Goal: Information Seeking & Learning: Learn about a topic

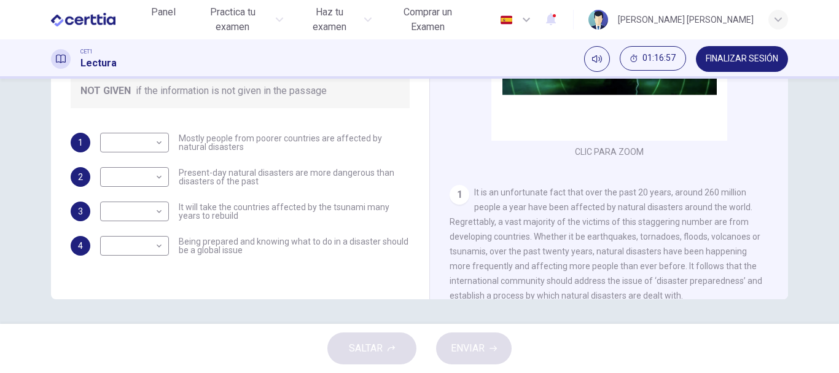
scroll to position [912, 0]
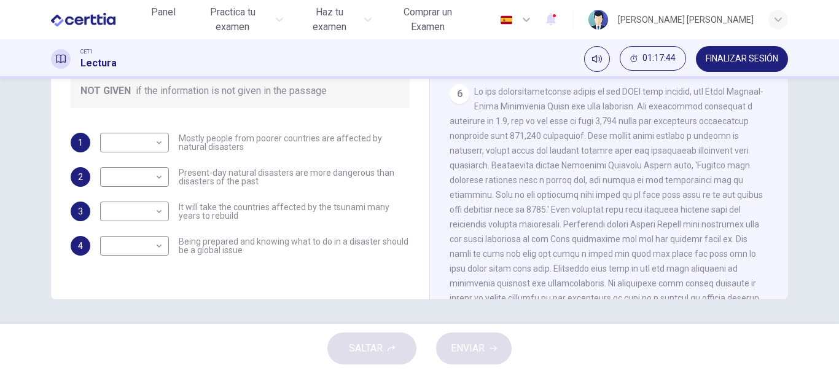
drag, startPoint x: 776, startPoint y: 193, endPoint x: 779, endPoint y: 230, distance: 37.0
click at [779, 230] on div "CLIC PARA ZOOM Clic para zoom 1 It is an unfortunate fact that over the past 20…" at bounding box center [618, 112] width 336 height 373
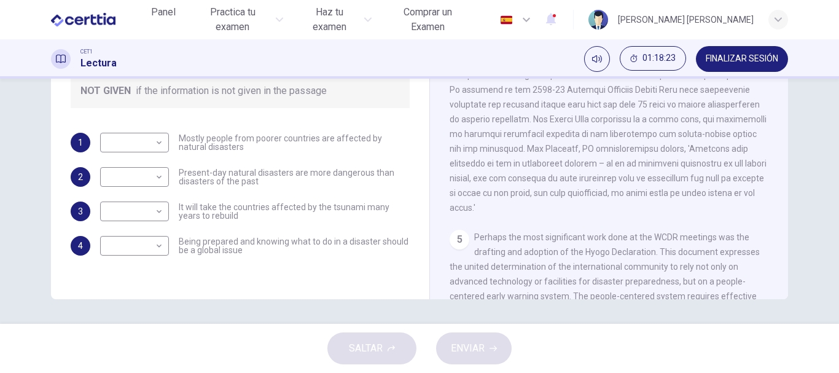
scroll to position [611, 0]
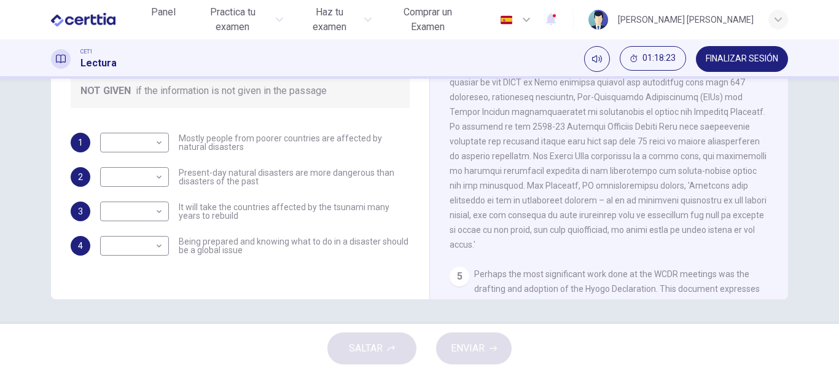
click at [771, 148] on div "CLIC PARA ZOOM Clic para zoom 1 It is an unfortunate fact that over the past 20…" at bounding box center [618, 112] width 336 height 373
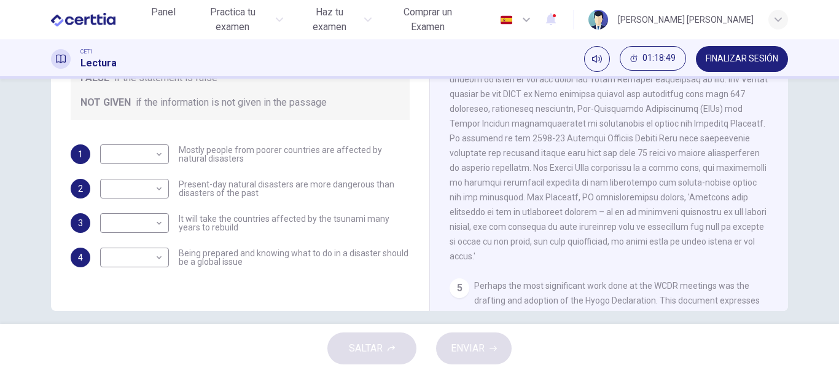
scroll to position [225, 0]
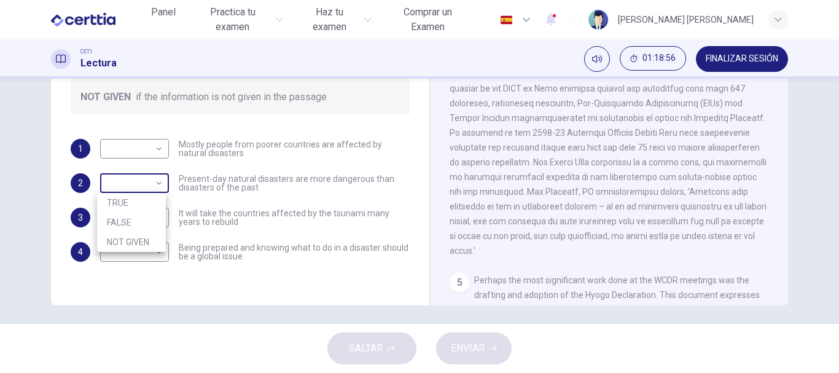
click at [157, 183] on body "Este sitio utiliza cookies, como se explica en nuestra Política de Privacidad .…" at bounding box center [419, 186] width 839 height 373
click at [142, 211] on li "TRUE" at bounding box center [131, 203] width 69 height 20
type input "****"
click at [154, 214] on body "Este sitio utiliza cookies, como se explica en nuestra Política de Privacidad .…" at bounding box center [419, 186] width 839 height 373
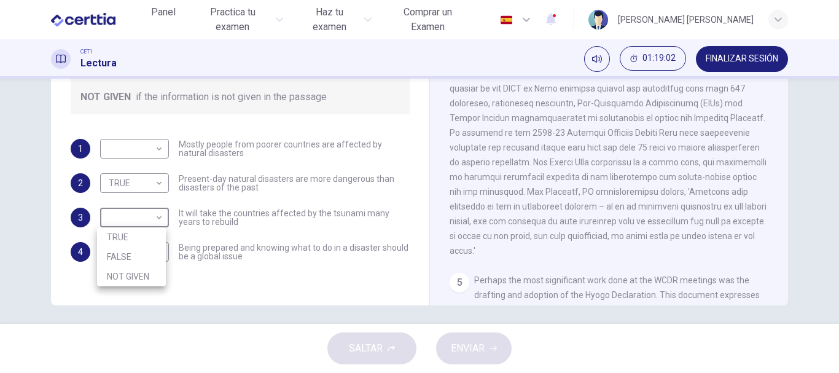
click at [135, 241] on li "TRUE" at bounding box center [131, 237] width 69 height 20
type input "****"
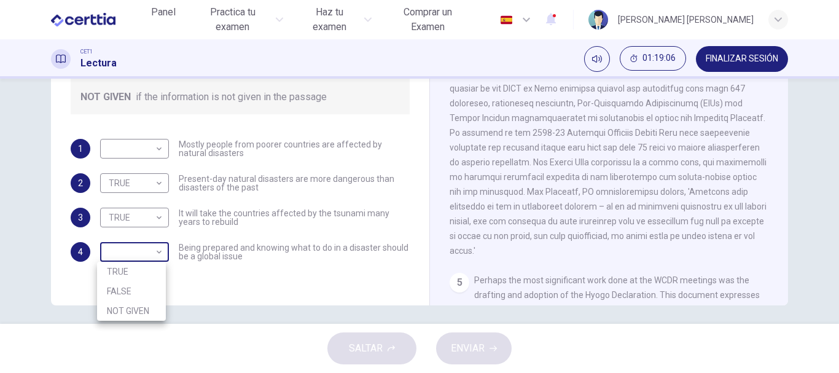
click at [146, 256] on body "Este sitio utiliza cookies, como se explica en nuestra Política de Privacidad .…" at bounding box center [419, 186] width 839 height 373
click at [142, 276] on li "TRUE" at bounding box center [131, 272] width 69 height 20
type input "****"
click at [147, 144] on body "Este sitio utiliza cookies, como se explica en nuestra Política de Privacidad .…" at bounding box center [419, 186] width 839 height 373
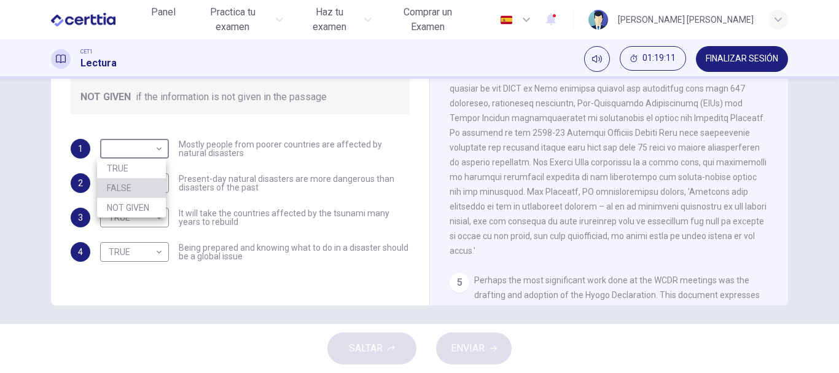
click at [136, 192] on li "FALSE" at bounding box center [131, 188] width 69 height 20
type input "*****"
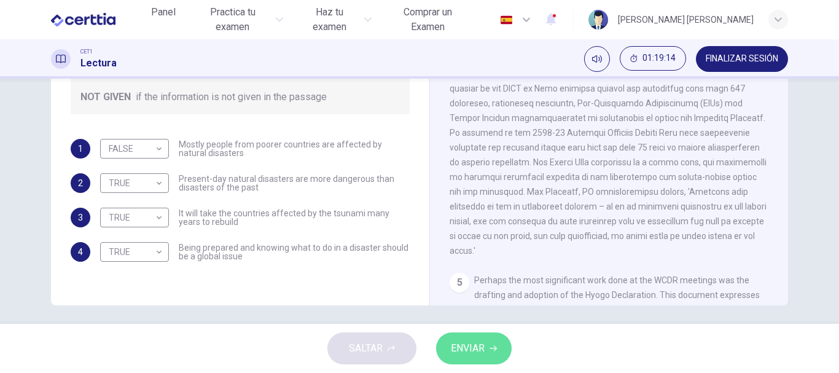
click at [467, 351] on span "ENVIAR" at bounding box center [468, 348] width 34 height 17
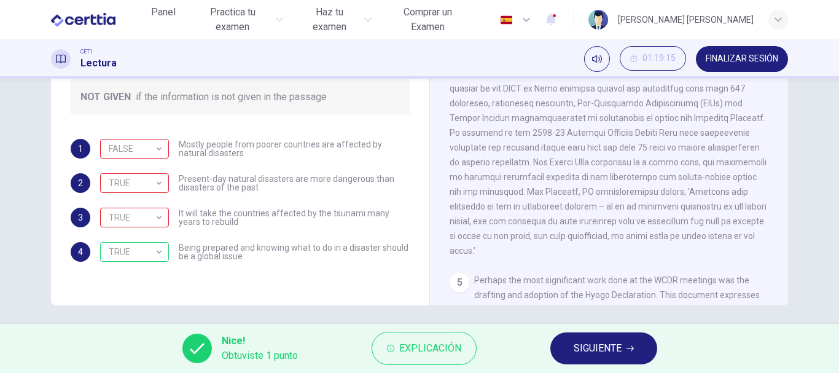
scroll to position [231, 0]
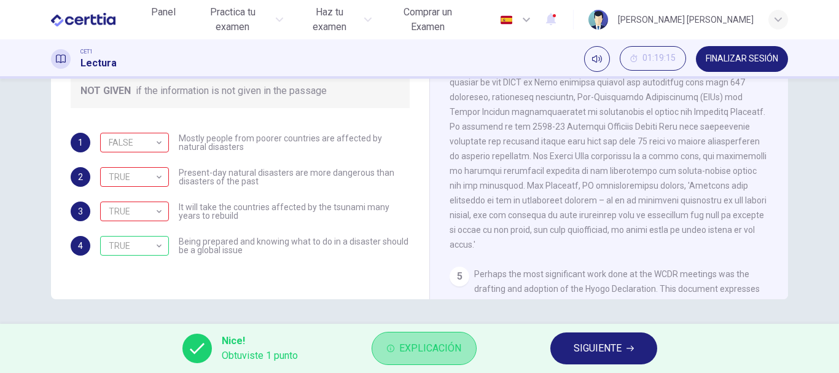
click at [450, 343] on span "Explicación" at bounding box center [430, 348] width 62 height 17
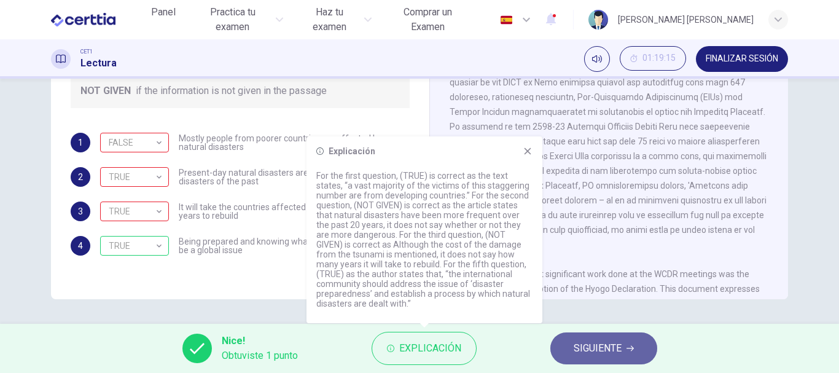
click at [614, 356] on span "SIGUIENTE" at bounding box center [598, 348] width 48 height 17
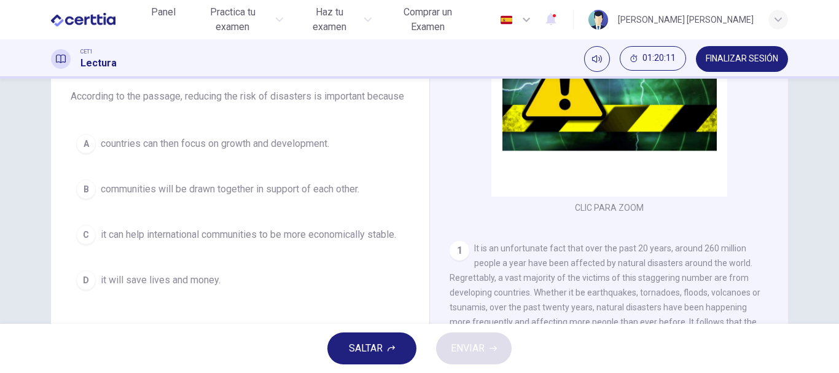
scroll to position [108, 0]
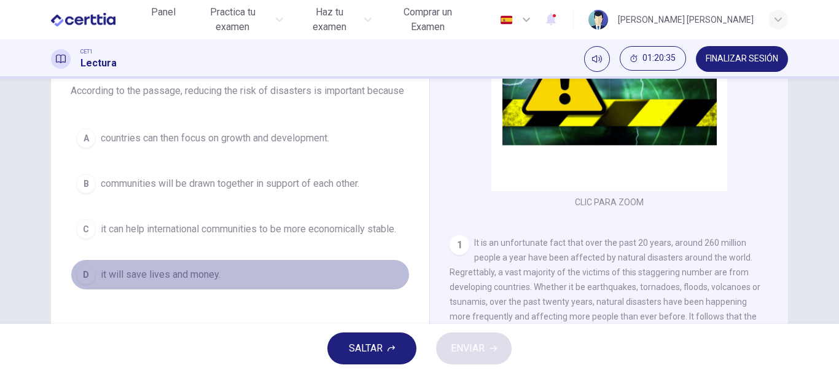
click at [85, 270] on div "D" at bounding box center [86, 275] width 20 height 20
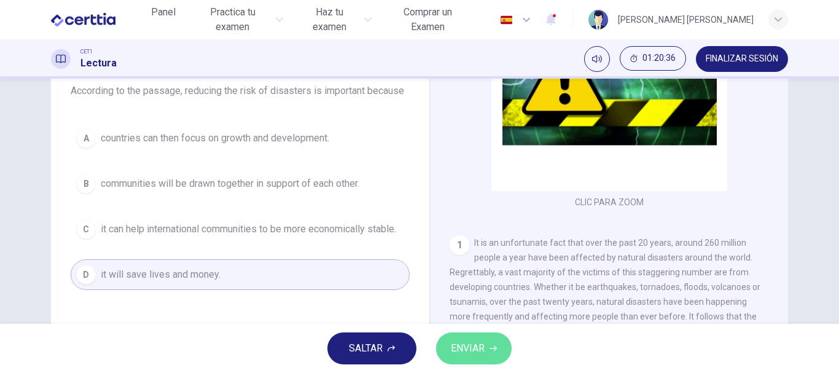
click at [455, 348] on span "ENVIAR" at bounding box center [468, 348] width 34 height 17
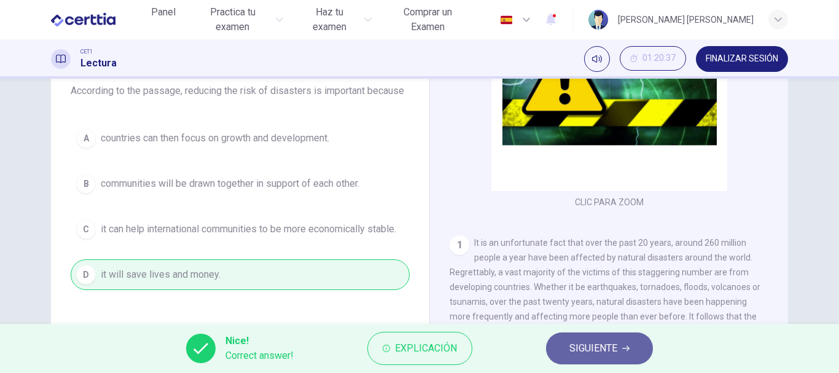
click at [607, 358] on button "SIGUIENTE" at bounding box center [599, 348] width 107 height 32
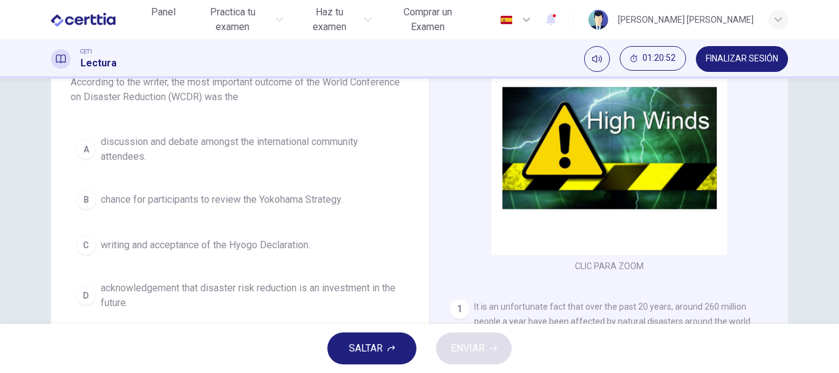
scroll to position [118, 0]
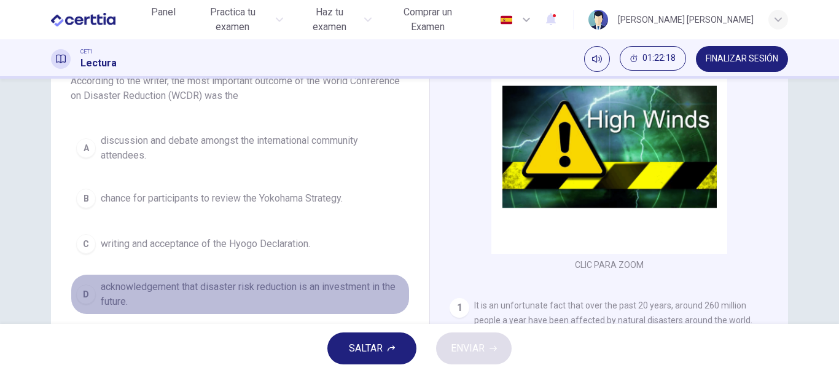
click at [81, 297] on div "D" at bounding box center [86, 295] width 20 height 20
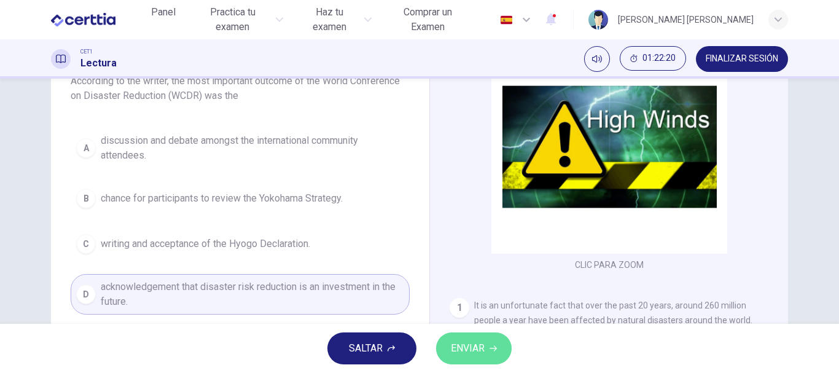
click at [457, 361] on button "ENVIAR" at bounding box center [474, 348] width 76 height 32
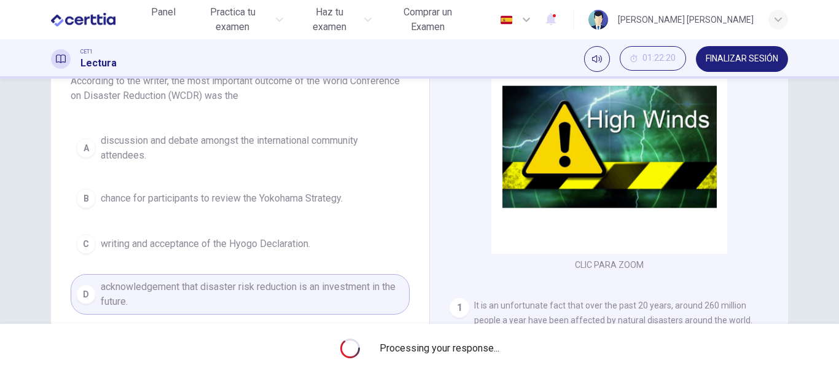
click at [457, 361] on div "Processing your response..." at bounding box center [419, 348] width 839 height 49
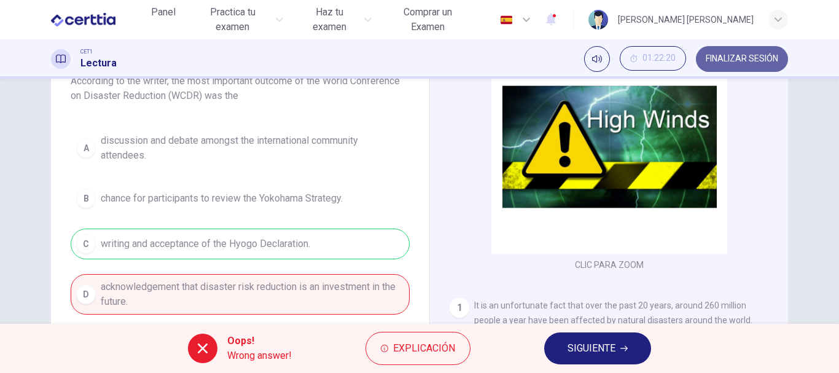
click at [760, 58] on span "FINALIZAR SESIÓN" at bounding box center [742, 59] width 73 height 10
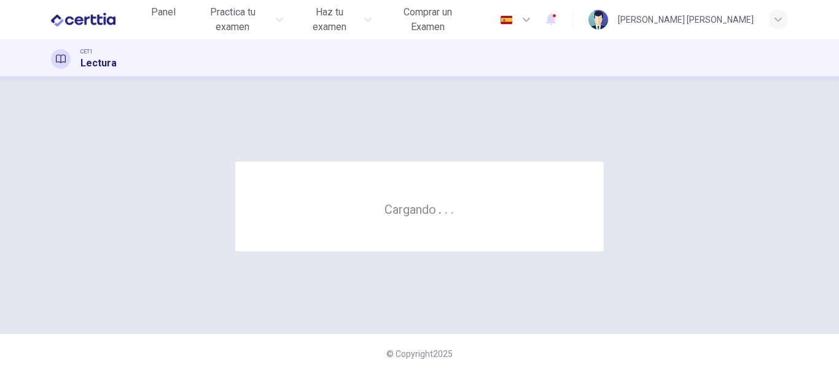
scroll to position [0, 0]
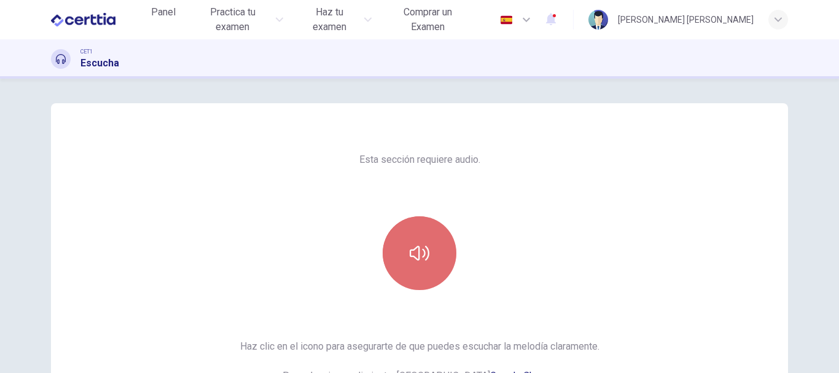
click at [425, 253] on icon "button" at bounding box center [420, 253] width 20 height 20
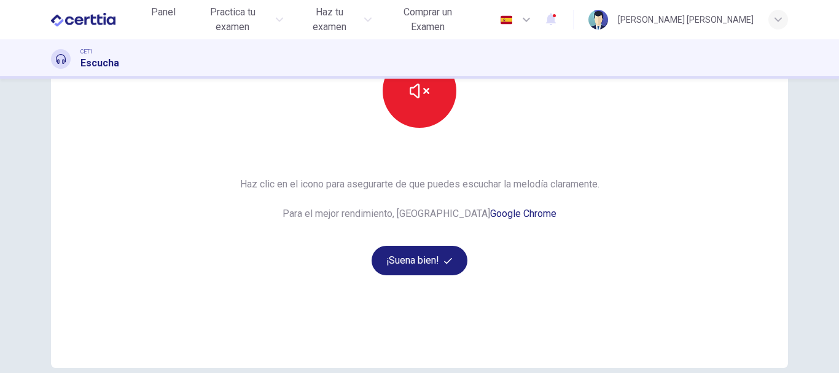
scroll to position [159, 0]
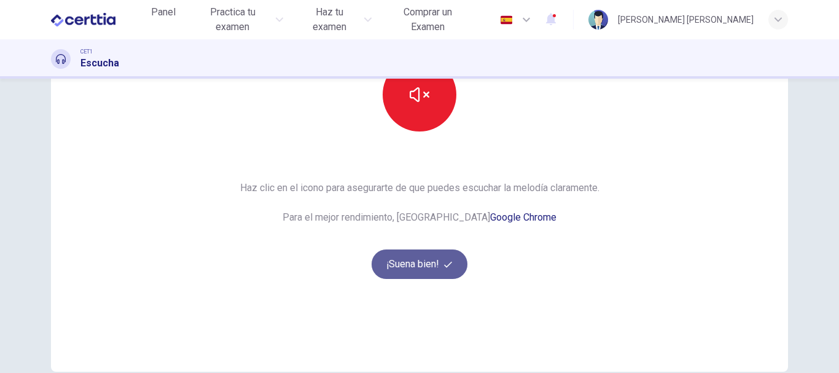
click at [418, 270] on button "¡Suena bien!" at bounding box center [420, 264] width 96 height 29
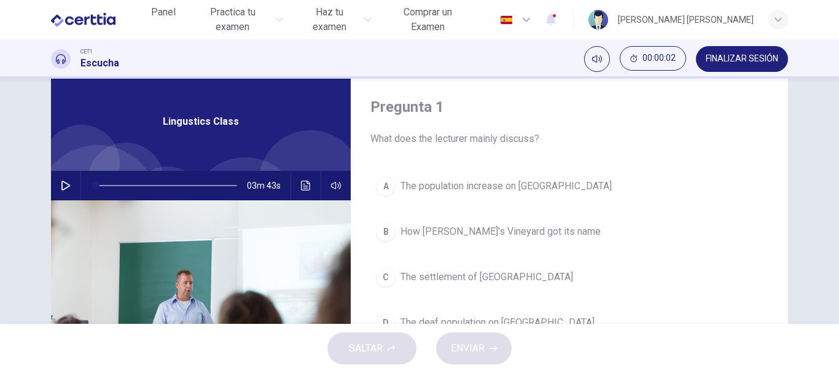
scroll to position [0, 0]
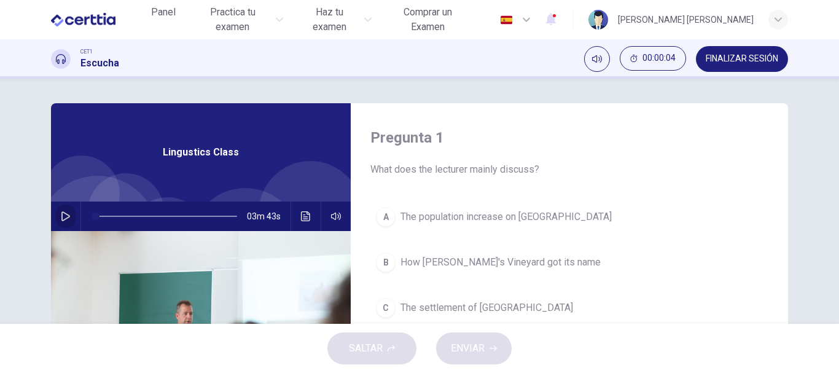
click at [63, 217] on icon "button" at bounding box center [66, 216] width 10 height 10
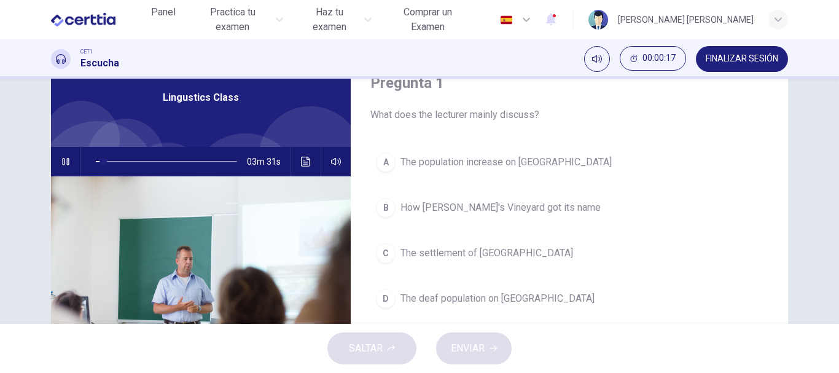
scroll to position [56, 0]
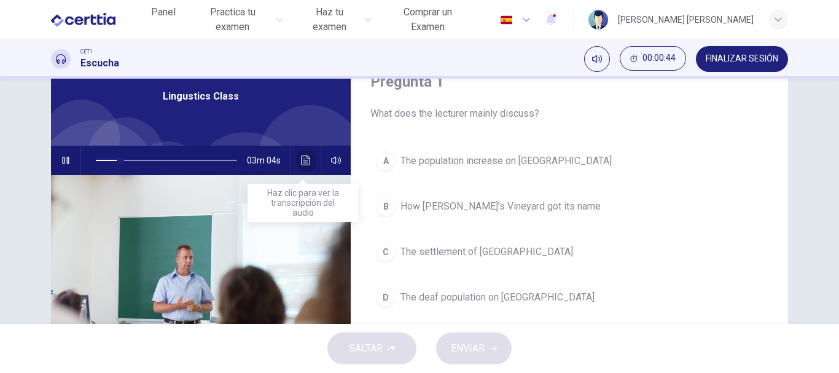
click at [302, 164] on icon "Haz clic para ver la transcripción del audio" at bounding box center [306, 160] width 10 height 10
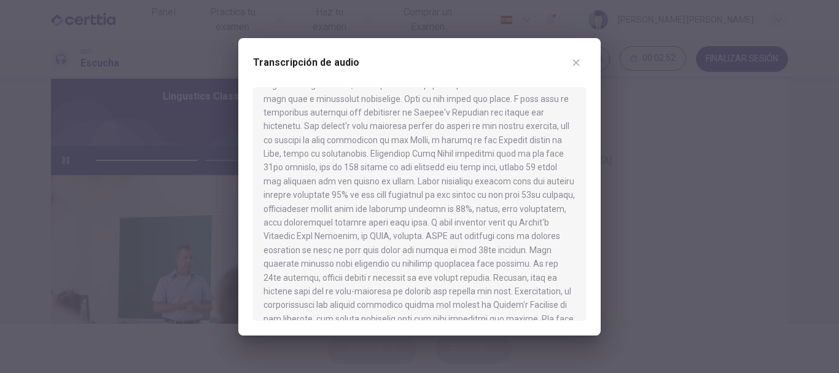
scroll to position [324, 0]
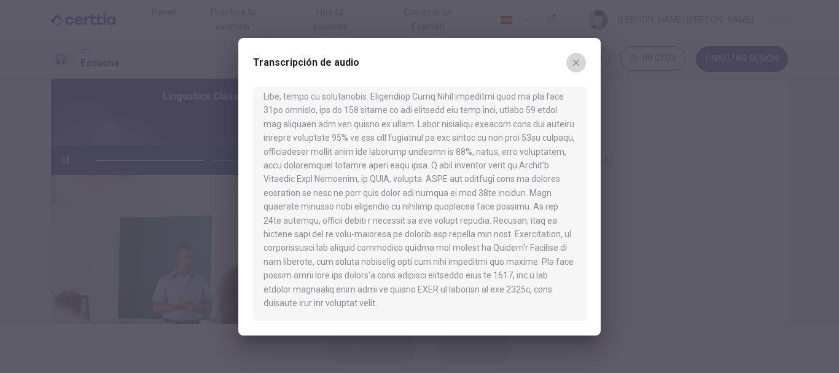
click at [578, 65] on icon "button" at bounding box center [577, 63] width 10 height 10
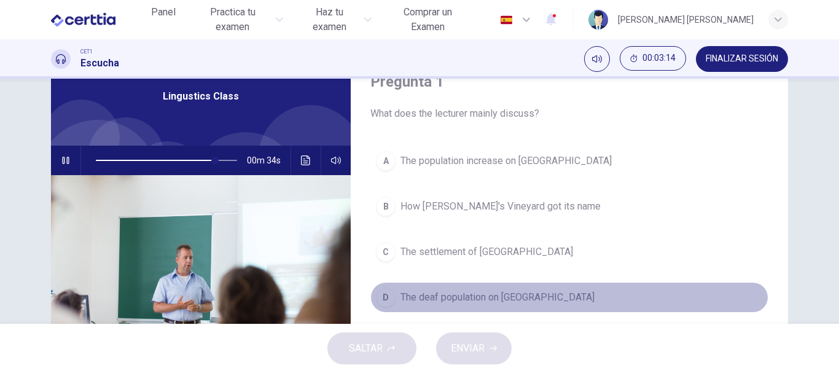
click at [384, 305] on div "D" at bounding box center [386, 298] width 20 height 20
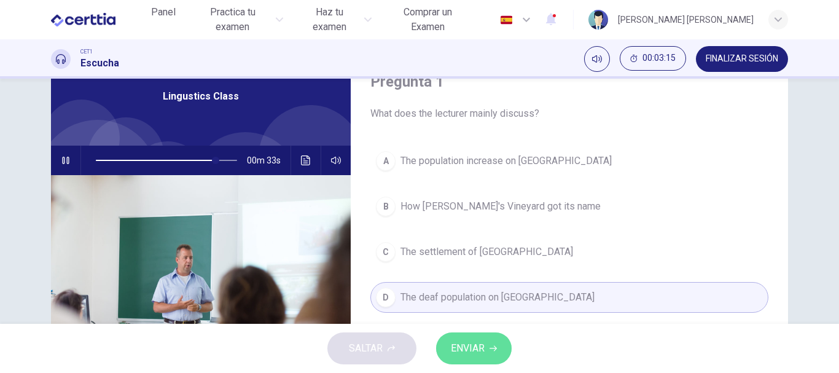
click at [490, 355] on button "ENVIAR" at bounding box center [474, 348] width 76 height 32
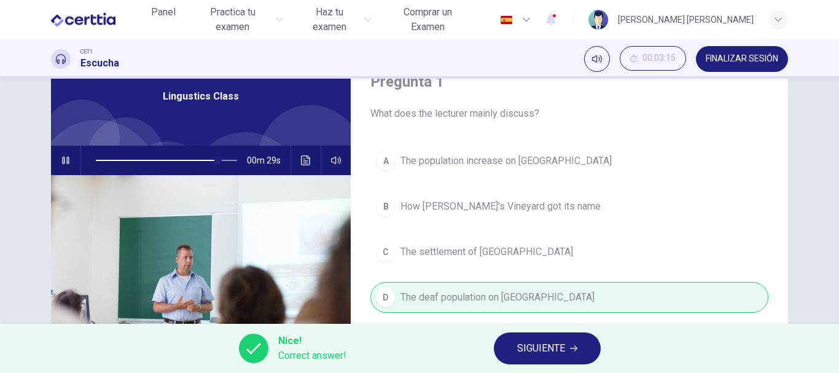
type input "**"
click at [760, 66] on button "FINALIZAR SESIÓN" at bounding box center [742, 59] width 92 height 26
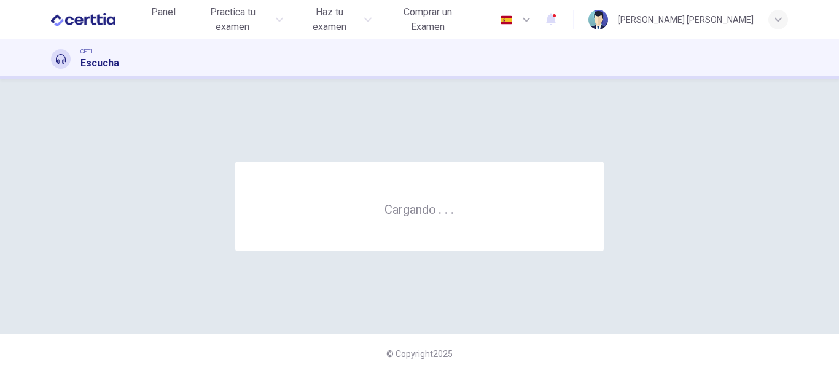
scroll to position [0, 0]
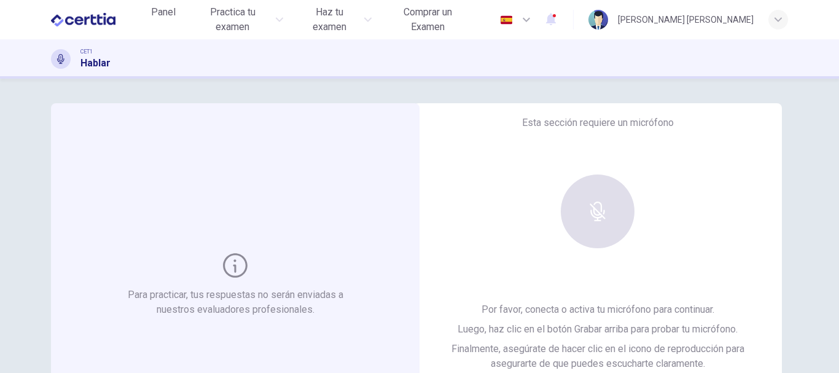
click at [596, 223] on div at bounding box center [598, 212] width 133 height 74
click at [593, 210] on div at bounding box center [598, 212] width 133 height 74
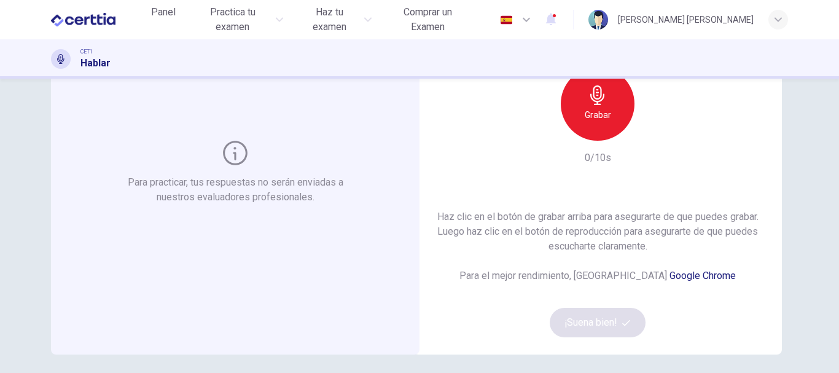
scroll to position [111, 0]
click at [595, 103] on icon "button" at bounding box center [598, 97] width 14 height 20
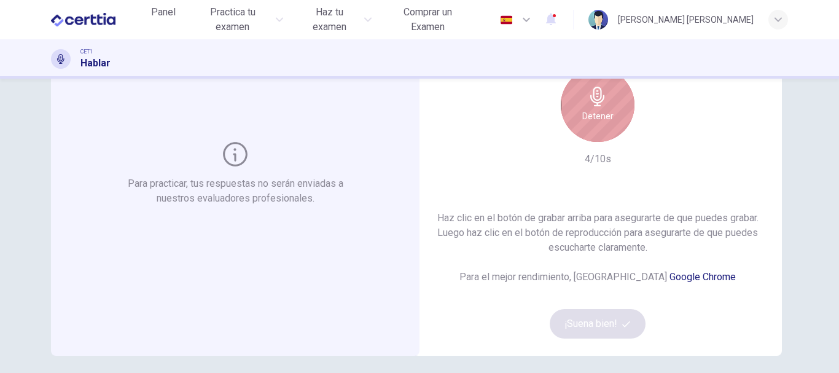
click at [591, 95] on icon "button" at bounding box center [598, 97] width 14 height 20
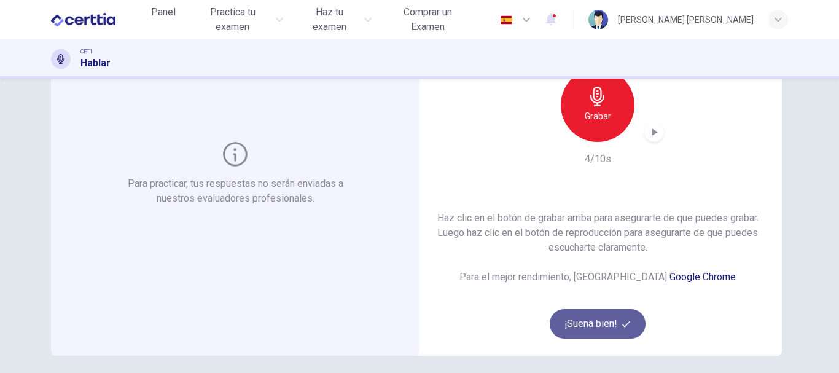
click at [591, 319] on button "¡Suena bien!" at bounding box center [598, 323] width 96 height 29
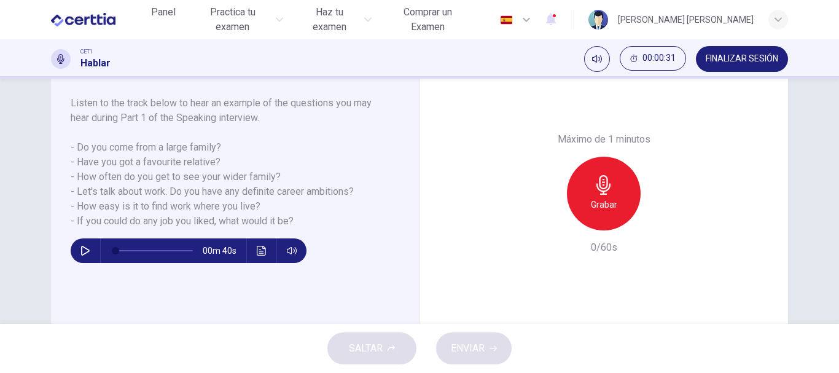
scroll to position [204, 0]
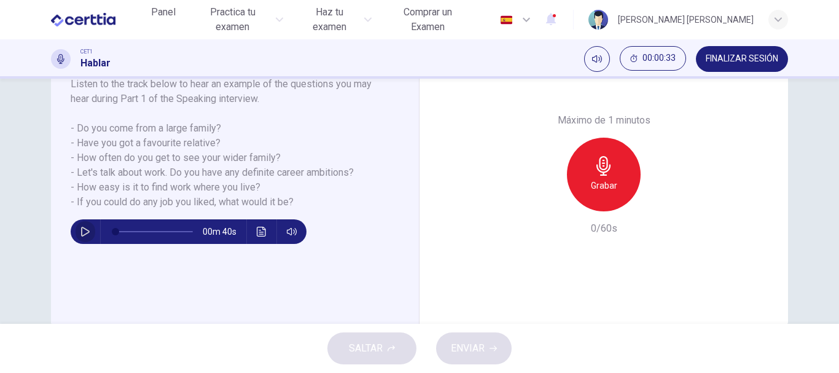
click at [81, 228] on icon "button" at bounding box center [85, 232] width 9 height 10
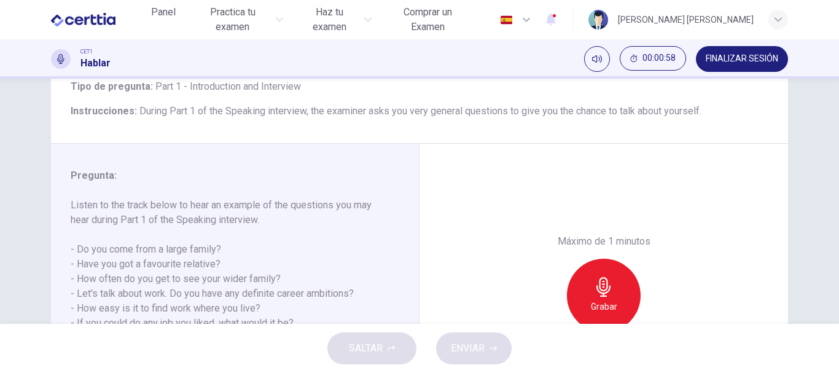
scroll to position [81, 0]
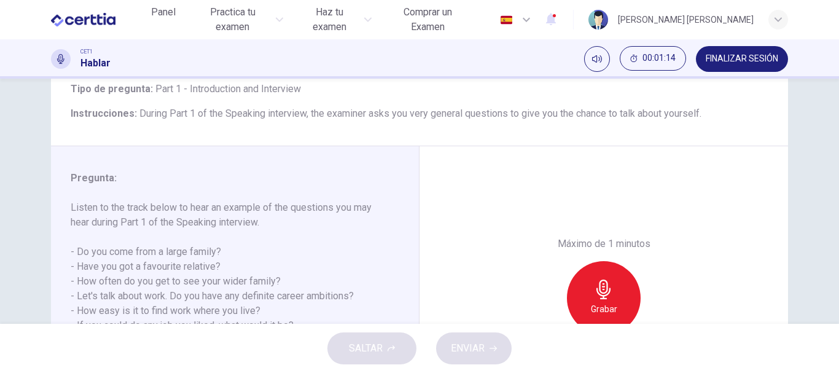
type input "*"
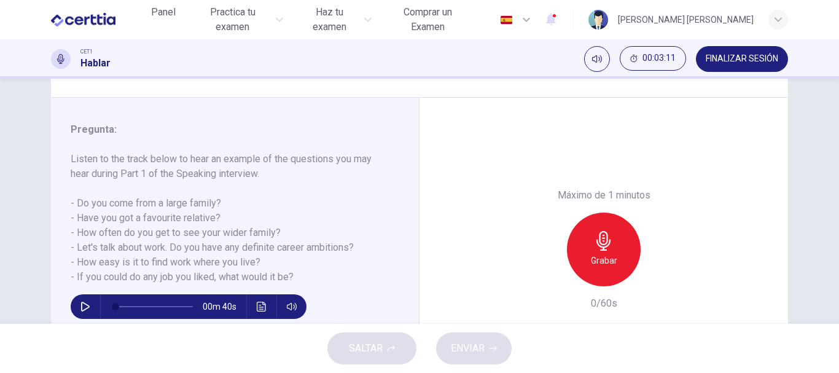
scroll to position [130, 0]
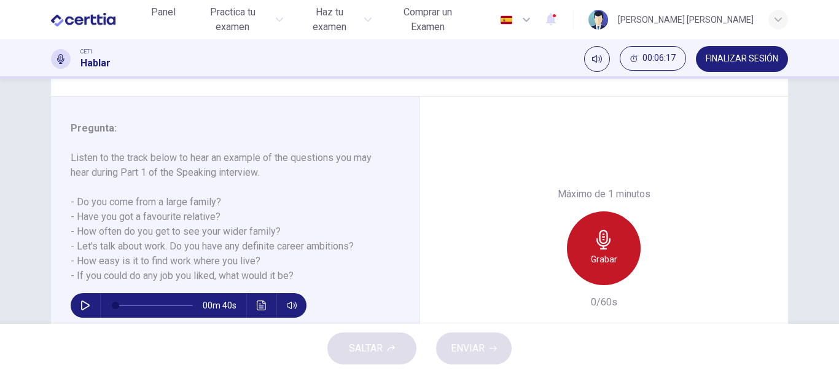
click at [609, 245] on icon "button" at bounding box center [604, 240] width 20 height 20
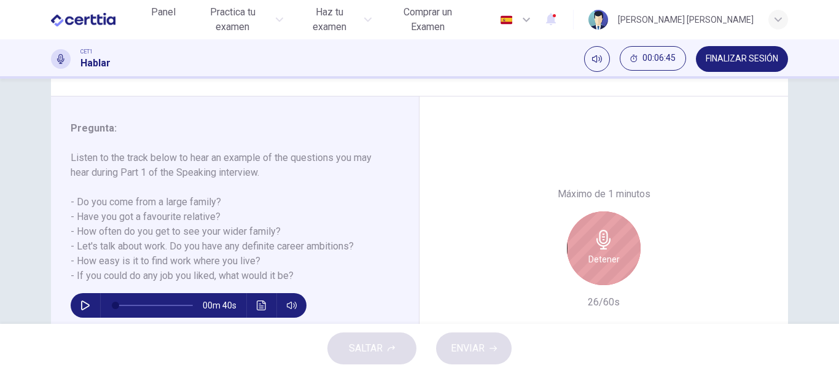
click at [609, 245] on icon "button" at bounding box center [604, 240] width 20 height 20
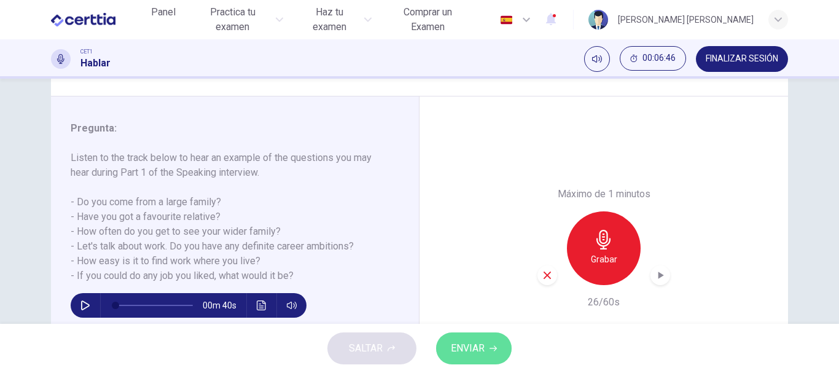
click at [470, 350] on span "ENVIAR" at bounding box center [468, 348] width 34 height 17
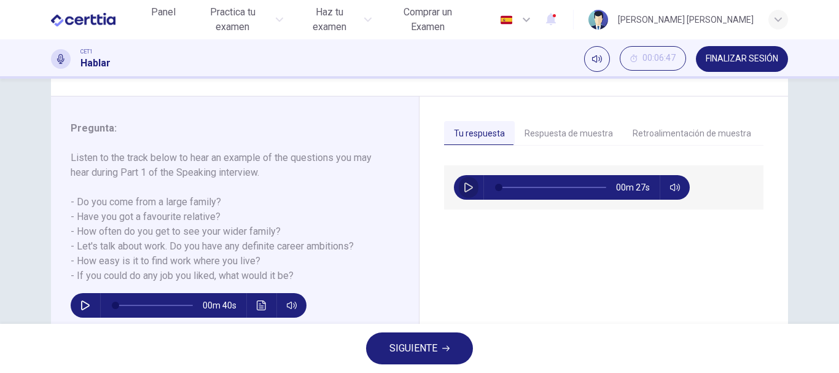
click at [465, 183] on icon "button" at bounding box center [469, 188] width 10 height 10
type input "**"
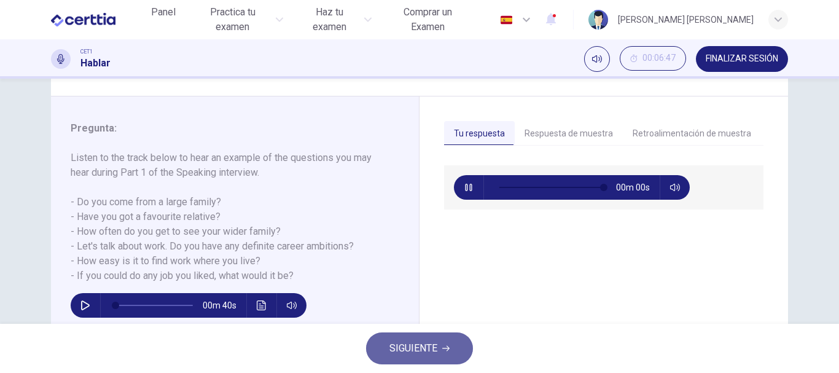
click at [434, 351] on span "SIGUIENTE" at bounding box center [414, 348] width 48 height 17
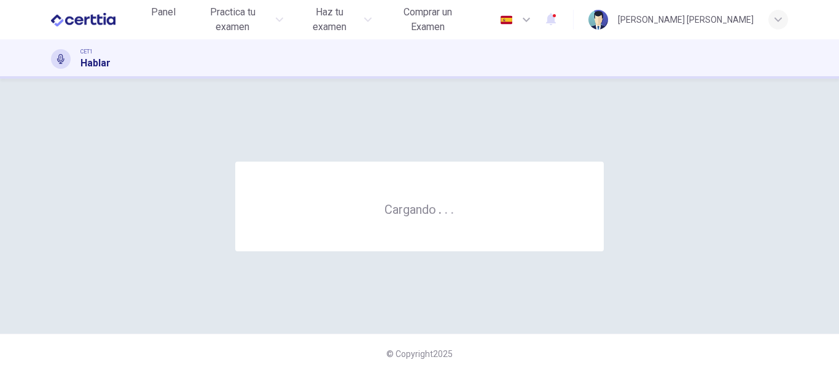
scroll to position [0, 0]
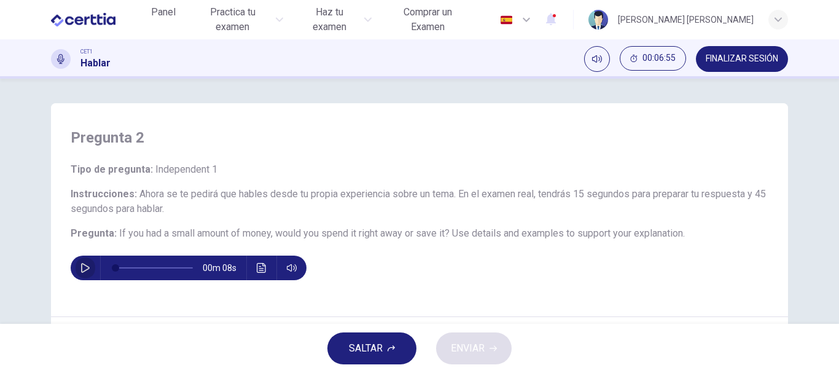
click at [82, 267] on icon "button" at bounding box center [86, 268] width 10 height 10
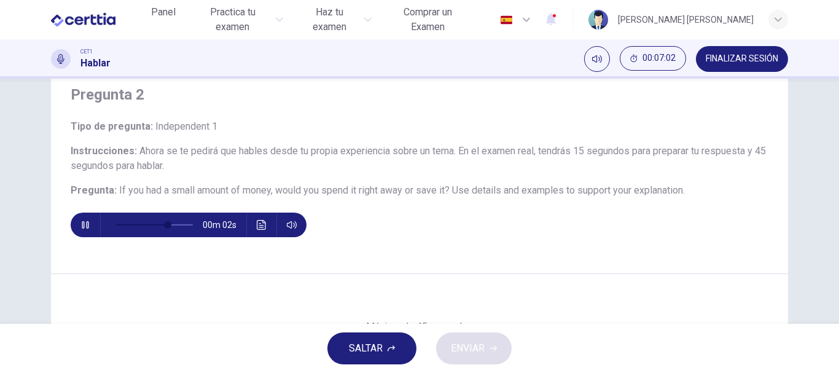
scroll to position [62, 0]
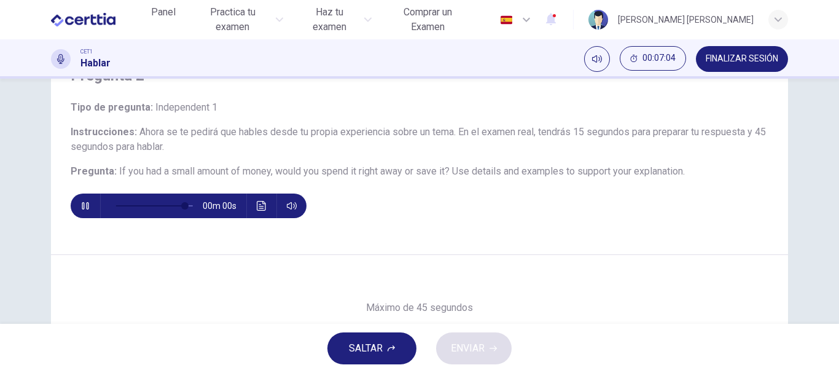
type input "*"
click at [251, 215] on div "00m 08s" at bounding box center [189, 206] width 236 height 25
click at [267, 202] on button "Haz clic para ver la transcripción del audio" at bounding box center [262, 206] width 20 height 25
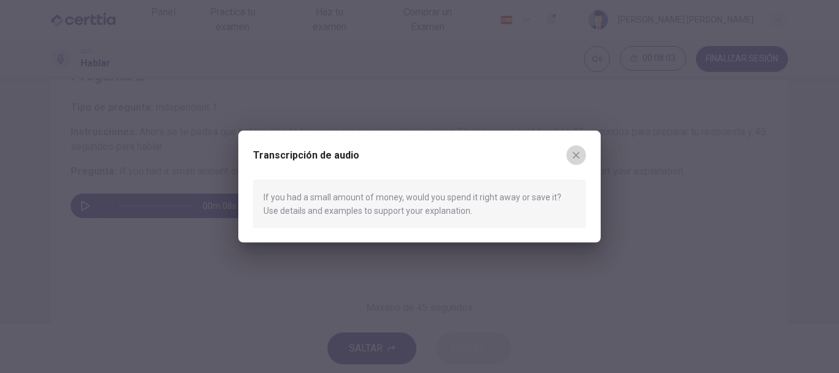
click at [576, 163] on button "button" at bounding box center [577, 155] width 20 height 20
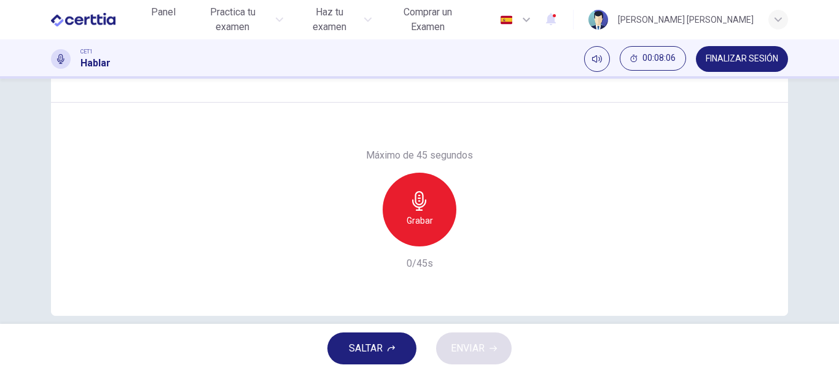
scroll to position [231, 0]
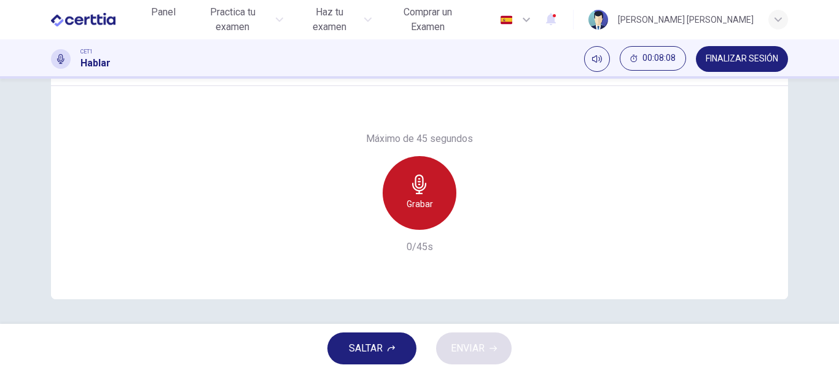
click at [417, 182] on icon "button" at bounding box center [419, 185] width 14 height 20
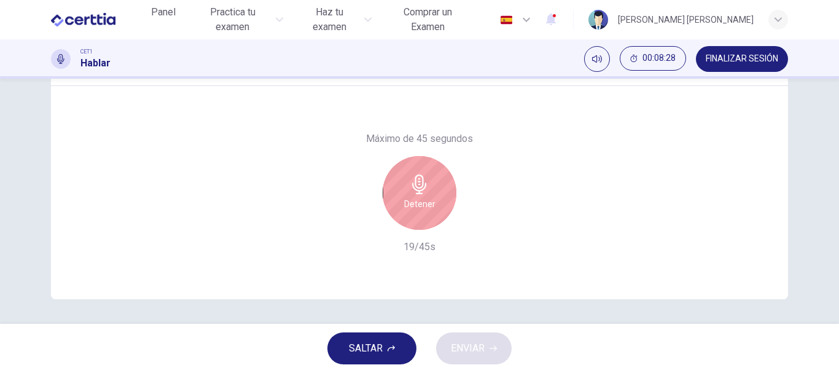
click at [417, 182] on icon "button" at bounding box center [419, 185] width 14 height 20
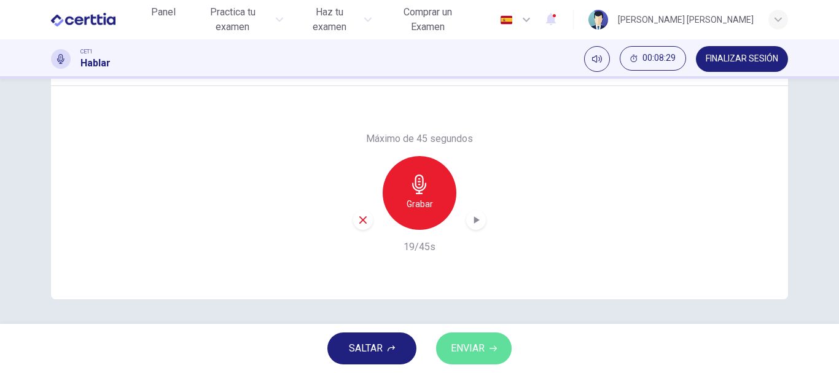
click at [486, 345] on button "ENVIAR" at bounding box center [474, 348] width 76 height 32
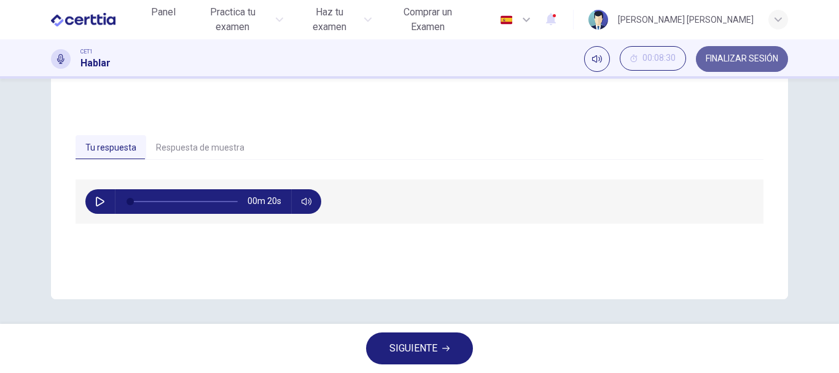
click at [732, 66] on button "FINALIZAR SESIÓN" at bounding box center [742, 59] width 92 height 26
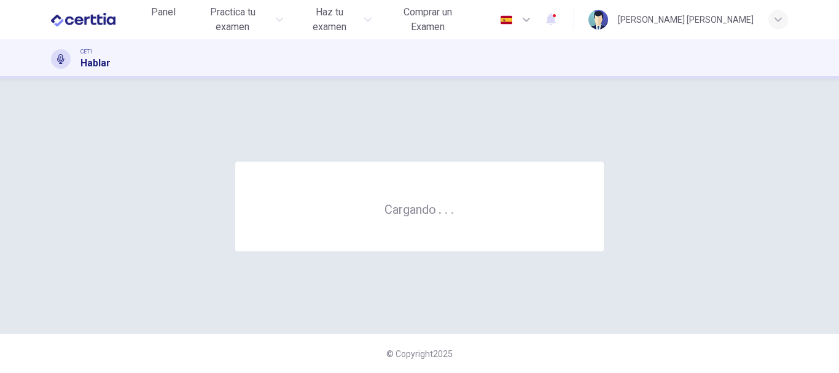
scroll to position [0, 0]
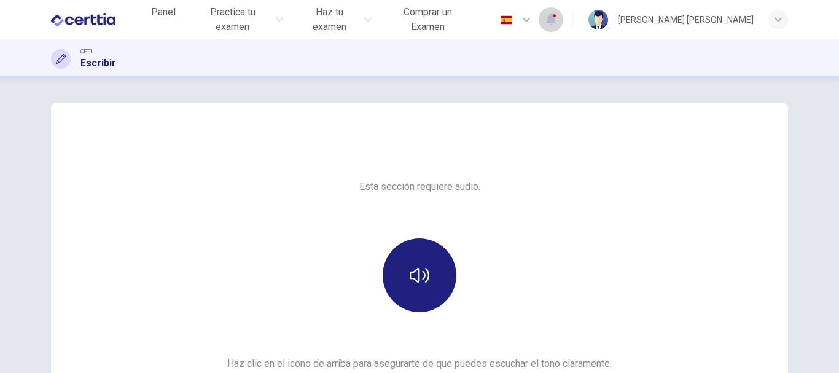
click at [556, 19] on icon "button" at bounding box center [551, 20] width 10 height 12
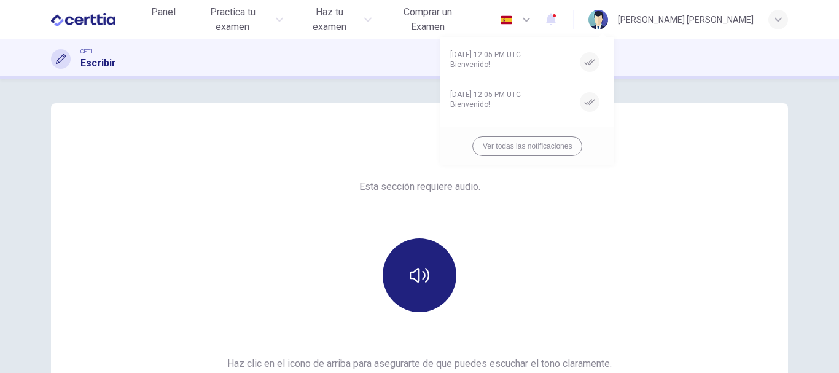
click at [694, 95] on div at bounding box center [419, 186] width 839 height 373
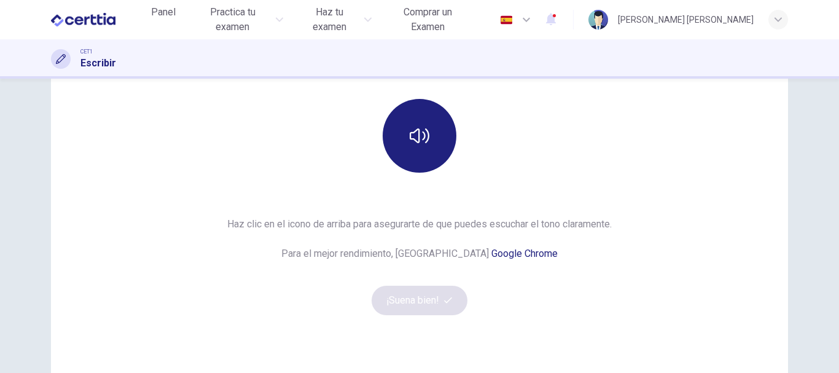
scroll to position [152, 0]
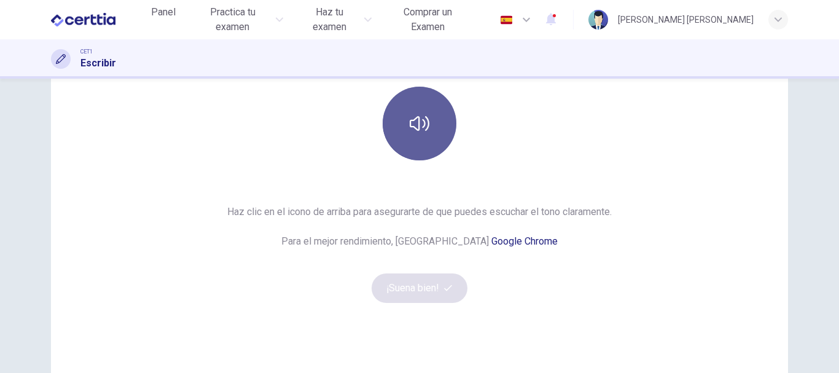
click at [430, 143] on button "button" at bounding box center [420, 124] width 74 height 74
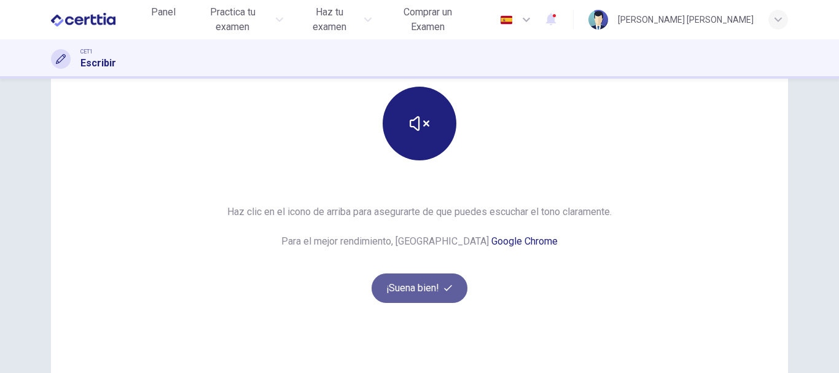
click at [417, 289] on button "¡Suena bien!" at bounding box center [420, 287] width 96 height 29
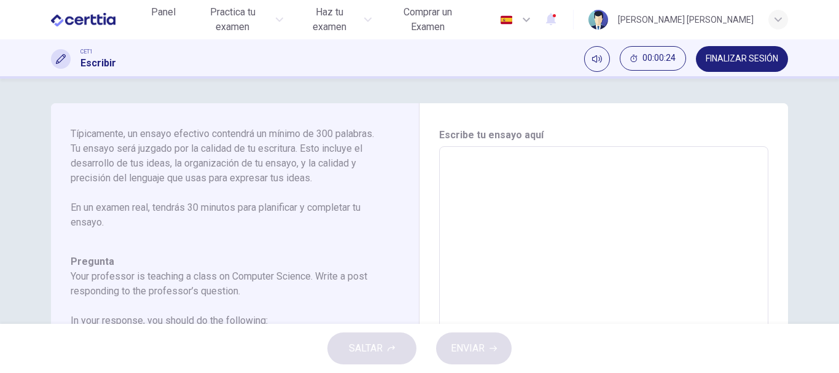
scroll to position [128, 0]
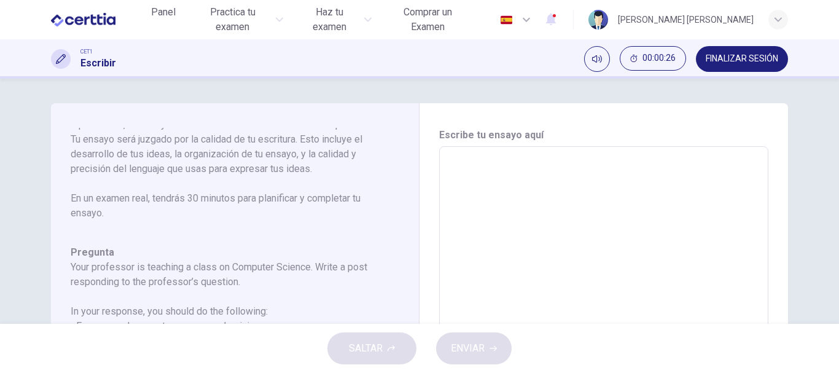
drag, startPoint x: 415, startPoint y: 331, endPoint x: 414, endPoint y: 366, distance: 34.4
click at [414, 365] on div "SALTAR ENVIAR" at bounding box center [419, 348] width 839 height 49
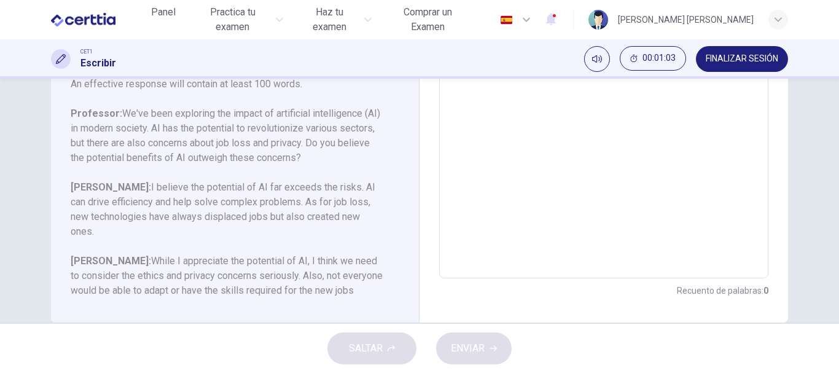
scroll to position [302, 0]
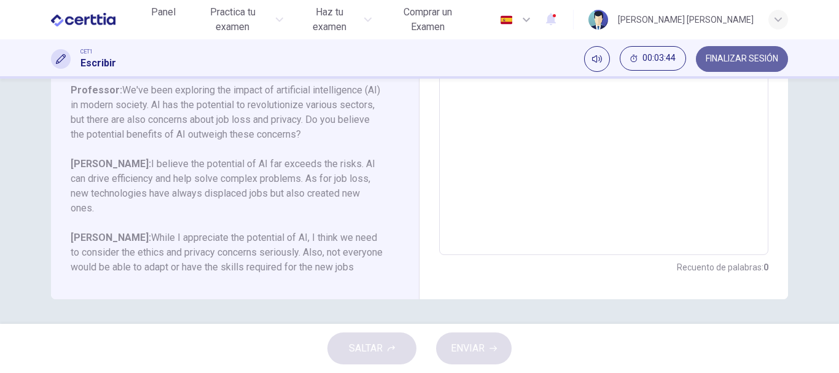
click at [758, 58] on span "FINALIZAR SESIÓN" at bounding box center [742, 59] width 73 height 10
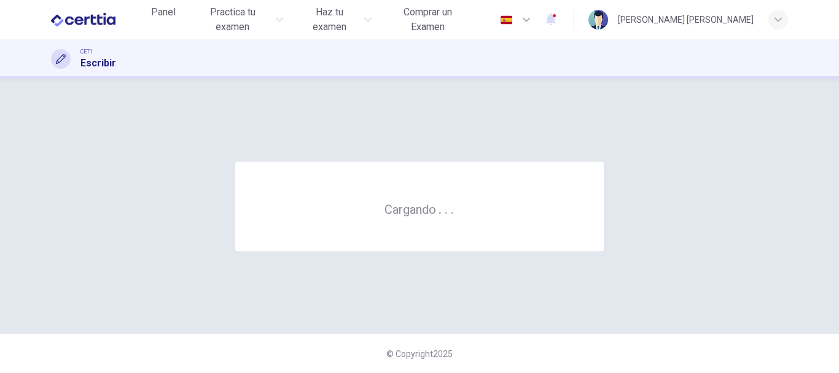
scroll to position [0, 0]
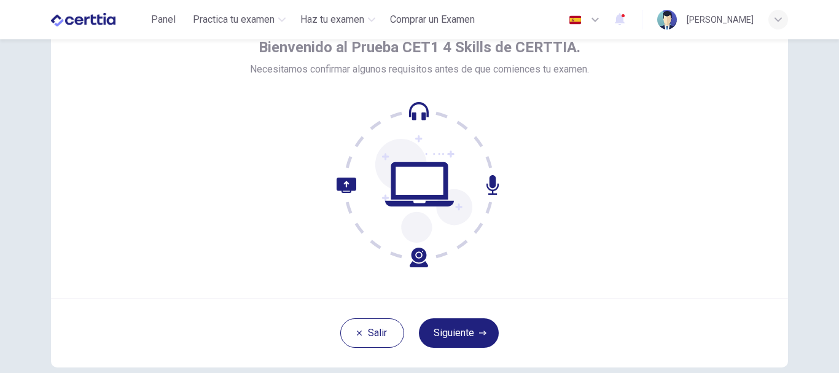
scroll to position [139, 0]
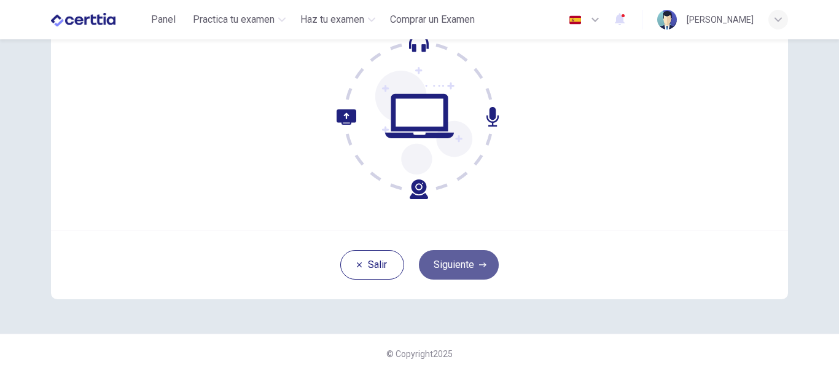
click at [450, 267] on button "Siguiente" at bounding box center [459, 264] width 80 height 29
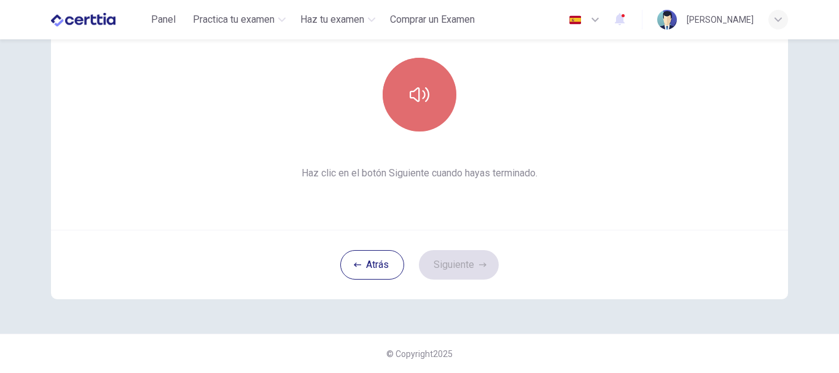
click at [432, 122] on button "button" at bounding box center [420, 95] width 74 height 74
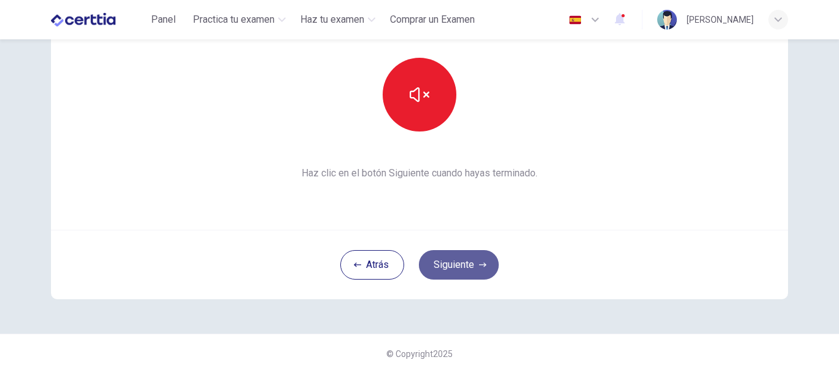
click at [447, 273] on button "Siguiente" at bounding box center [459, 264] width 80 height 29
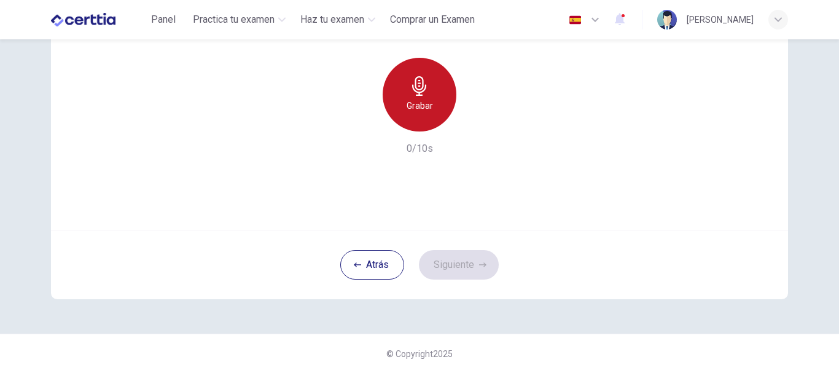
click at [428, 112] on h6 "Grabar" at bounding box center [420, 105] width 26 height 15
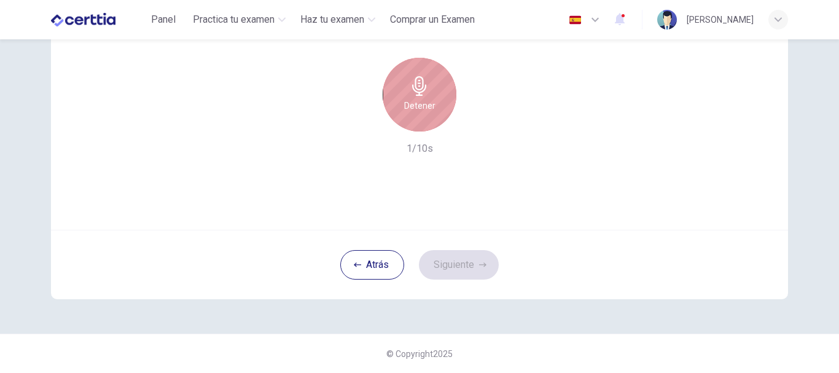
click at [418, 73] on div "Detener" at bounding box center [420, 95] width 74 height 74
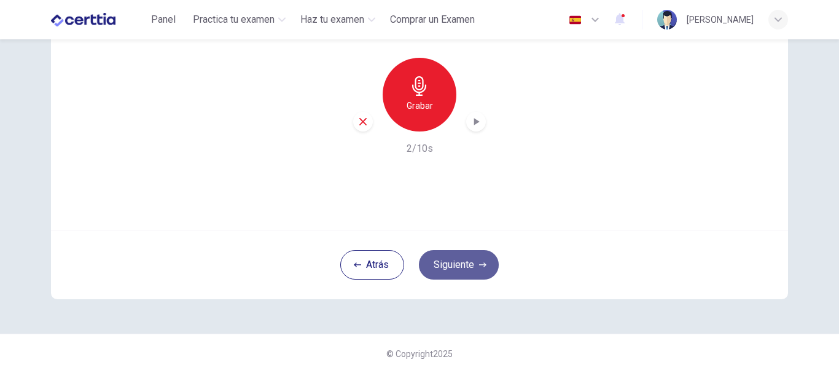
click at [449, 268] on button "Siguiente" at bounding box center [459, 264] width 80 height 29
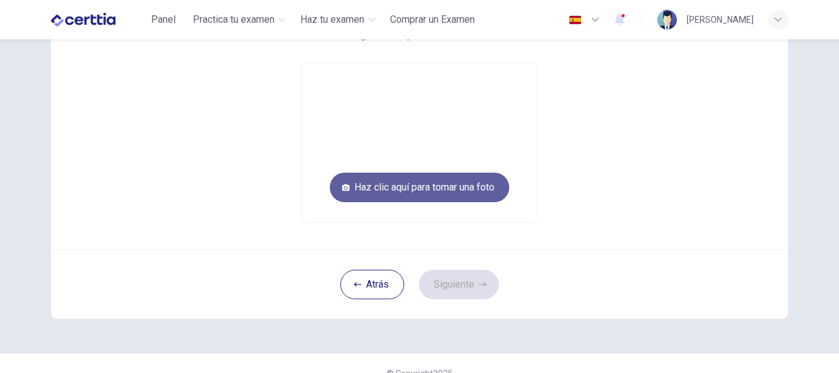
click at [469, 193] on button "Haz clic aquí para tomar una foto" at bounding box center [419, 187] width 179 height 29
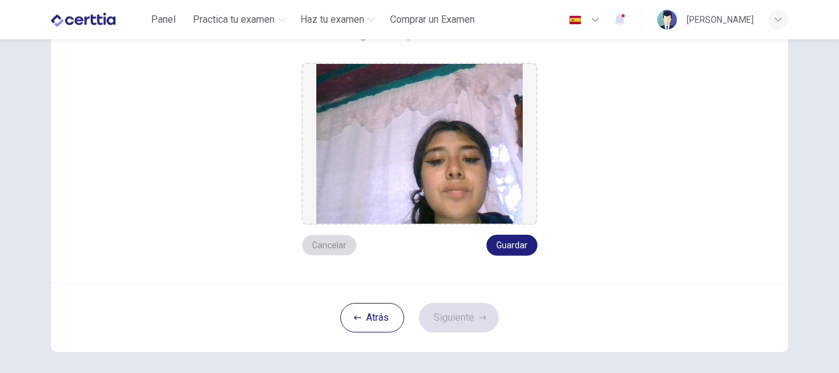
click at [330, 249] on button "Cancelar" at bounding box center [329, 245] width 55 height 21
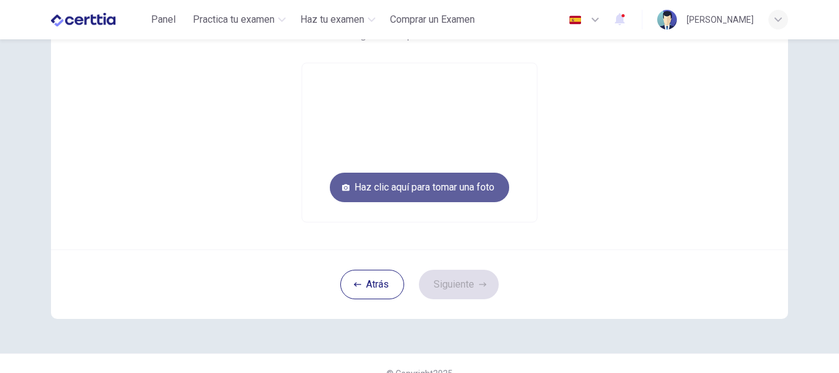
click at [426, 191] on button "Haz clic aquí para tomar una foto" at bounding box center [419, 187] width 179 height 29
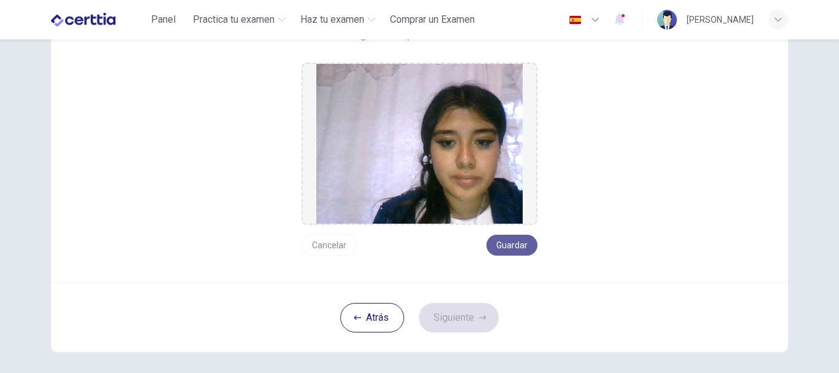
click at [500, 242] on button "Guardar" at bounding box center [512, 245] width 51 height 21
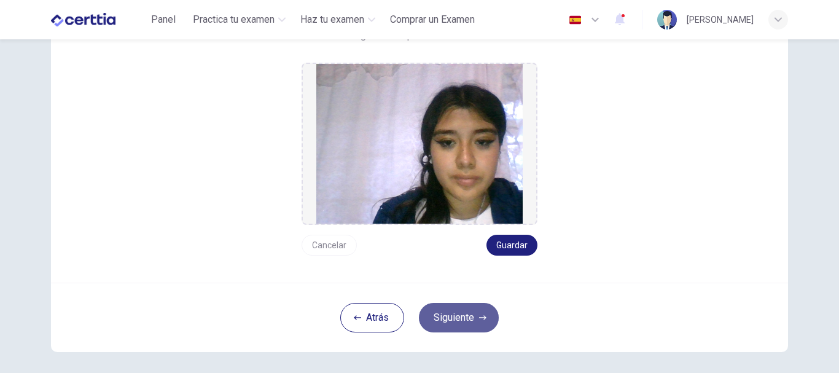
click at [458, 315] on button "Siguiente" at bounding box center [459, 317] width 80 height 29
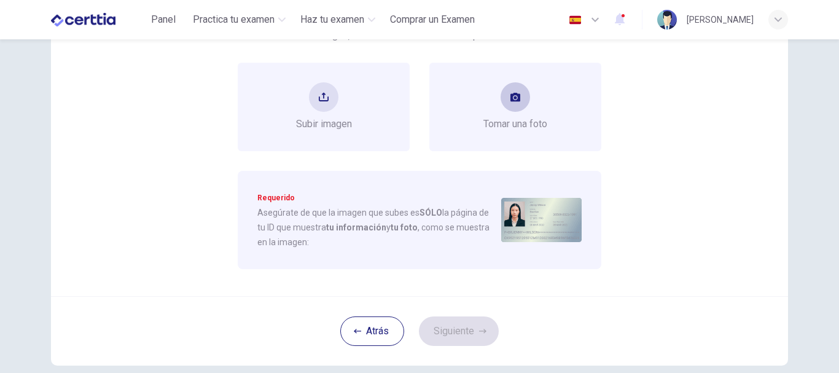
click at [495, 108] on div "Tomar una foto" at bounding box center [516, 106] width 64 height 49
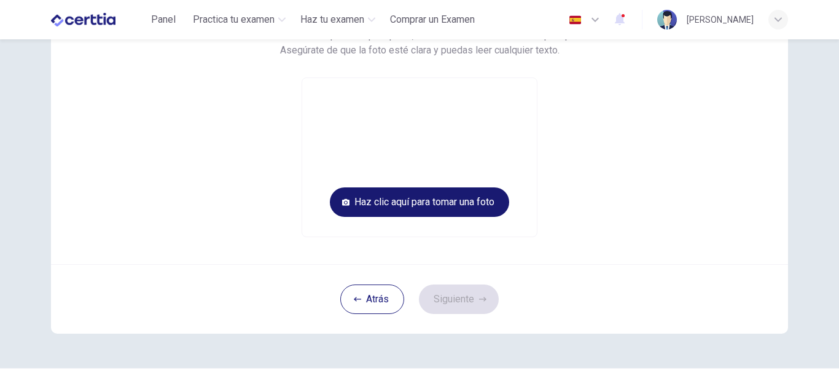
click at [470, 205] on button "Haz clic aquí para tomar una foto" at bounding box center [419, 201] width 179 height 29
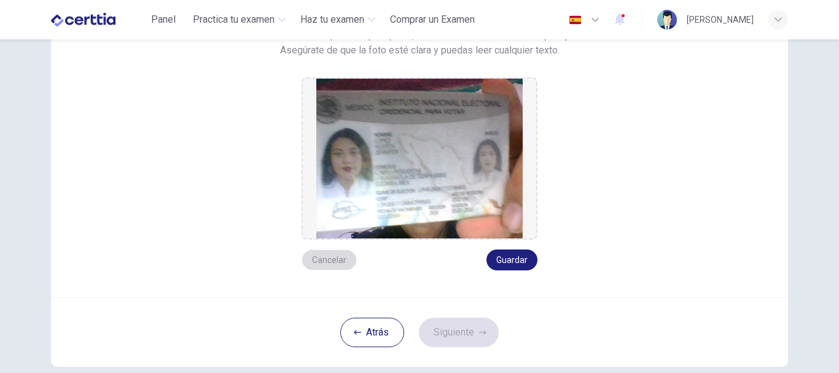
click at [342, 251] on button "Cancelar" at bounding box center [329, 260] width 55 height 21
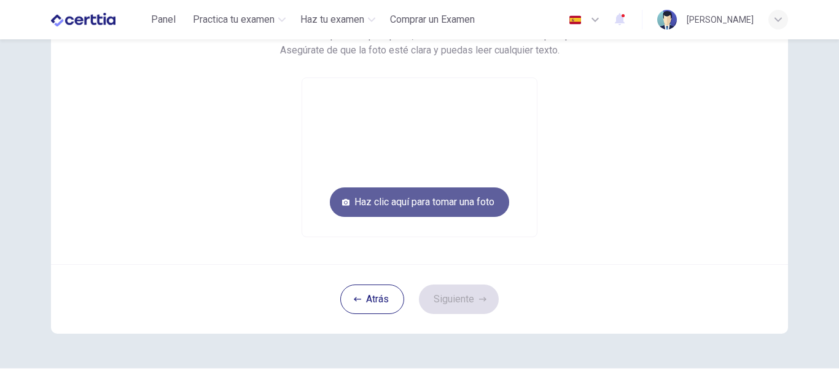
click at [421, 213] on button "Haz clic aquí para tomar una foto" at bounding box center [419, 201] width 179 height 29
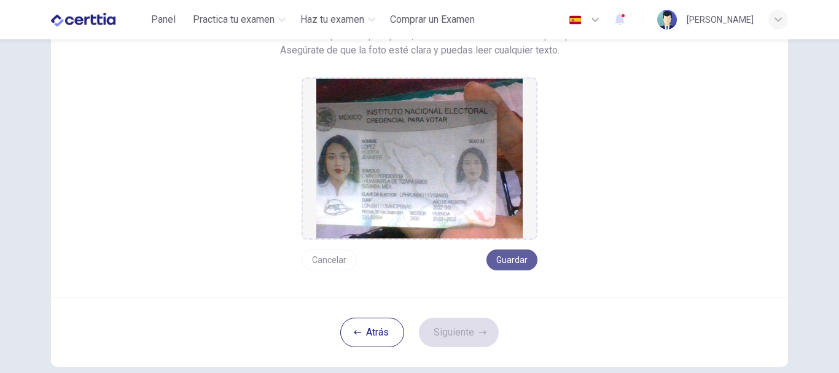
click at [500, 266] on button "Guardar" at bounding box center [512, 260] width 51 height 21
click at [515, 259] on button "Guardar" at bounding box center [512, 260] width 51 height 21
click at [524, 261] on button "Guardar" at bounding box center [512, 260] width 51 height 21
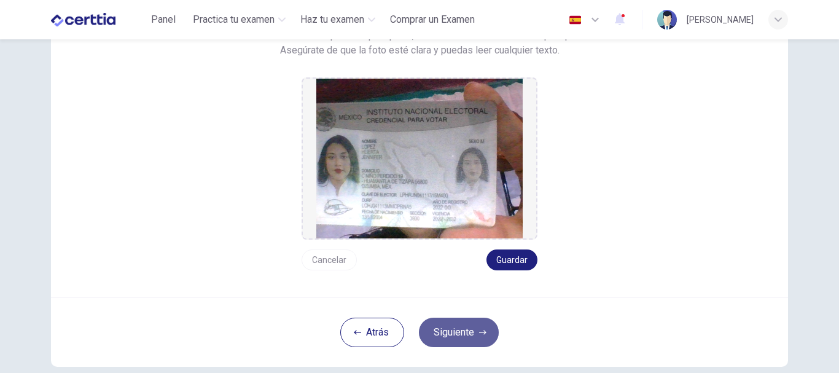
click at [446, 345] on button "Siguiente" at bounding box center [459, 332] width 80 height 29
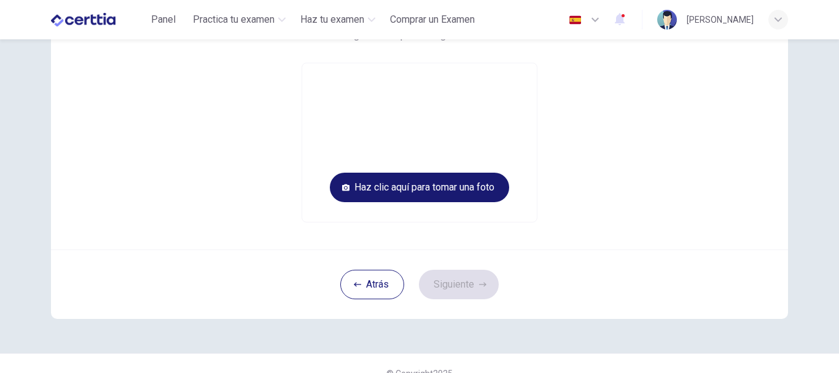
click at [462, 189] on button "Haz clic aquí para tomar una foto" at bounding box center [419, 187] width 179 height 29
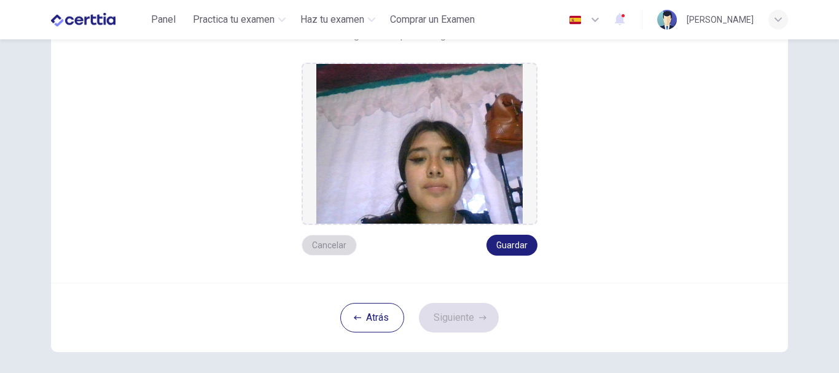
click at [329, 240] on button "Cancelar" at bounding box center [329, 245] width 55 height 21
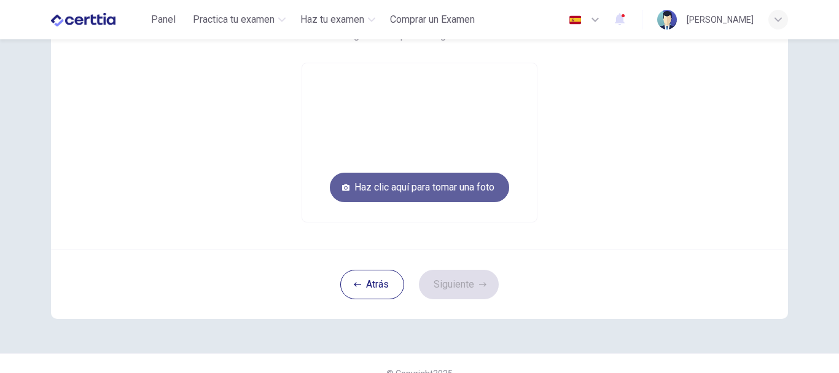
click at [446, 197] on button "Haz clic aquí para tomar una foto" at bounding box center [419, 187] width 179 height 29
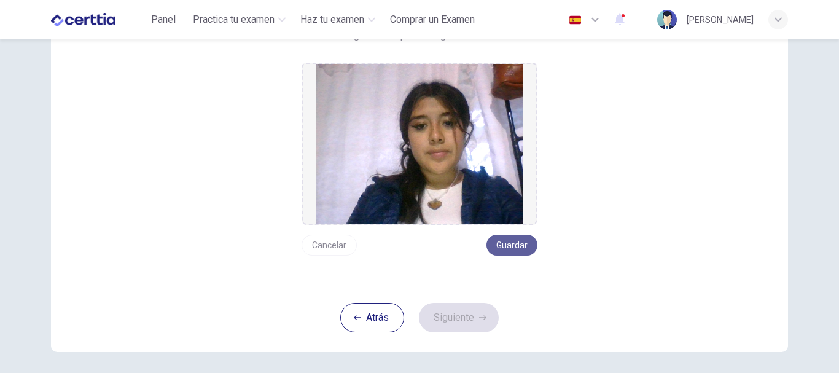
click at [498, 250] on button "Guardar" at bounding box center [512, 245] width 51 height 21
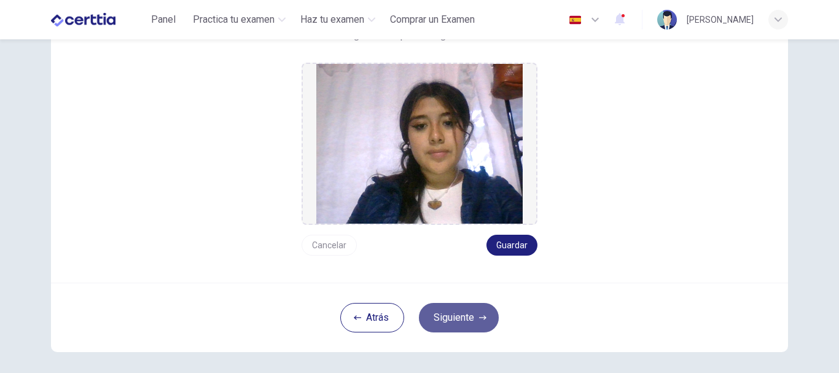
click at [455, 332] on button "Siguiente" at bounding box center [459, 317] width 80 height 29
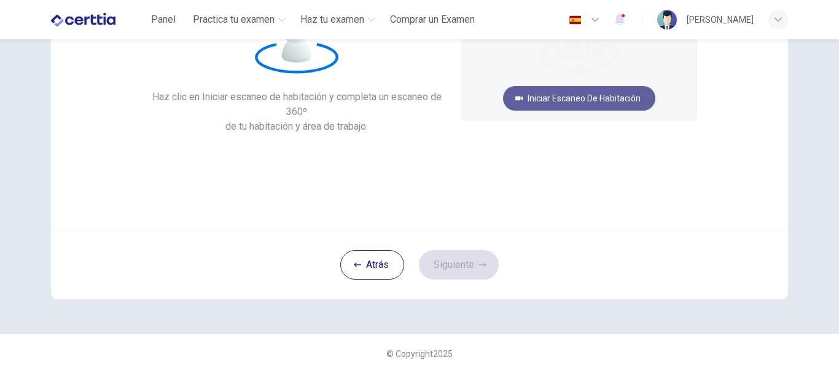
click at [607, 98] on button "Iniciar escaneo de habitación" at bounding box center [579, 98] width 152 height 25
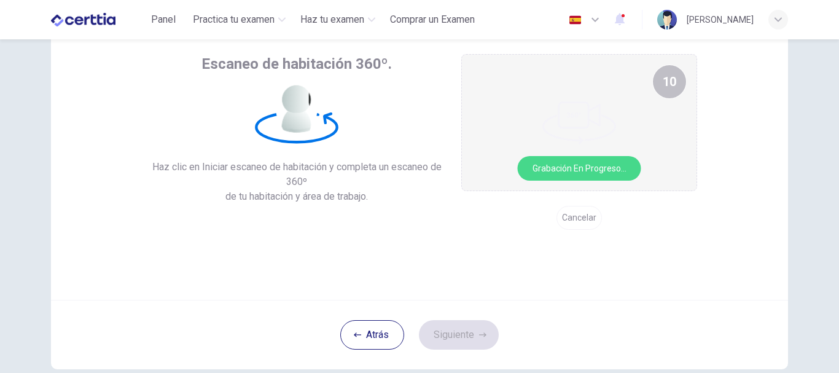
scroll to position [22, 0]
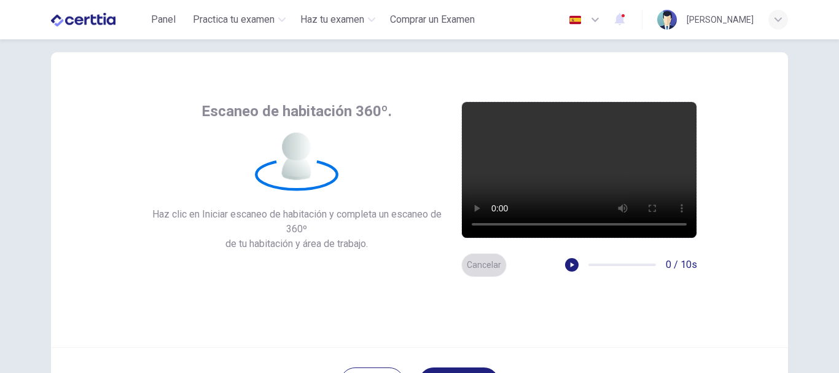
click at [484, 267] on button "Cancelar" at bounding box center [484, 265] width 45 height 24
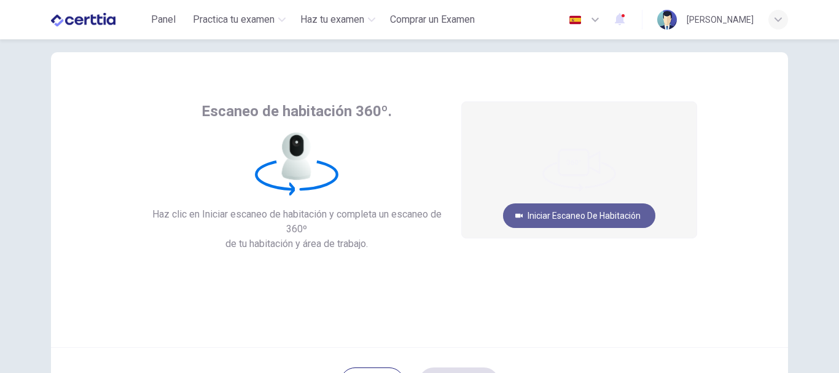
click at [568, 213] on button "Iniciar escaneo de habitación" at bounding box center [579, 215] width 152 height 25
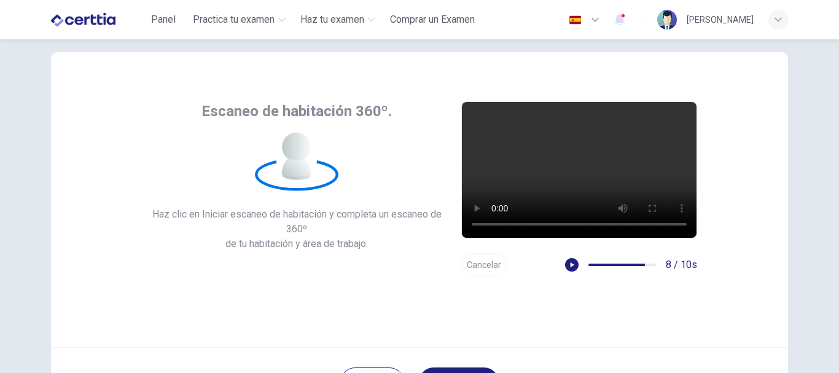
scroll to position [139, 0]
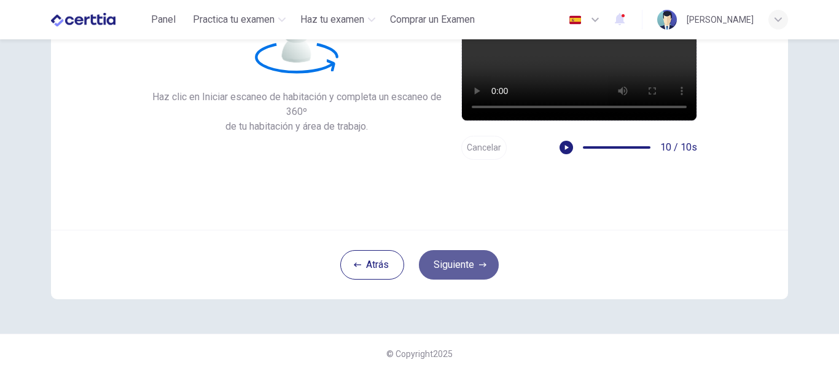
click at [448, 270] on button "Siguiente" at bounding box center [459, 264] width 80 height 29
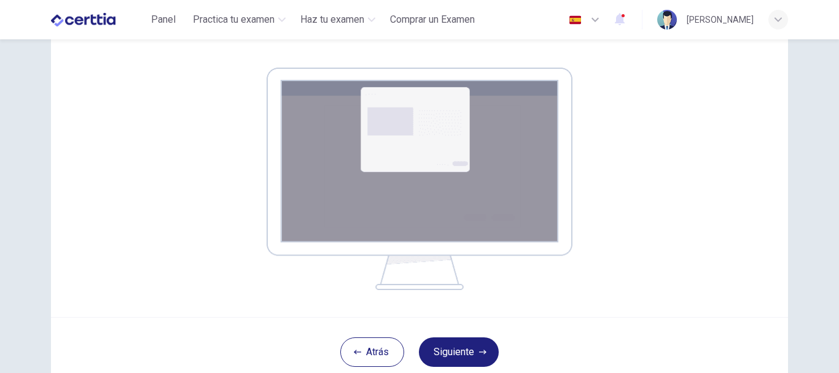
scroll to position [221, 0]
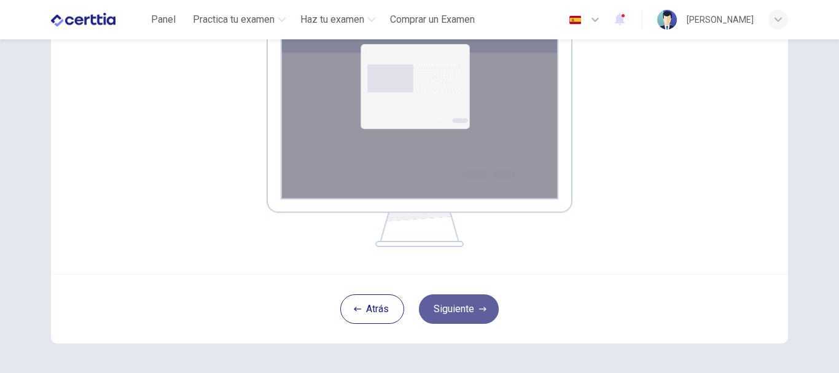
click at [445, 310] on button "Siguiente" at bounding box center [459, 308] width 80 height 29
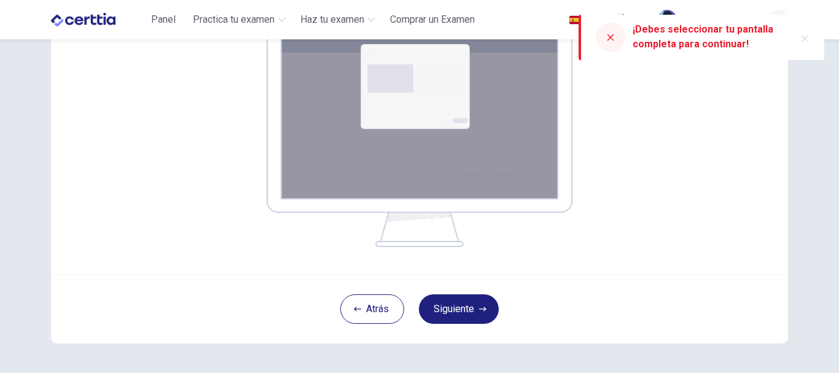
click at [691, 44] on div "¡Debes seleccionar tu pantalla completa para continuar!" at bounding box center [709, 36] width 152 height 29
click at [444, 311] on button "Siguiente" at bounding box center [459, 308] width 80 height 29
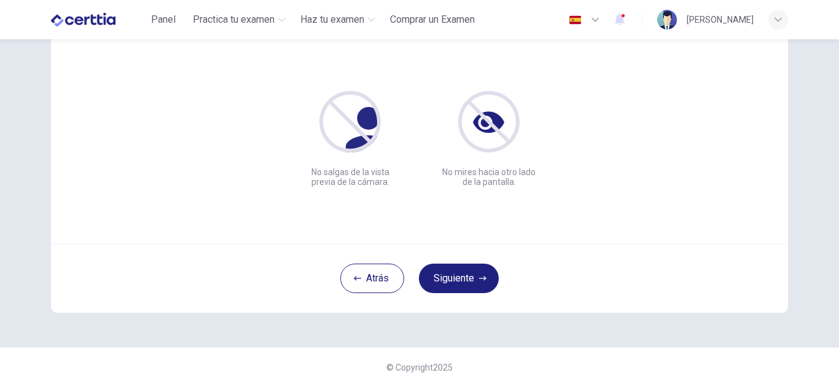
scroll to position [136, 0]
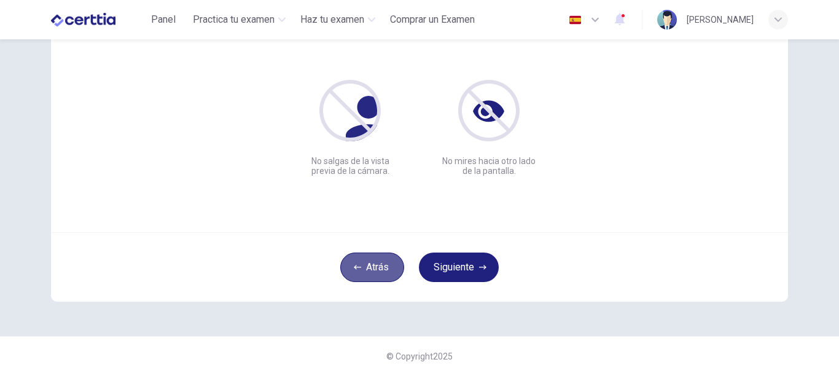
click at [356, 269] on icon "button" at bounding box center [357, 267] width 7 height 7
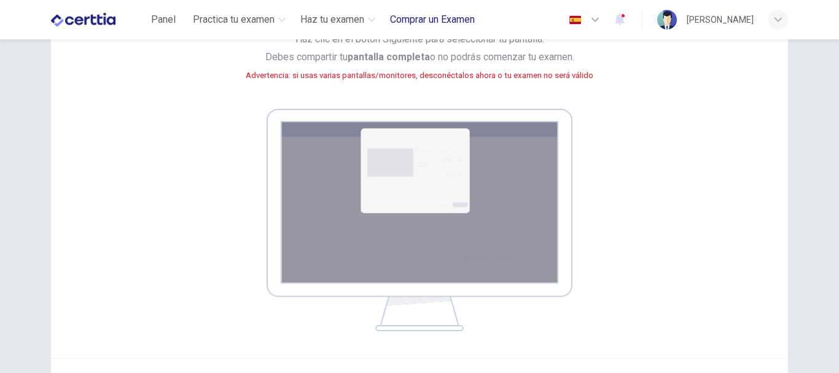
click at [423, 21] on span "Comprar un Examen" at bounding box center [432, 19] width 85 height 15
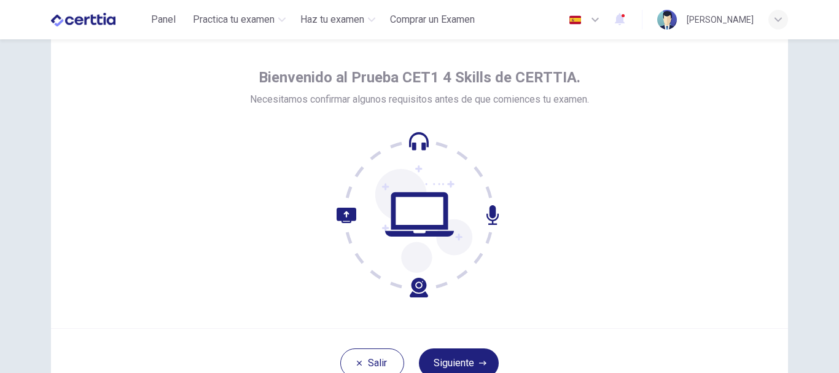
scroll to position [139, 0]
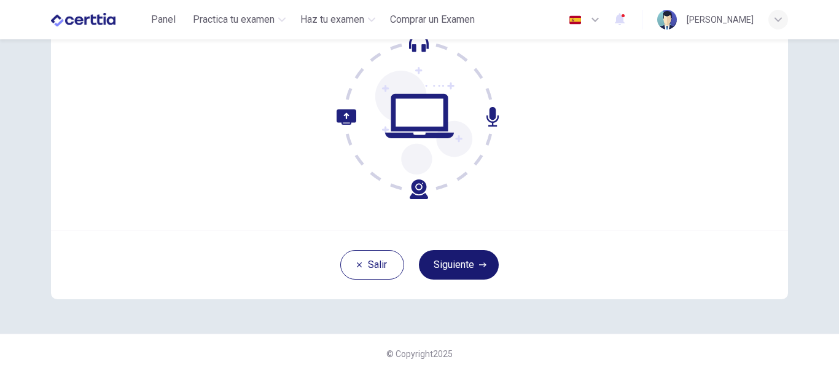
drag, startPoint x: 473, startPoint y: 282, endPoint x: 475, endPoint y: 273, distance: 9.4
click at [475, 273] on div "[PERSON_NAME]" at bounding box center [419, 264] width 737 height 69
click at [475, 273] on button "Siguiente" at bounding box center [459, 264] width 80 height 29
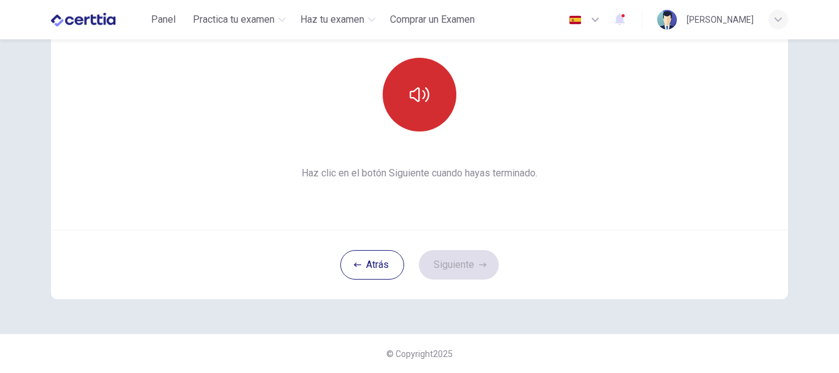
click at [415, 98] on icon "button" at bounding box center [420, 95] width 20 height 20
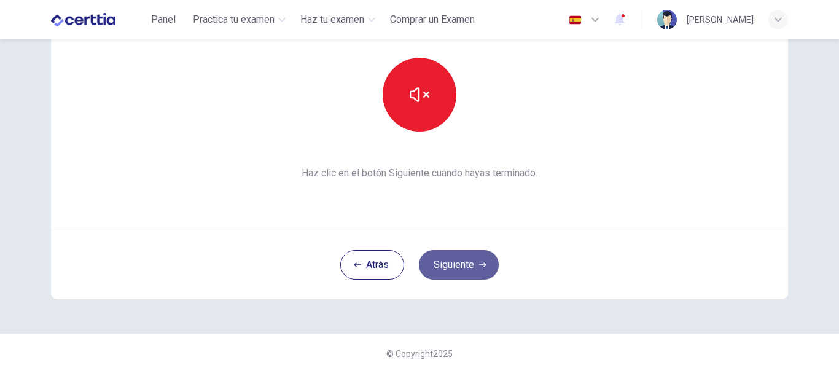
click at [461, 274] on button "Siguiente" at bounding box center [459, 264] width 80 height 29
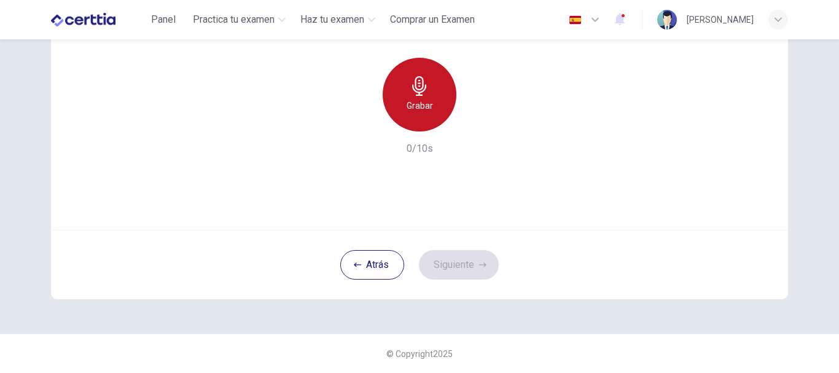
click at [407, 100] on h6 "Grabar" at bounding box center [420, 105] width 26 height 15
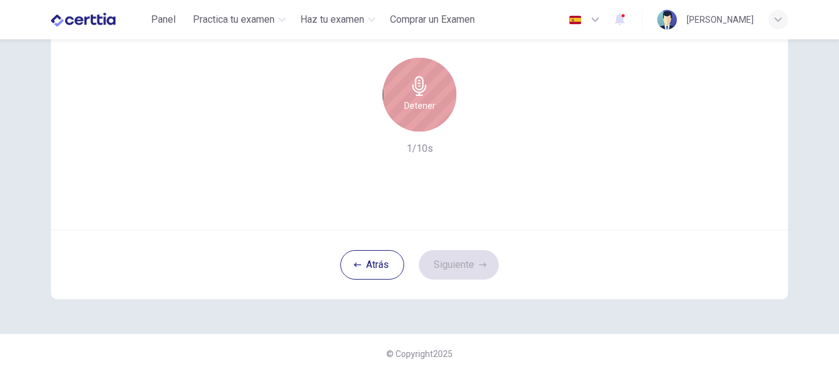
click at [430, 113] on div "Detener" at bounding box center [420, 95] width 74 height 74
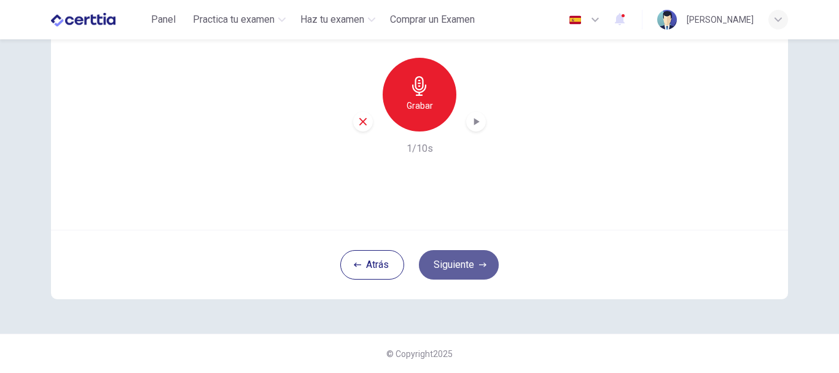
click at [464, 273] on button "Siguiente" at bounding box center [459, 264] width 80 height 29
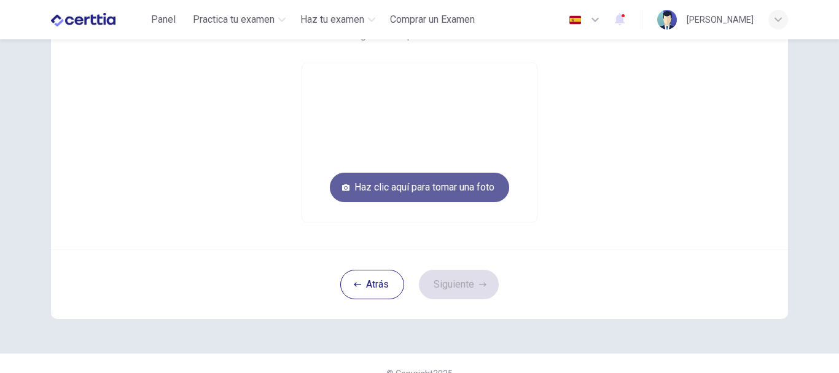
click at [482, 184] on button "Haz clic aquí para tomar una foto" at bounding box center [419, 187] width 179 height 29
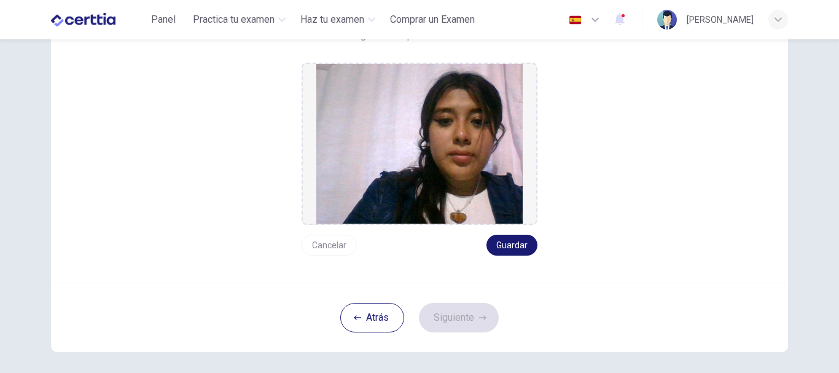
click at [519, 246] on button "Guardar" at bounding box center [512, 245] width 51 height 21
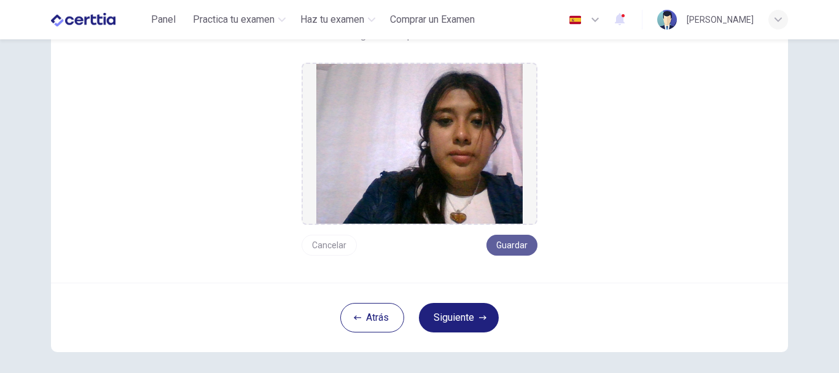
click at [512, 246] on button "Guardar" at bounding box center [512, 245] width 51 height 21
click at [471, 322] on button "Siguiente" at bounding box center [459, 317] width 80 height 29
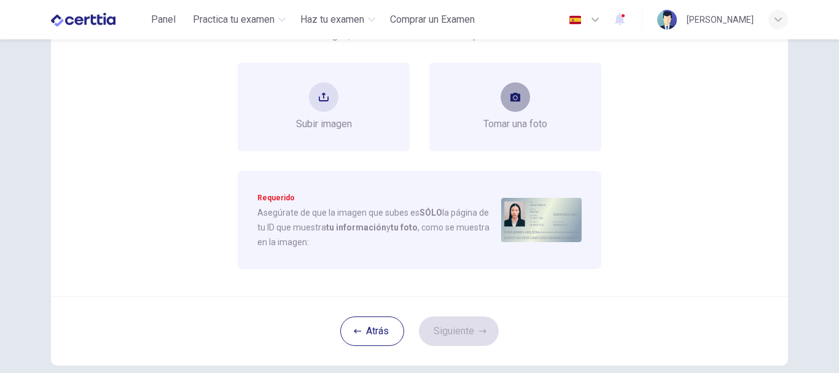
click at [513, 111] on button "take photo" at bounding box center [515, 96] width 29 height 29
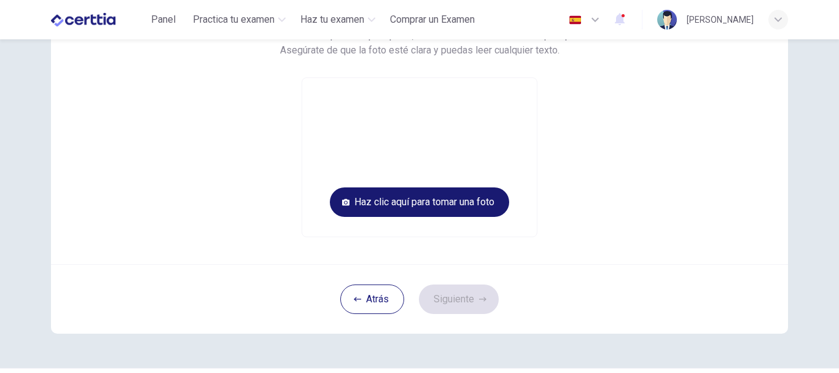
drag, startPoint x: 503, startPoint y: 102, endPoint x: 470, endPoint y: 194, distance: 98.0
click at [470, 194] on div "Haz clic aquí para tomar una foto" at bounding box center [420, 157] width 236 height 160
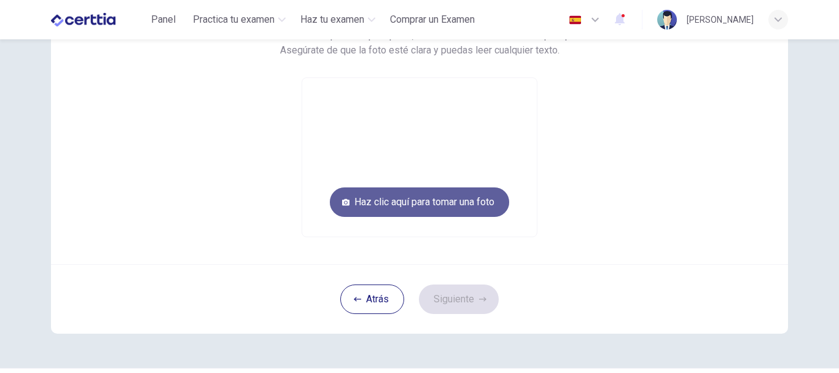
click at [470, 194] on button "Haz clic aquí para tomar una foto" at bounding box center [419, 201] width 179 height 29
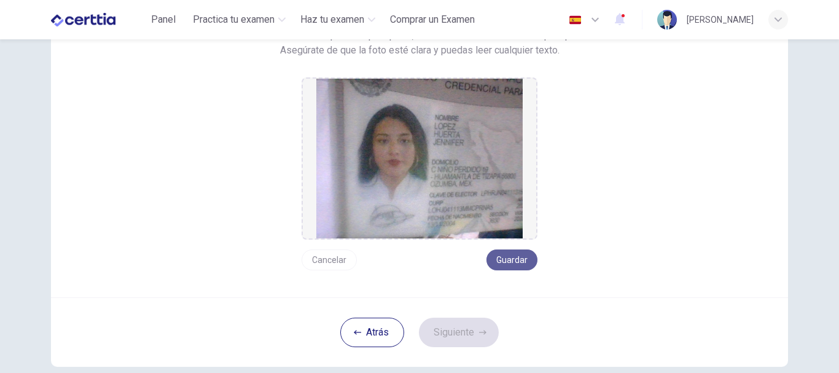
click at [511, 251] on button "Guardar" at bounding box center [512, 260] width 51 height 21
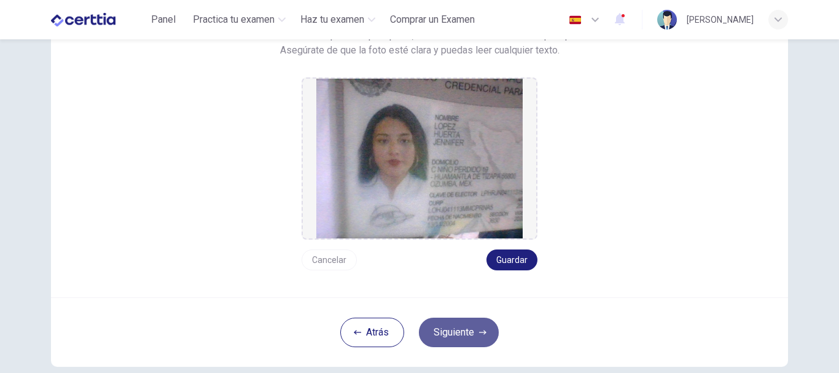
click at [474, 329] on button "Siguiente" at bounding box center [459, 332] width 80 height 29
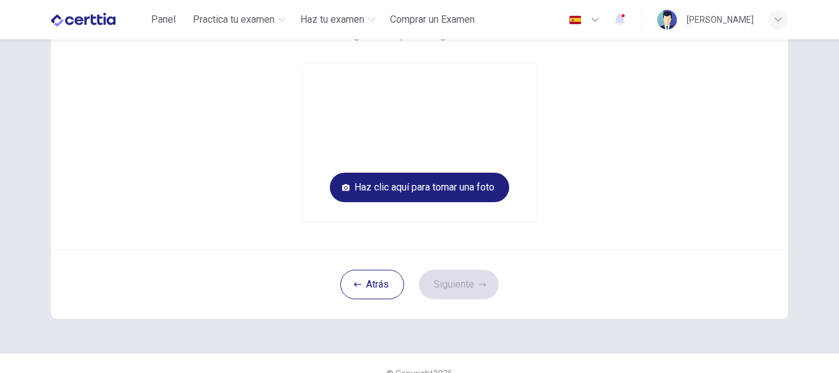
drag, startPoint x: 474, startPoint y: 329, endPoint x: 493, endPoint y: 235, distance: 96.5
click at [493, 235] on div "Tómate una foto junto a tu ID. Haz clic en el botón de abajo para tomarte una f…" at bounding box center [419, 126] width 777 height 453
click at [484, 191] on button "Haz clic aquí para tomar una foto" at bounding box center [419, 187] width 179 height 29
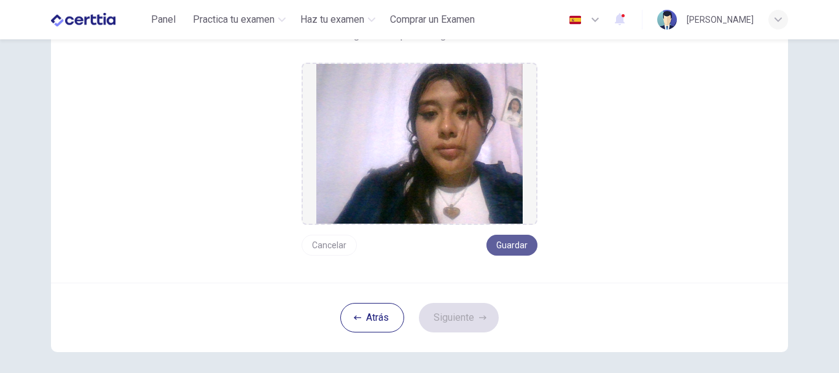
click at [503, 237] on button "Guardar" at bounding box center [512, 245] width 51 height 21
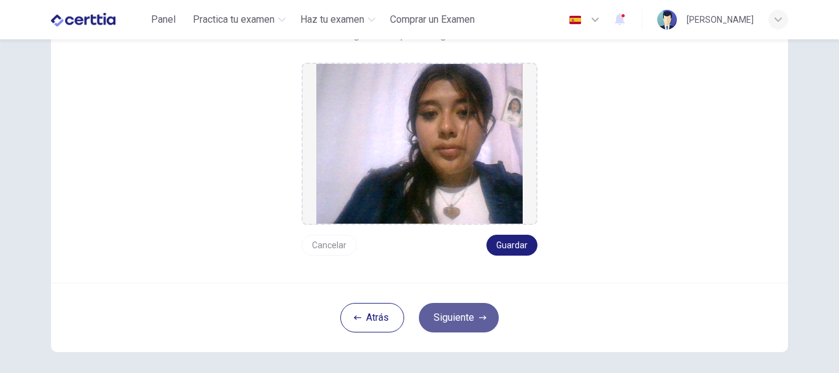
click at [459, 328] on button "Siguiente" at bounding box center [459, 317] width 80 height 29
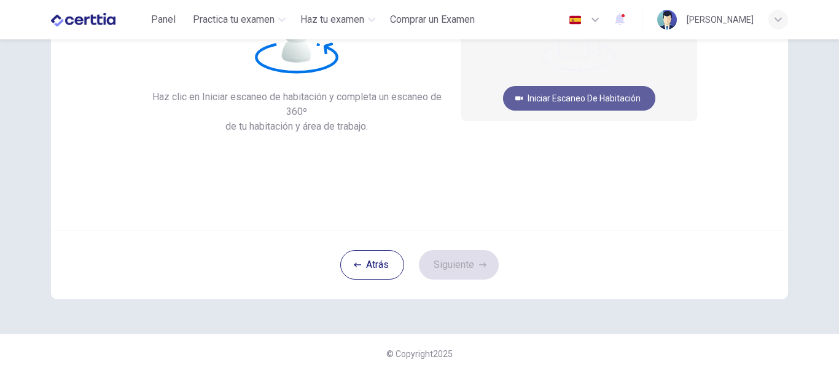
click at [586, 98] on button "Iniciar escaneo de habitación" at bounding box center [579, 98] width 152 height 25
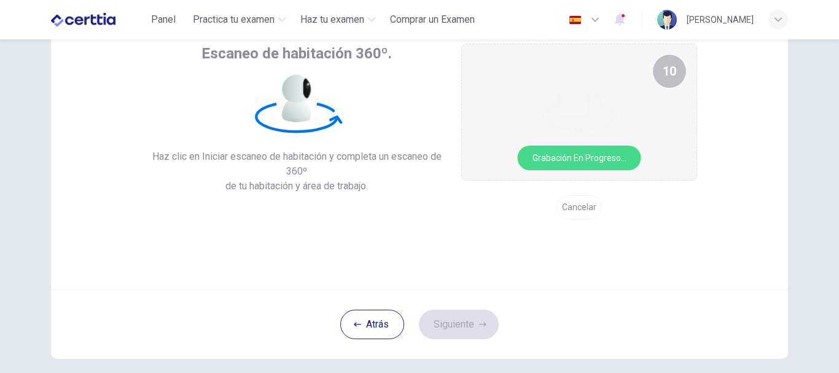
scroll to position [46, 0]
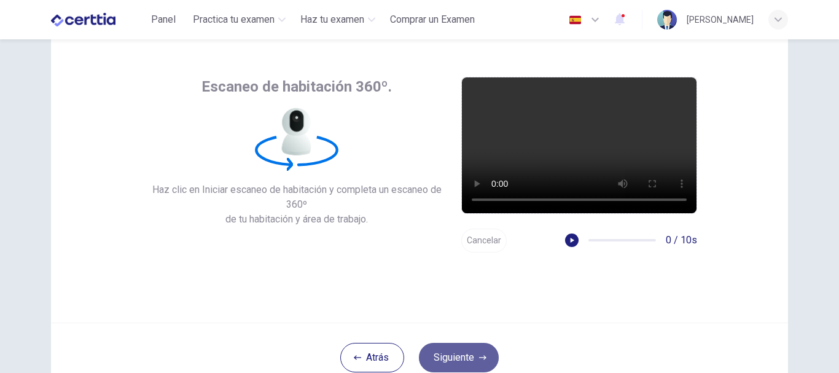
click at [447, 355] on button "Siguiente" at bounding box center [459, 357] width 80 height 29
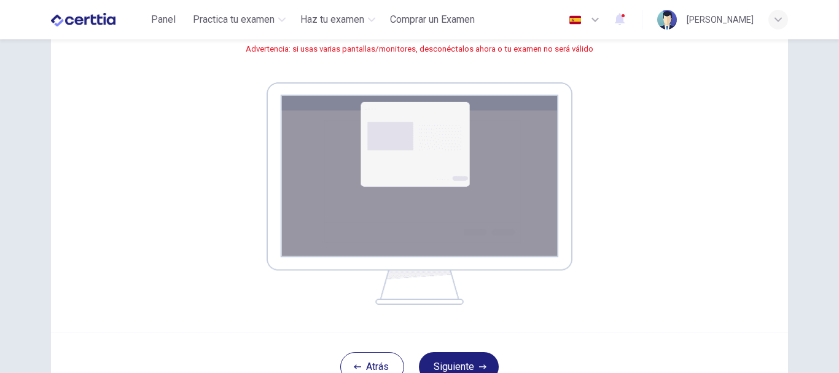
scroll to position [264, 0]
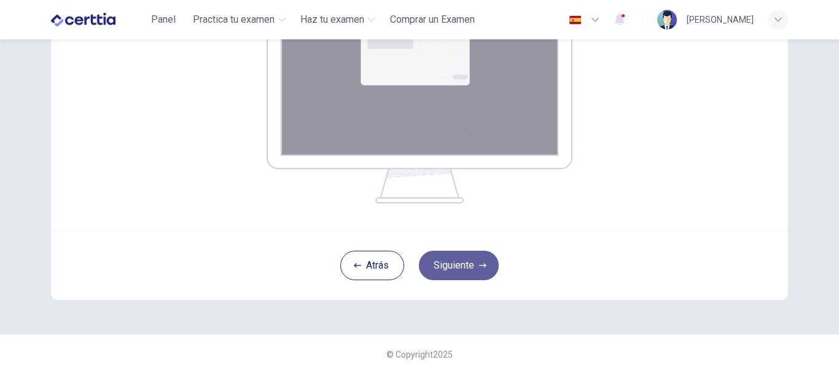
click at [430, 265] on button "Siguiente" at bounding box center [459, 265] width 80 height 29
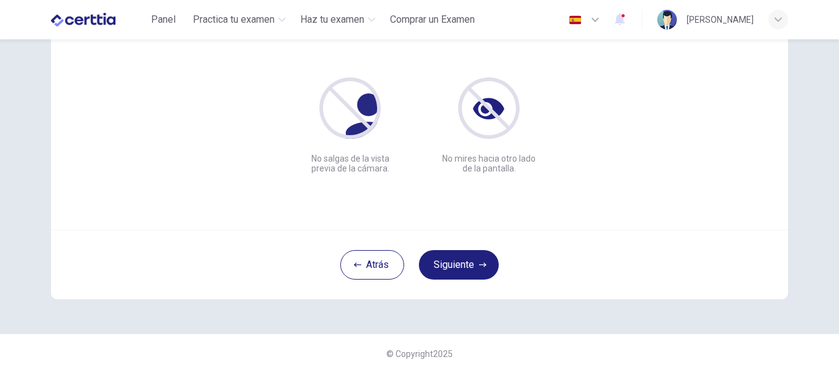
scroll to position [139, 0]
click at [479, 261] on icon "button" at bounding box center [482, 264] width 7 height 7
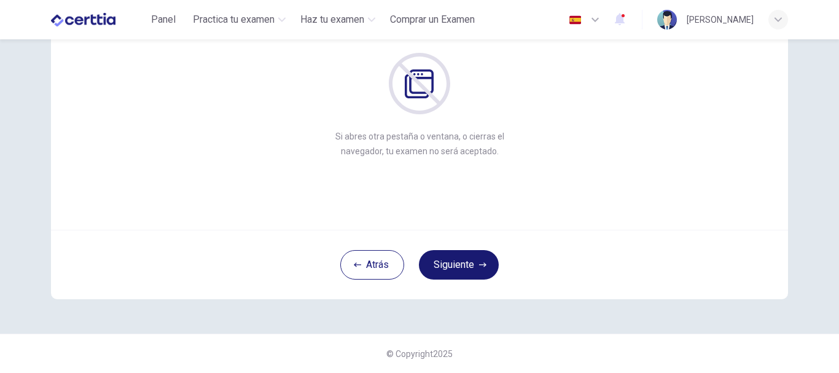
click at [473, 261] on button "Siguiente" at bounding box center [459, 264] width 80 height 29
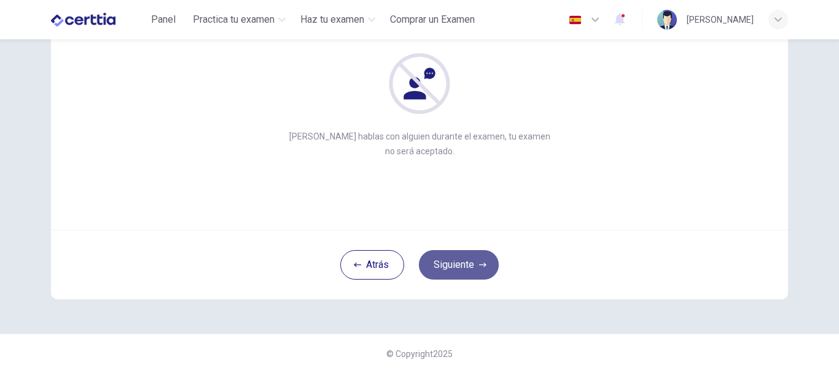
click at [459, 259] on button "Siguiente" at bounding box center [459, 264] width 80 height 29
click at [464, 263] on button "Siguiente" at bounding box center [459, 264] width 80 height 29
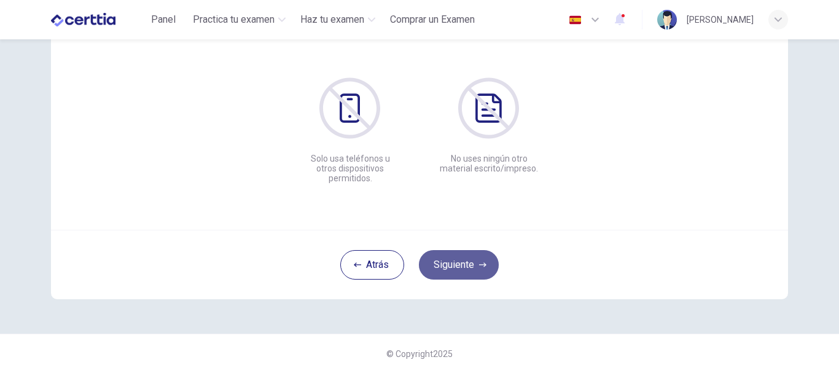
click at [464, 263] on button "Siguiente" at bounding box center [459, 264] width 80 height 29
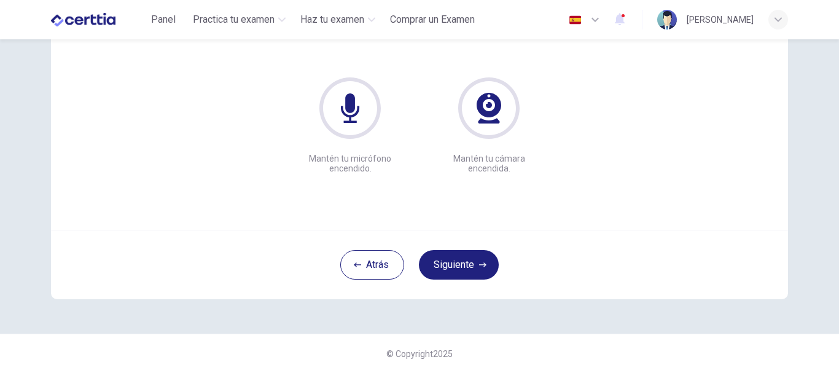
click at [334, 96] on icon at bounding box center [350, 107] width 61 height 61
click at [456, 269] on button "Siguiente" at bounding box center [459, 264] width 80 height 29
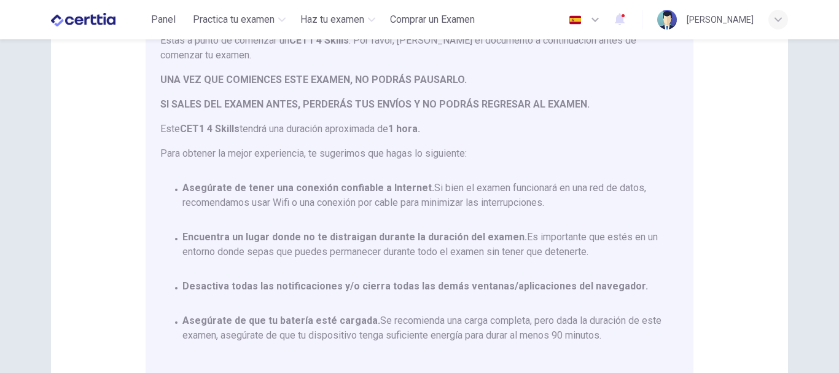
drag, startPoint x: 685, startPoint y: 250, endPoint x: 696, endPoint y: 307, distance: 58.1
click at [696, 307] on div "Aviso General: Estás a punto de comenzar un CET1 4 Skills . Por favor, lee el d…" at bounding box center [419, 168] width 737 height 466
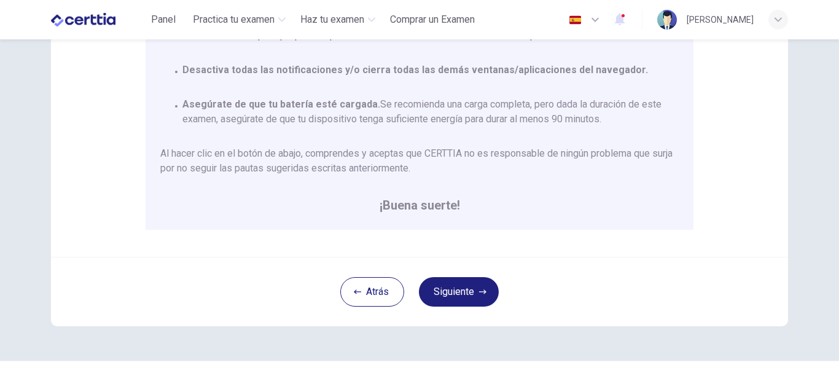
scroll to position [310, 0]
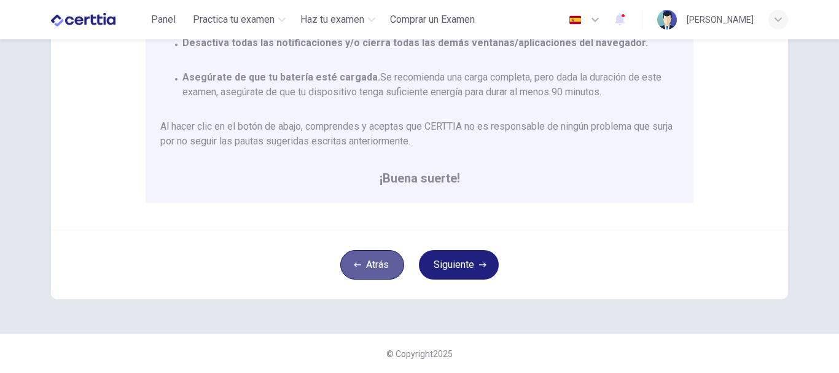
click at [359, 266] on button "Atrás" at bounding box center [372, 264] width 64 height 29
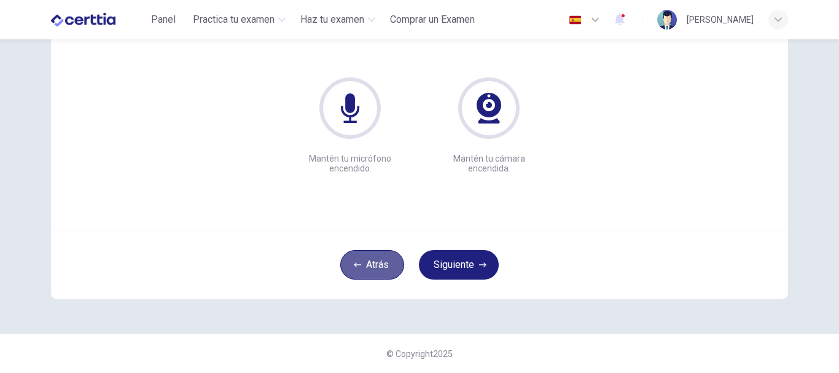
click at [359, 266] on button "Atrás" at bounding box center [372, 264] width 64 height 29
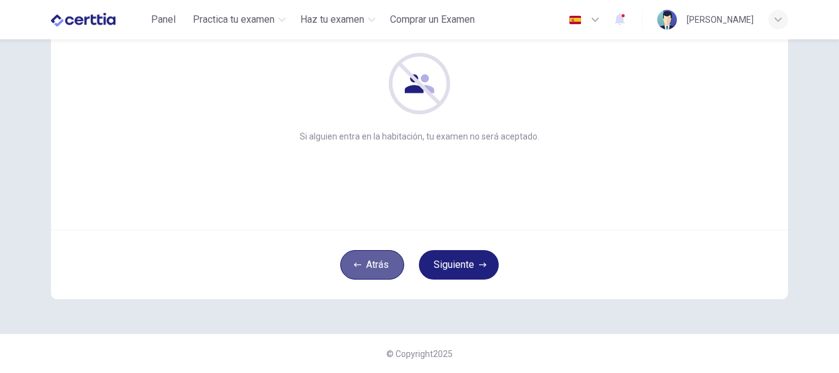
click at [359, 266] on button "Atrás" at bounding box center [372, 264] width 64 height 29
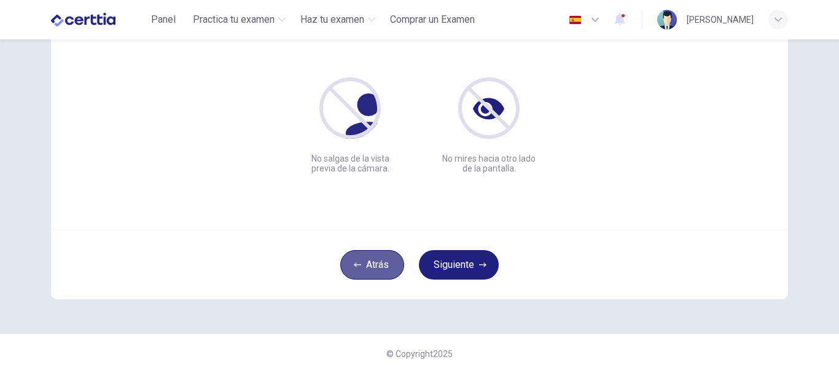
click at [359, 266] on button "Atrás" at bounding box center [372, 264] width 64 height 29
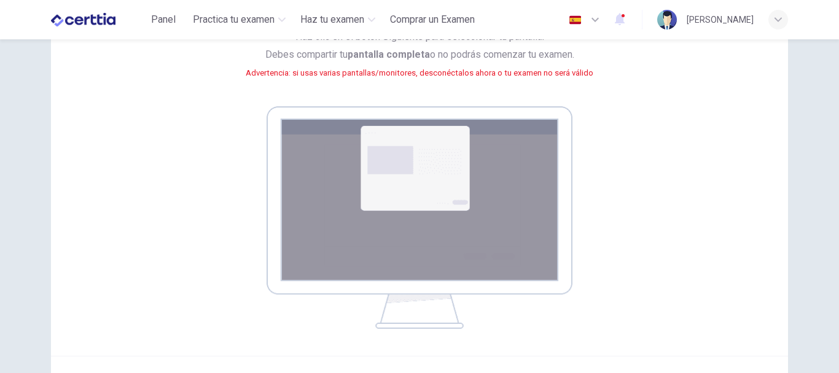
click at [359, 266] on img at bounding box center [420, 217] width 306 height 222
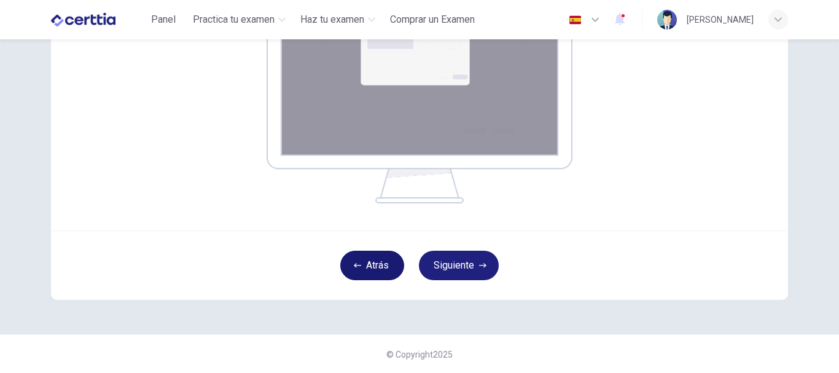
click at [385, 263] on button "Atrás" at bounding box center [372, 265] width 64 height 29
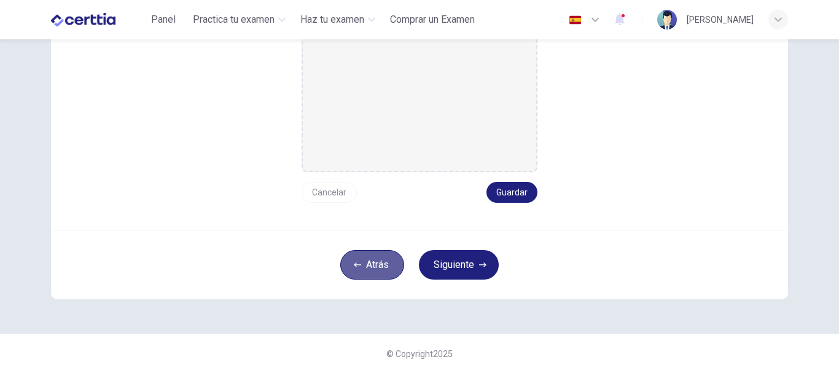
click at [385, 263] on button "Atrás" at bounding box center [372, 264] width 64 height 29
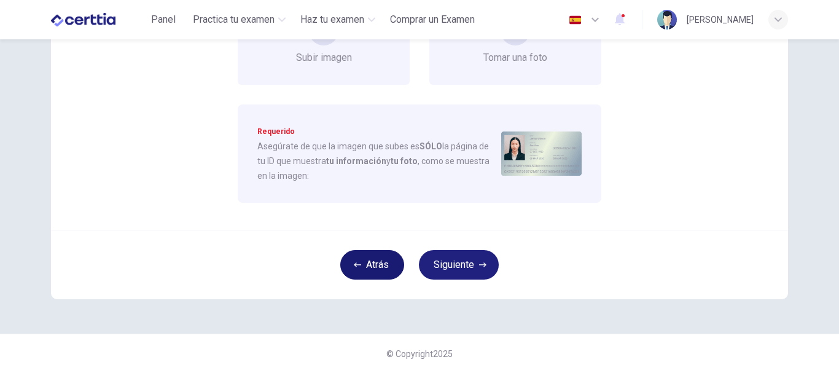
click at [385, 263] on button "Atrás" at bounding box center [372, 264] width 64 height 29
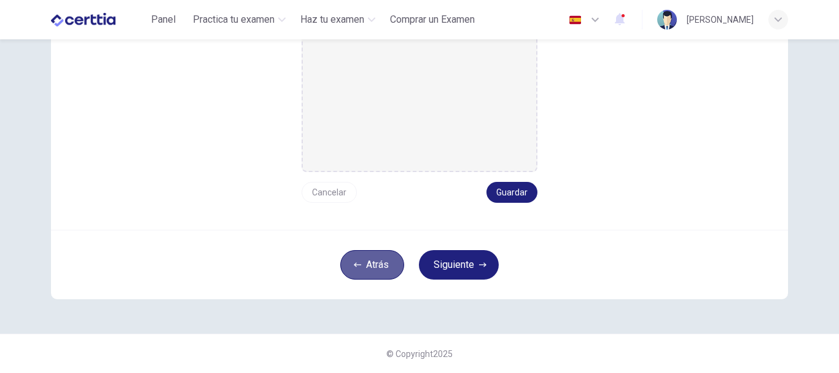
click at [385, 263] on button "Atrás" at bounding box center [372, 264] width 64 height 29
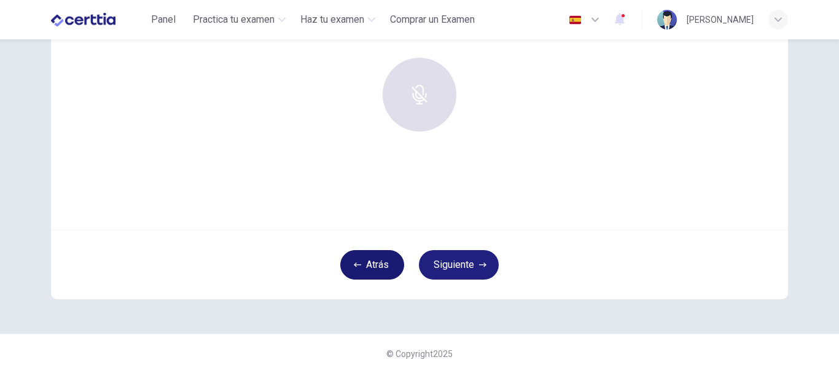
scroll to position [139, 0]
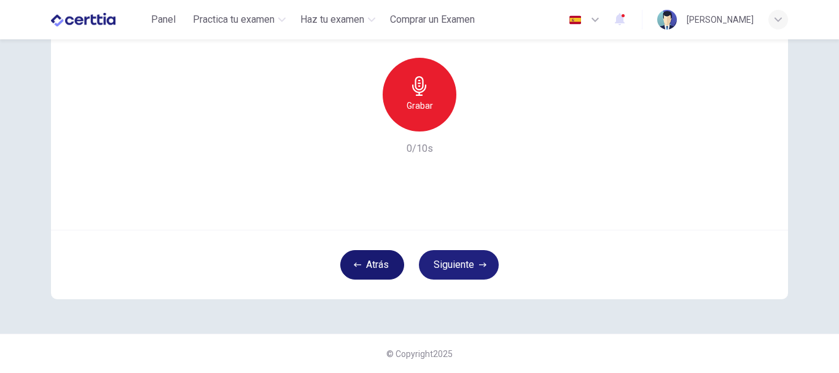
click at [385, 263] on button "Atrás" at bounding box center [372, 264] width 64 height 29
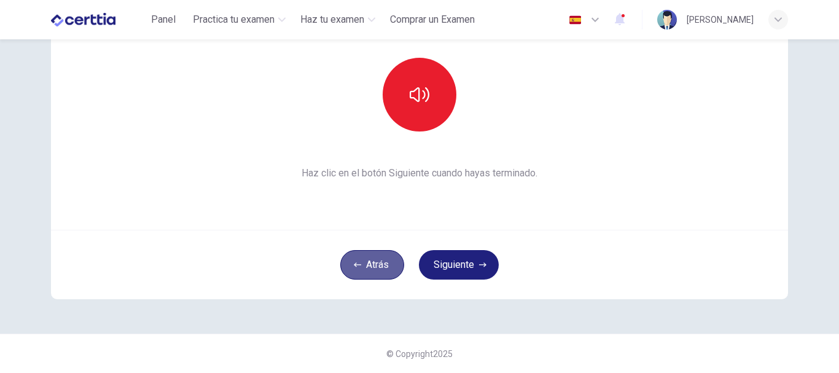
click at [385, 263] on button "Atrás" at bounding box center [372, 264] width 64 height 29
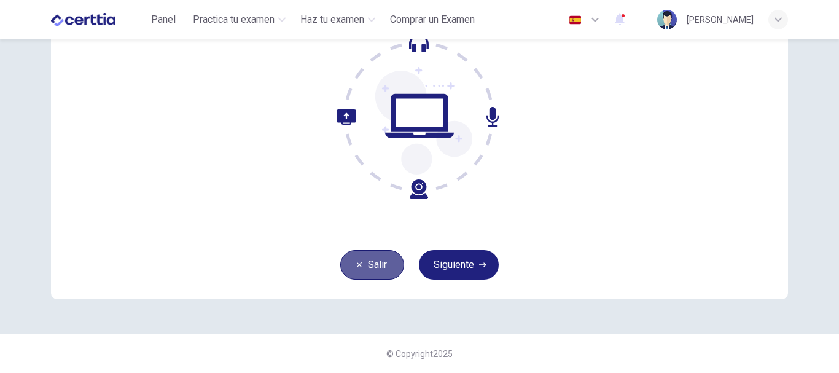
click at [385, 263] on button "Salir" at bounding box center [372, 264] width 64 height 29
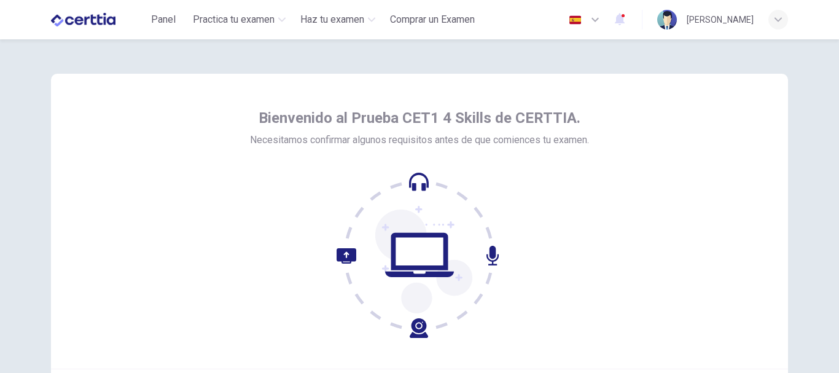
drag, startPoint x: 0, startPoint y: 0, endPoint x: 438, endPoint y: 199, distance: 480.7
click at [438, 199] on icon at bounding box center [420, 255] width 166 height 166
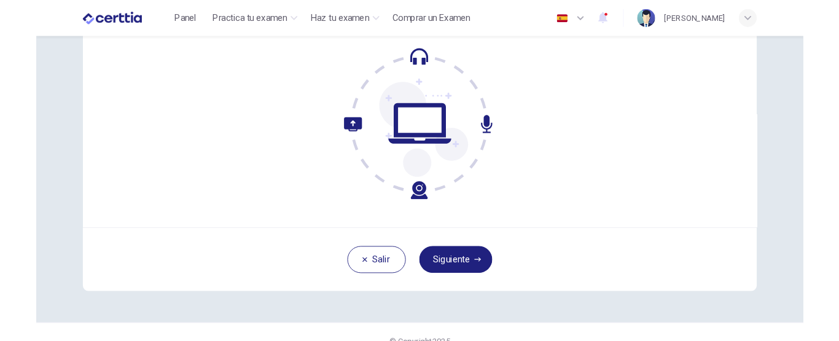
scroll to position [139, 0]
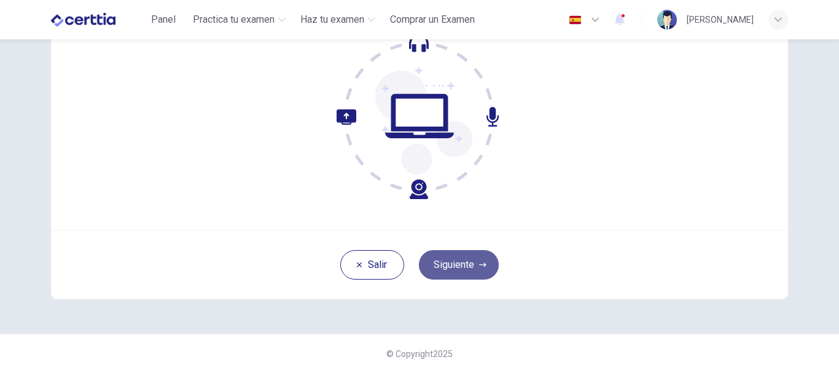
click at [476, 273] on button "Siguiente" at bounding box center [459, 264] width 80 height 29
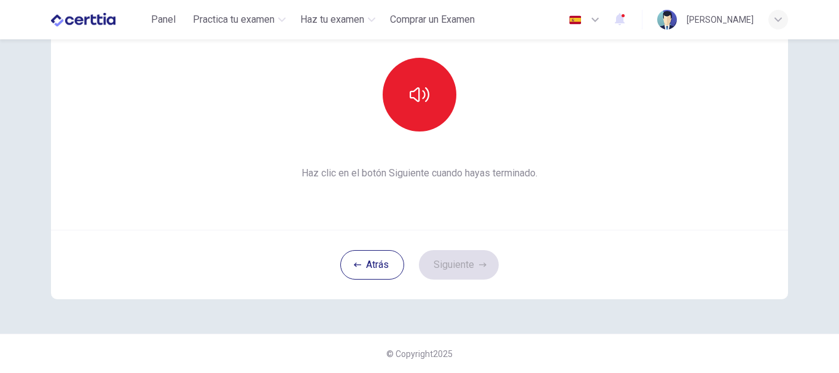
drag, startPoint x: 424, startPoint y: 101, endPoint x: 413, endPoint y: 234, distance: 133.8
click at [413, 234] on div "Esta sección requiere audio. Haz clic en el icono para asegurarte de que puedes…" at bounding box center [419, 117] width 737 height 364
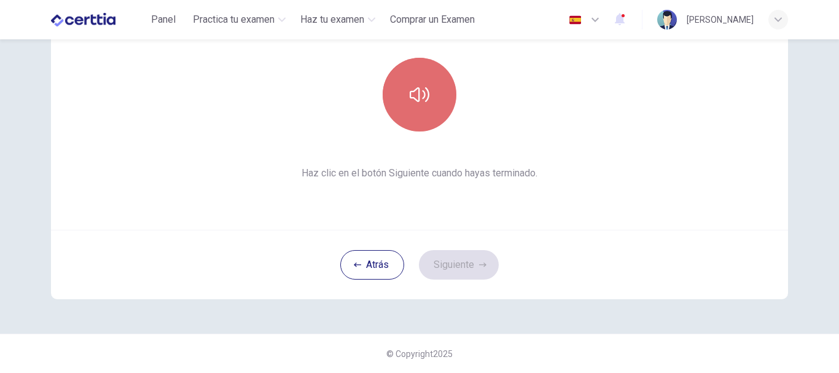
click at [416, 112] on button "button" at bounding box center [420, 95] width 74 height 74
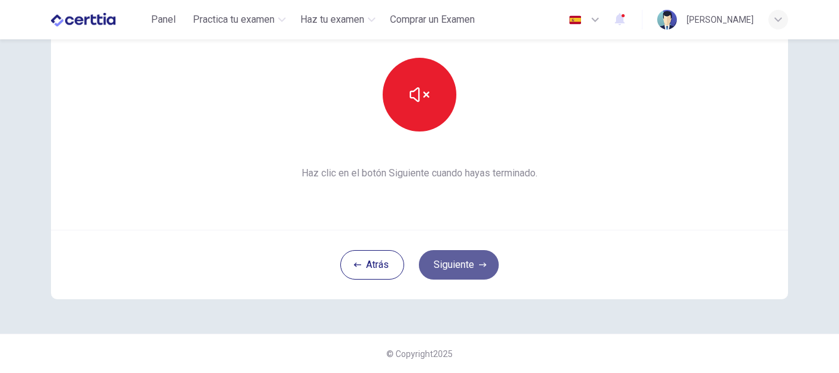
click at [464, 265] on button "Siguiente" at bounding box center [459, 264] width 80 height 29
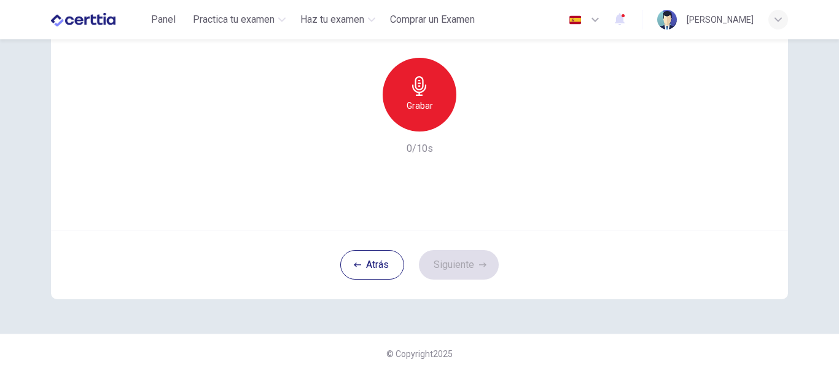
click at [464, 265] on div "Atrás Siguiente" at bounding box center [419, 264] width 737 height 69
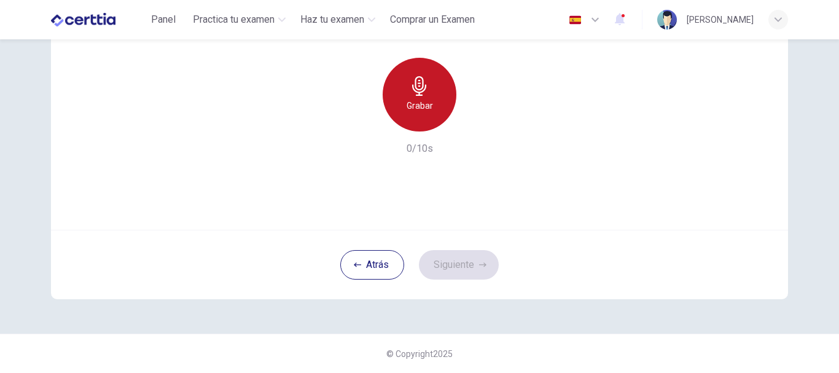
click at [430, 87] on div "Grabar" at bounding box center [420, 95] width 74 height 74
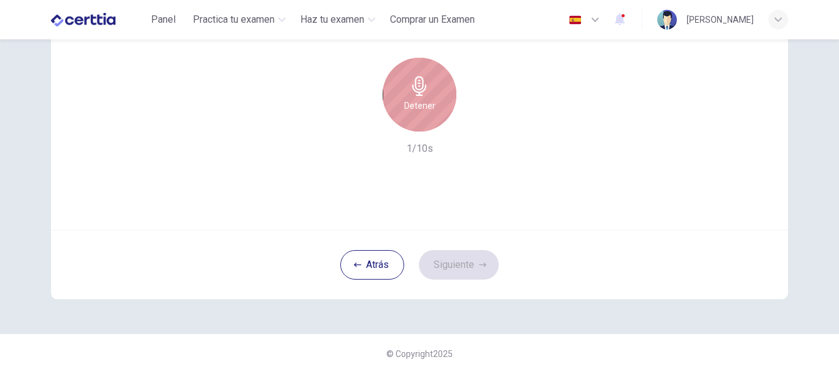
click at [423, 79] on icon "button" at bounding box center [420, 86] width 20 height 20
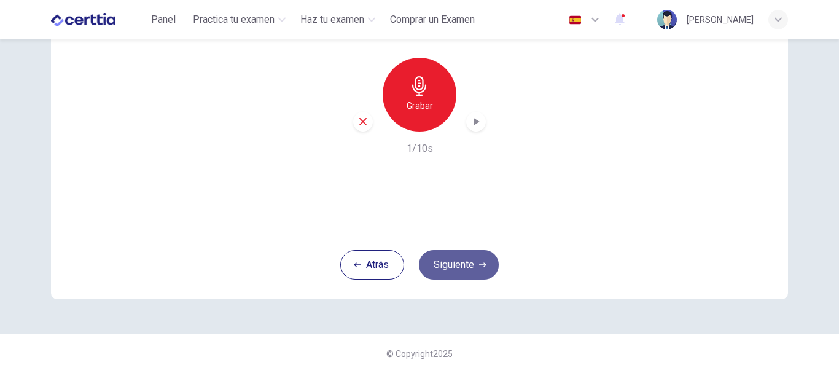
click at [450, 269] on button "Siguiente" at bounding box center [459, 264] width 80 height 29
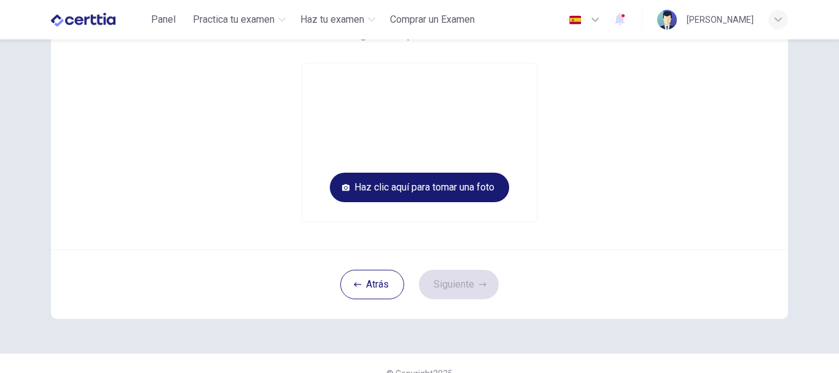
click at [475, 183] on button "Haz clic aquí para tomar una foto" at bounding box center [419, 187] width 179 height 29
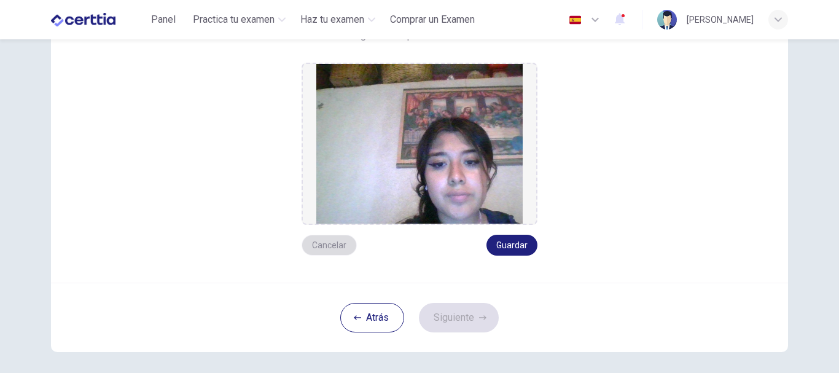
click at [308, 244] on button "Cancelar" at bounding box center [329, 245] width 55 height 21
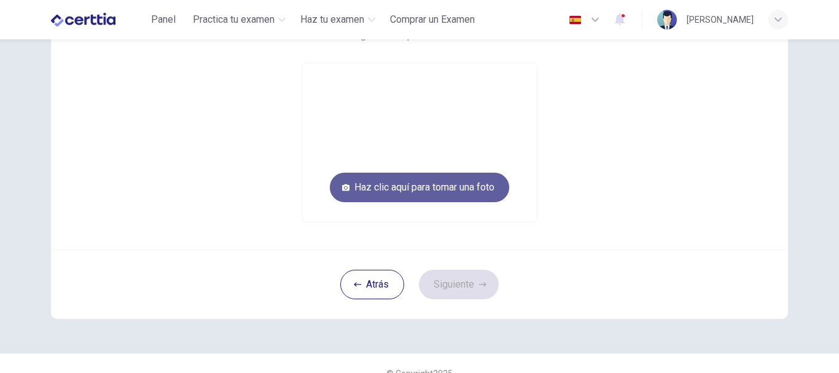
click at [438, 186] on button "Haz clic aquí para tomar una foto" at bounding box center [419, 187] width 179 height 29
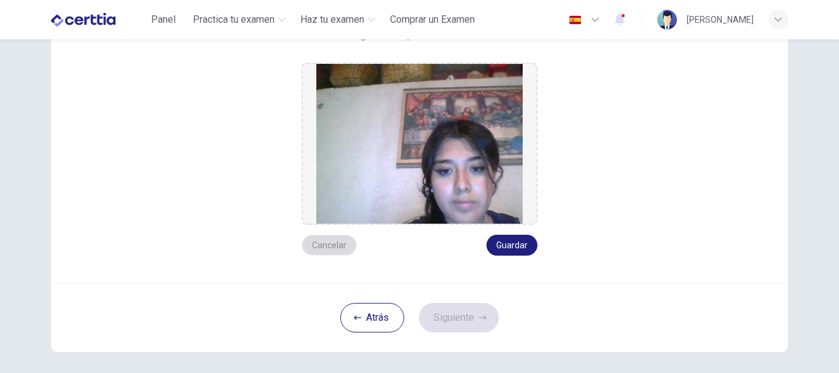
click at [316, 240] on button "Cancelar" at bounding box center [329, 245] width 55 height 21
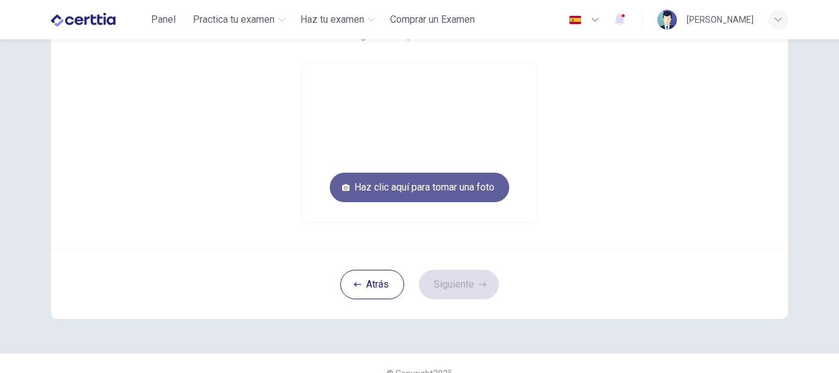
click at [476, 191] on button "Haz clic aquí para tomar una foto" at bounding box center [419, 187] width 179 height 29
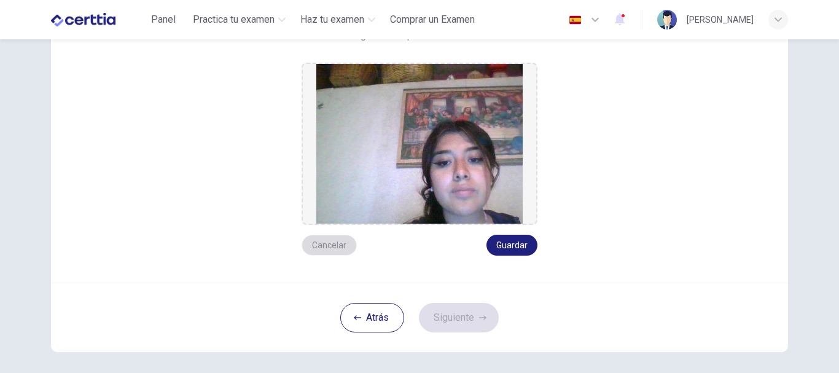
click at [325, 243] on button "Cancelar" at bounding box center [329, 245] width 55 height 21
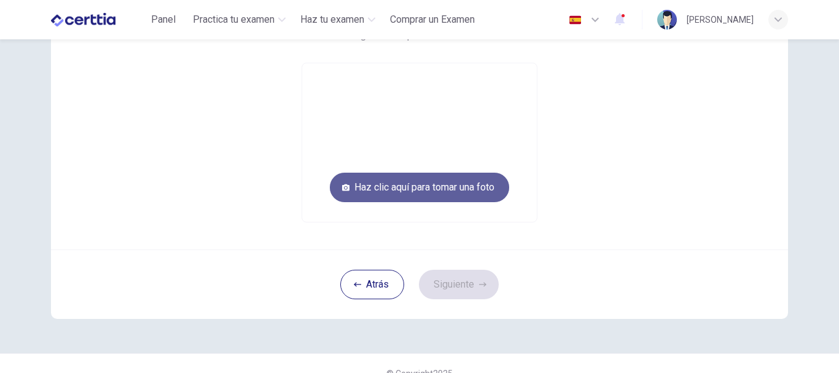
click at [397, 189] on button "Haz clic aquí para tomar una foto" at bounding box center [419, 187] width 179 height 29
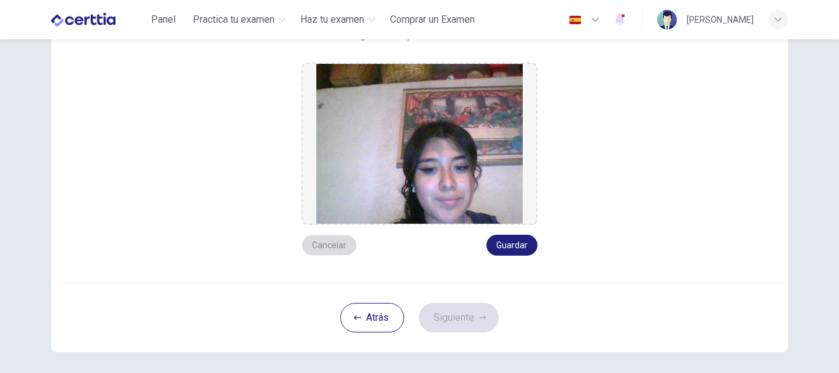
click at [318, 249] on button "Cancelar" at bounding box center [329, 245] width 55 height 21
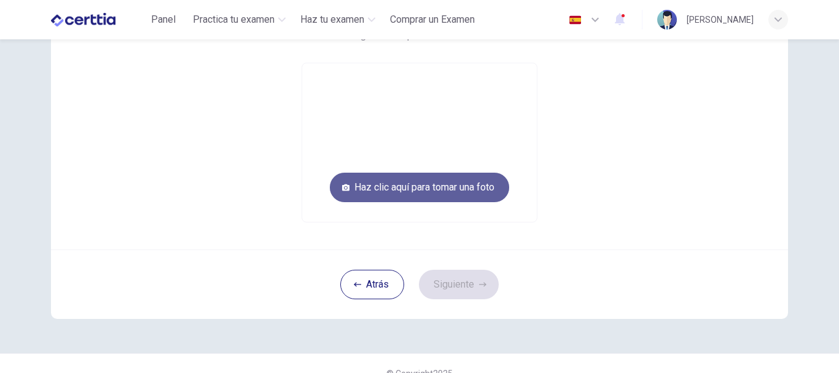
click at [438, 184] on button "Haz clic aquí para tomar una foto" at bounding box center [419, 187] width 179 height 29
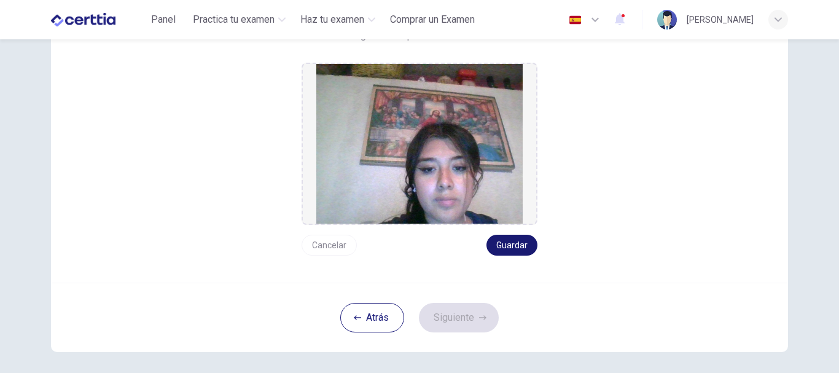
click at [521, 248] on button "Guardar" at bounding box center [512, 245] width 51 height 21
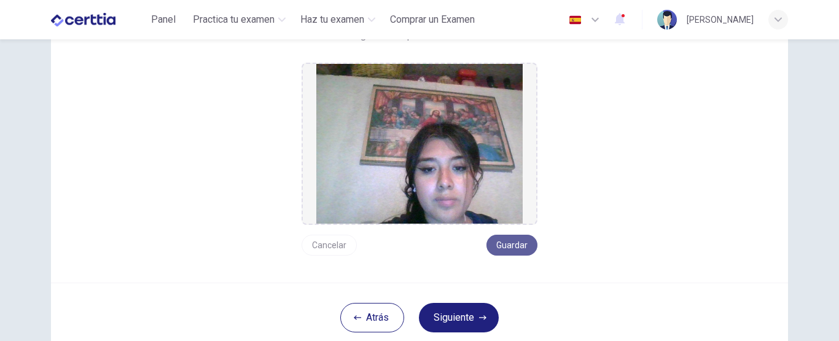
click at [506, 244] on button "Guardar" at bounding box center [512, 245] width 51 height 21
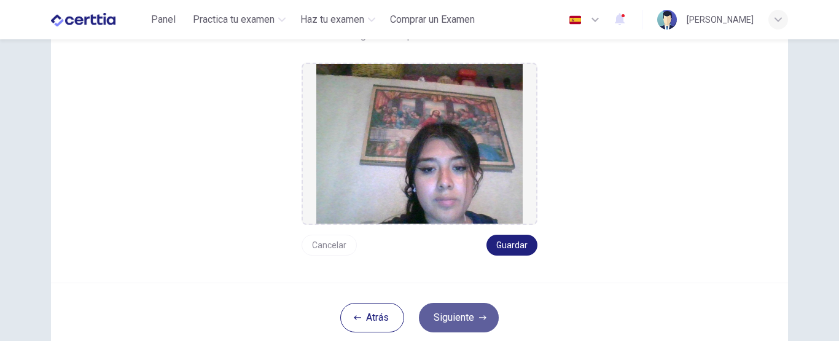
click at [459, 317] on button "Siguiente" at bounding box center [459, 317] width 80 height 29
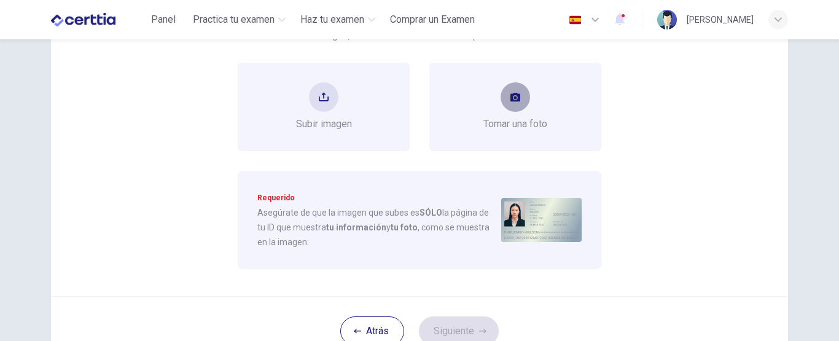
click at [511, 100] on icon "take photo" at bounding box center [516, 97] width 10 height 9
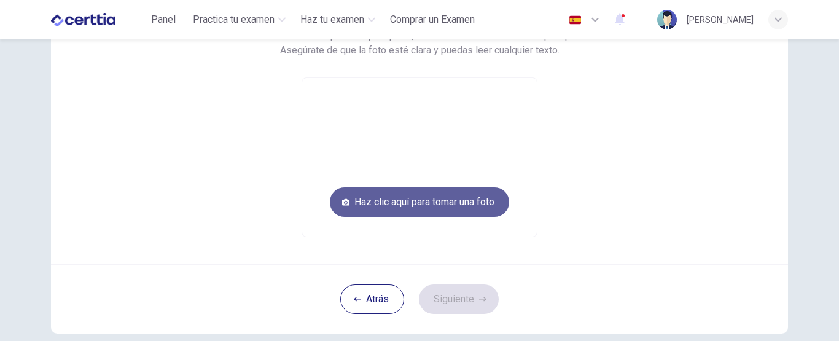
click at [481, 208] on button "Haz clic aquí para tomar una foto" at bounding box center [419, 201] width 179 height 29
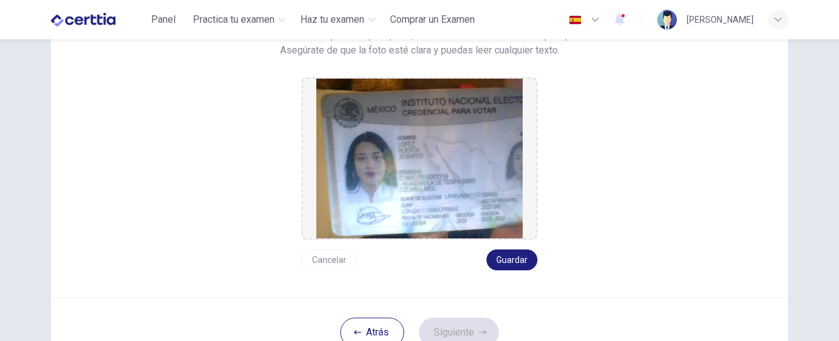
click at [309, 260] on button "Cancelar" at bounding box center [329, 260] width 55 height 21
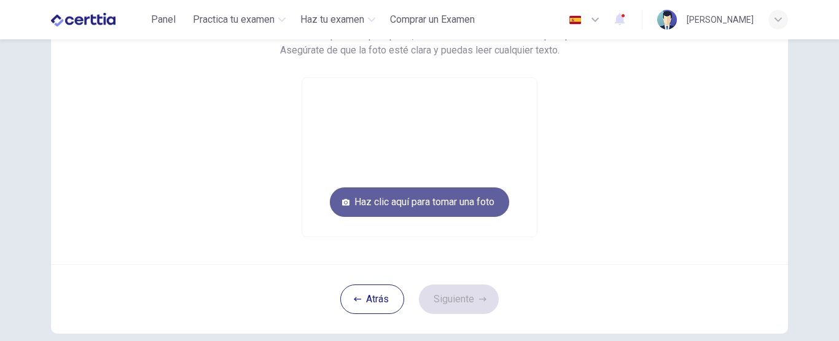
click at [423, 198] on button "Haz clic aquí para tomar una foto" at bounding box center [419, 201] width 179 height 29
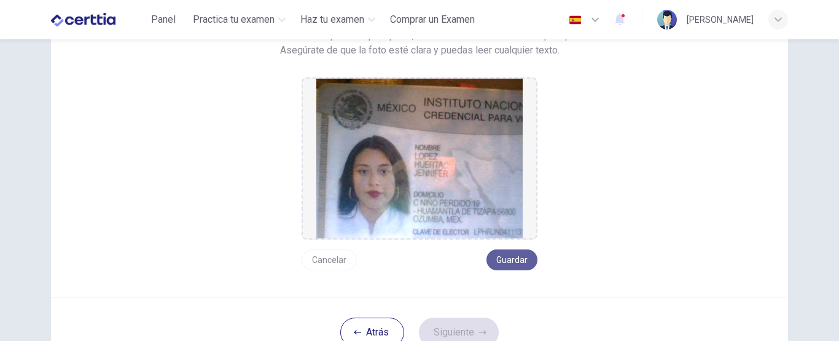
click at [499, 253] on button "Guardar" at bounding box center [512, 260] width 51 height 21
click at [464, 332] on button "Siguiente" at bounding box center [459, 332] width 80 height 29
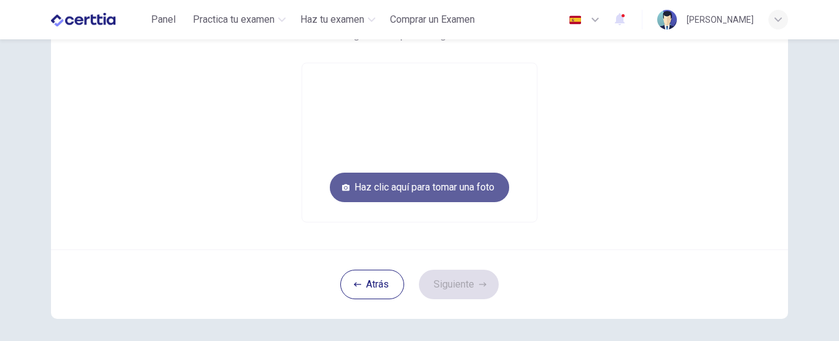
click at [476, 188] on button "Haz clic aquí para tomar una foto" at bounding box center [419, 187] width 179 height 29
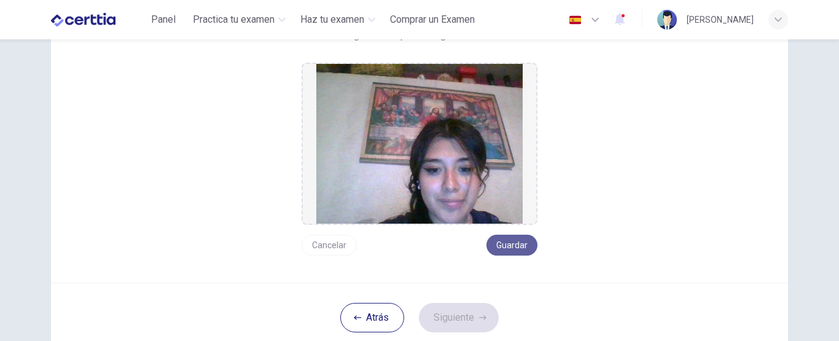
click at [505, 243] on button "Guardar" at bounding box center [512, 245] width 51 height 21
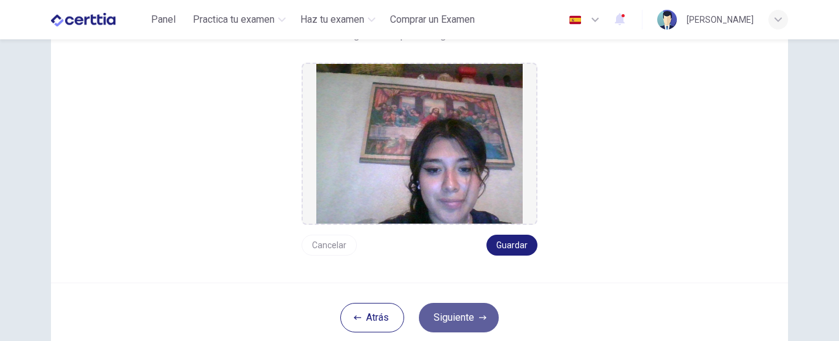
click at [450, 326] on button "Siguiente" at bounding box center [459, 317] width 80 height 29
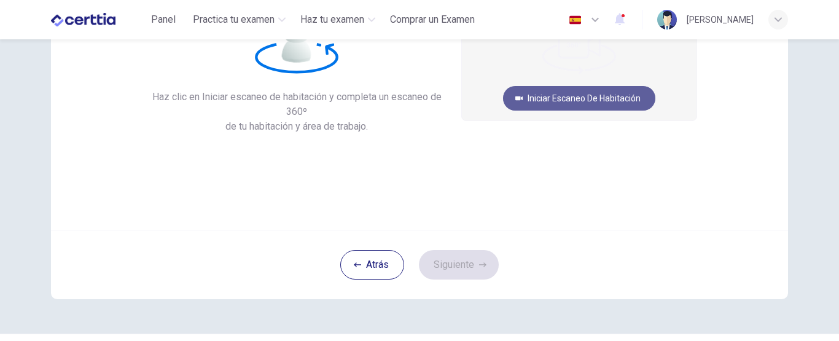
click at [596, 100] on button "Iniciar escaneo de habitación" at bounding box center [579, 98] width 152 height 25
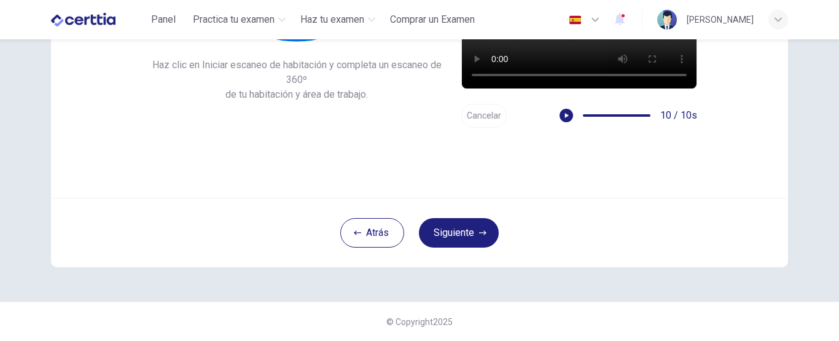
scroll to position [135, 0]
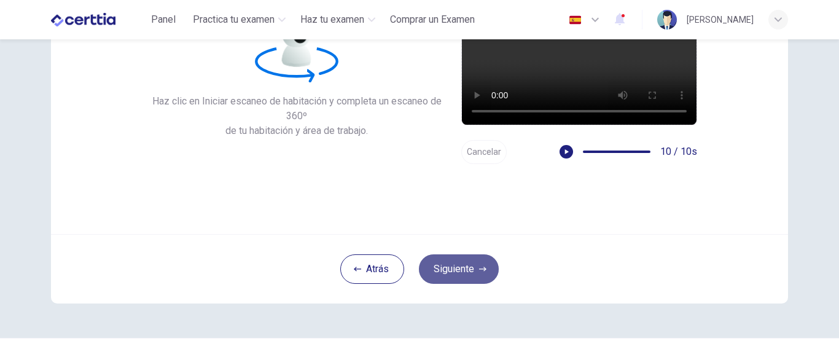
click at [450, 267] on button "Siguiente" at bounding box center [459, 268] width 80 height 29
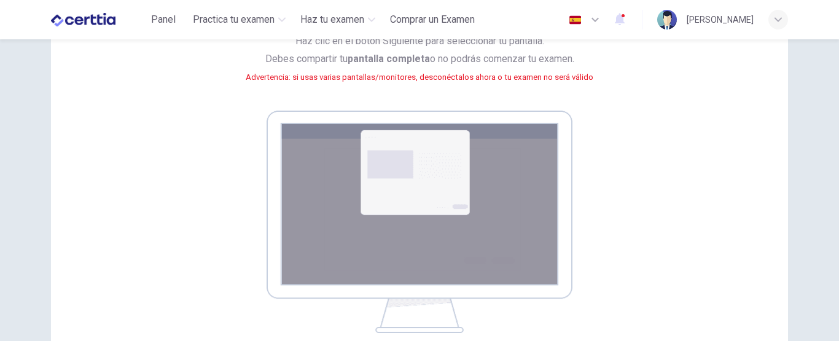
scroll to position [296, 0]
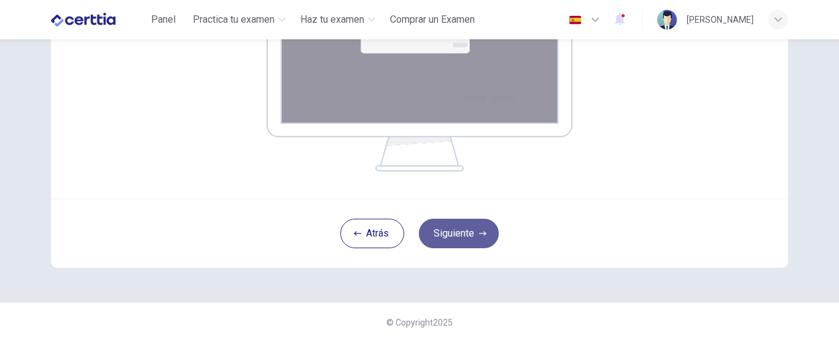
click at [434, 237] on button "Siguiente" at bounding box center [459, 233] width 80 height 29
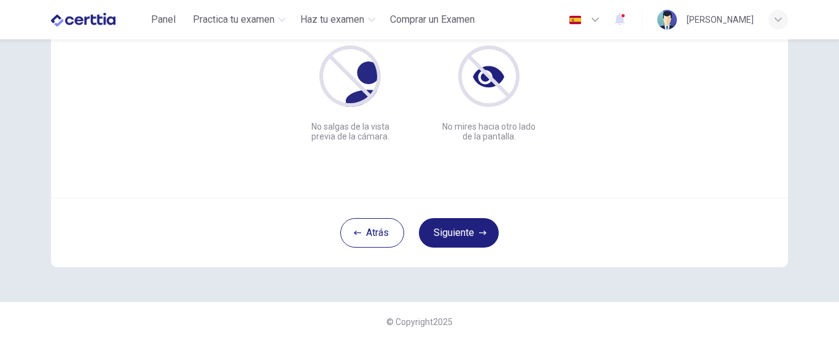
scroll to position [171, 0]
click at [461, 230] on button "Siguiente" at bounding box center [459, 232] width 80 height 29
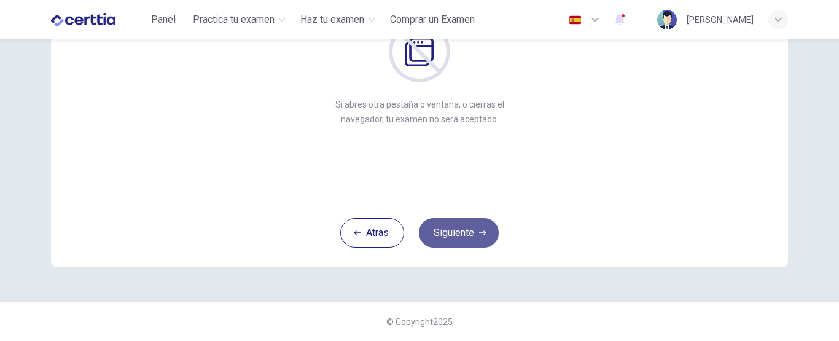
click at [461, 230] on button "Siguiente" at bounding box center [459, 232] width 80 height 29
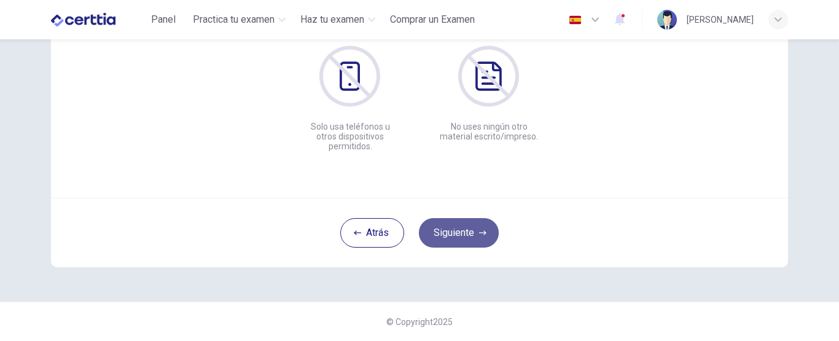
click at [461, 230] on button "Siguiente" at bounding box center [459, 232] width 80 height 29
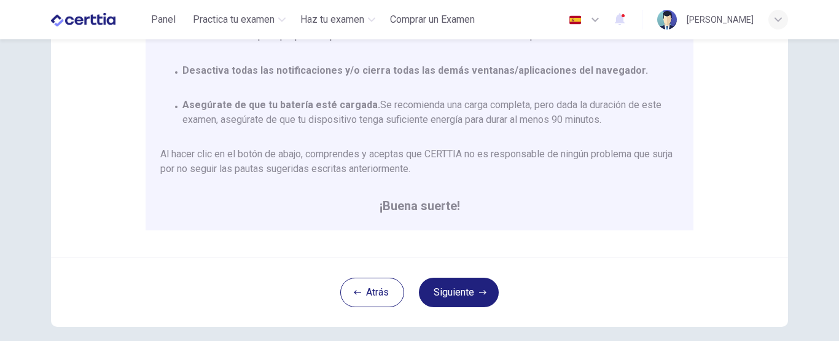
scroll to position [342, 0]
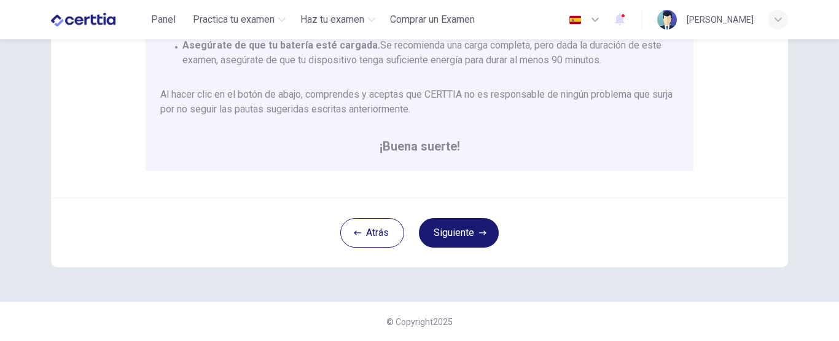
click at [451, 225] on button "Siguiente" at bounding box center [459, 232] width 80 height 29
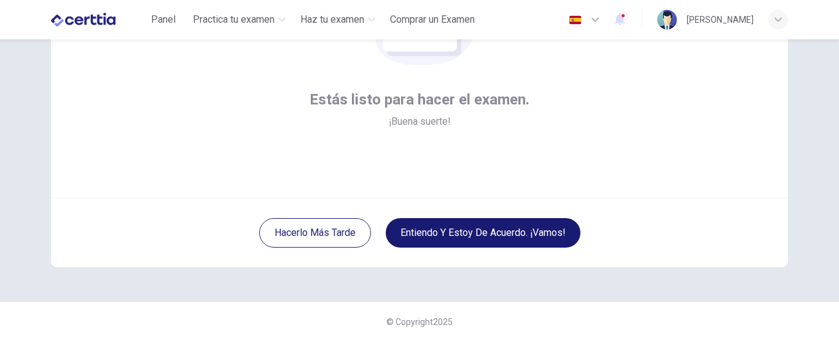
scroll to position [171, 0]
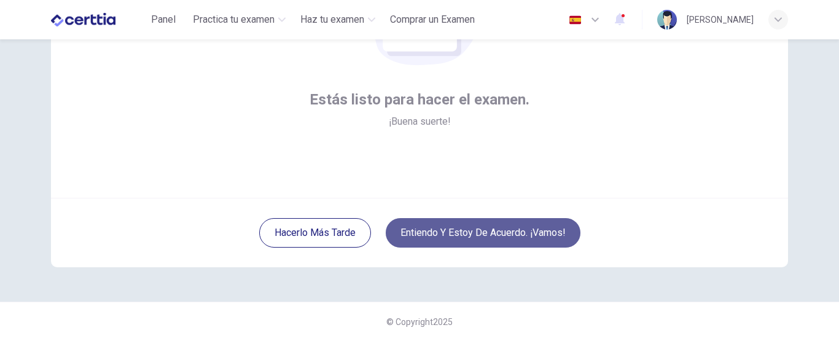
click at [500, 239] on button "Entiendo y estoy de acuerdo. ¡Vamos!" at bounding box center [483, 232] width 195 height 29
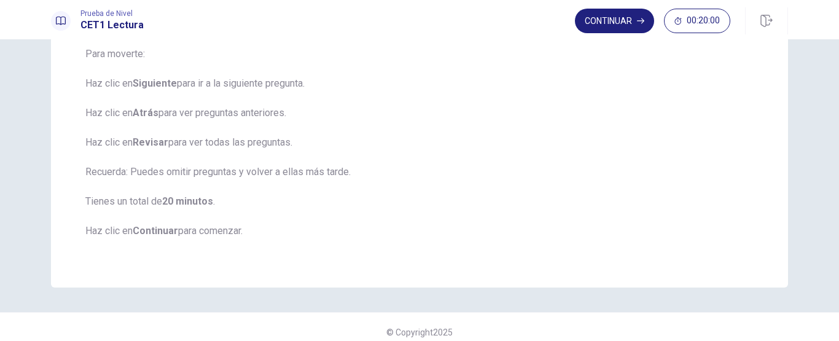
scroll to position [200, 0]
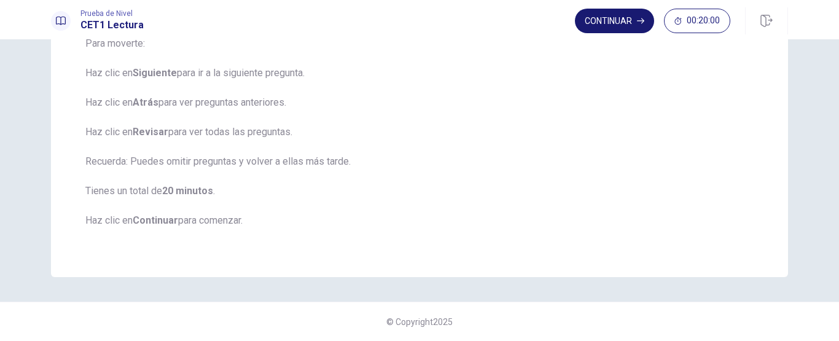
click at [605, 26] on button "Continuar" at bounding box center [614, 21] width 79 height 25
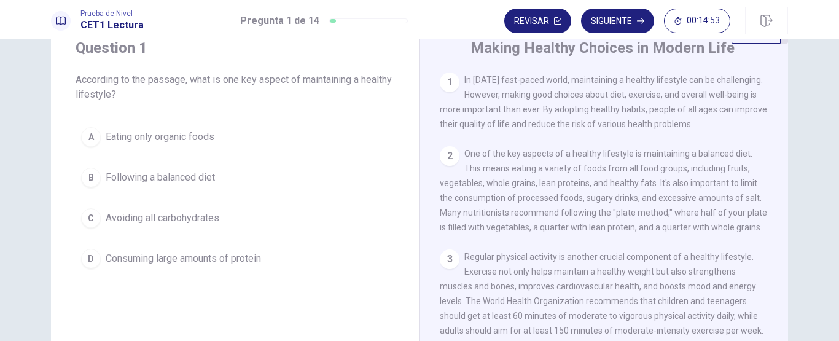
scroll to position [19, 0]
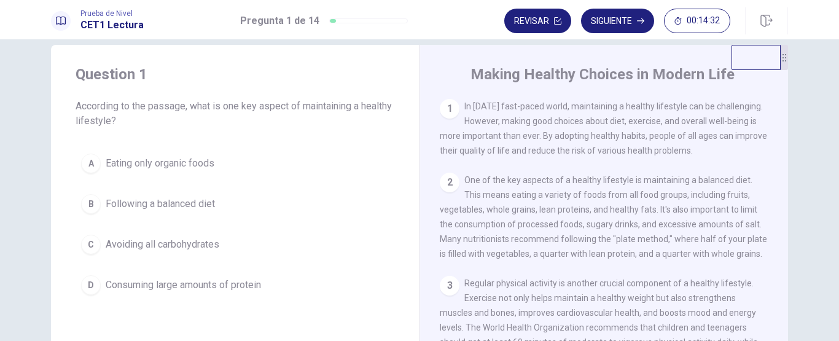
click at [194, 205] on span "Following a balanced diet" at bounding box center [160, 204] width 109 height 15
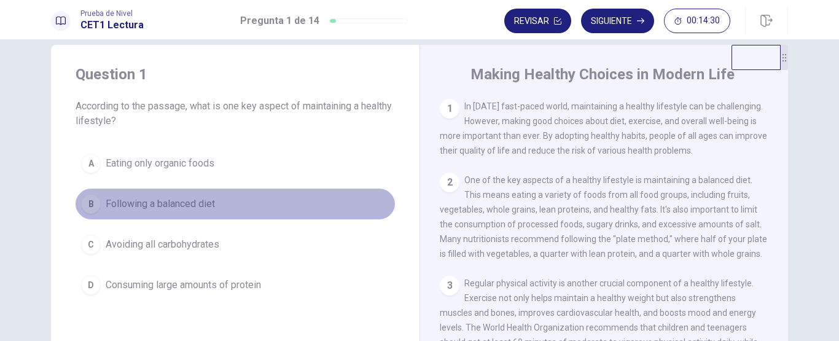
click at [149, 216] on button "B Following a balanced diet" at bounding box center [236, 204] width 320 height 31
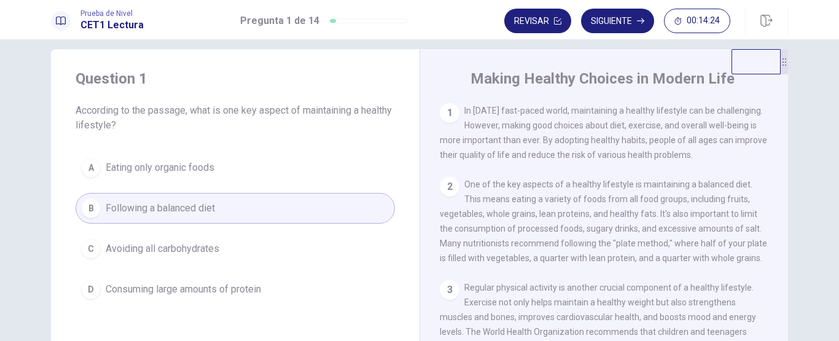
scroll to position [0, 0]
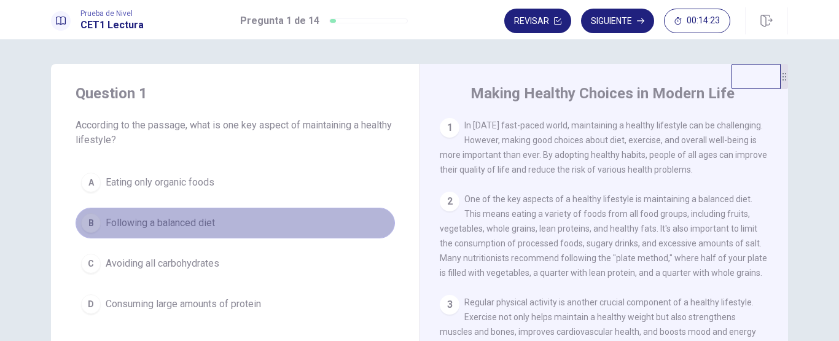
click at [164, 224] on span "Following a balanced diet" at bounding box center [160, 223] width 109 height 15
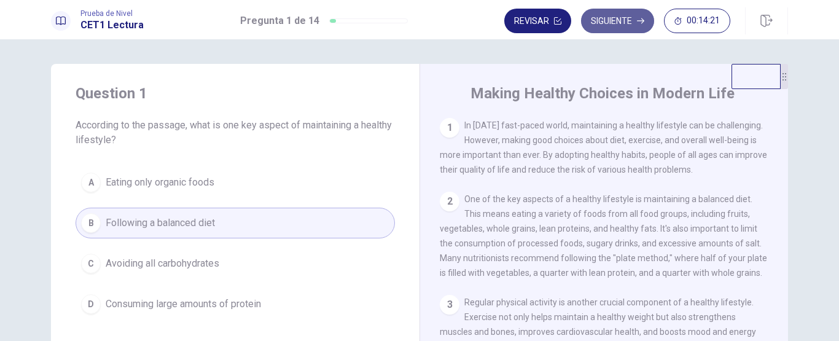
click at [611, 18] on button "Siguiente" at bounding box center [617, 21] width 73 height 25
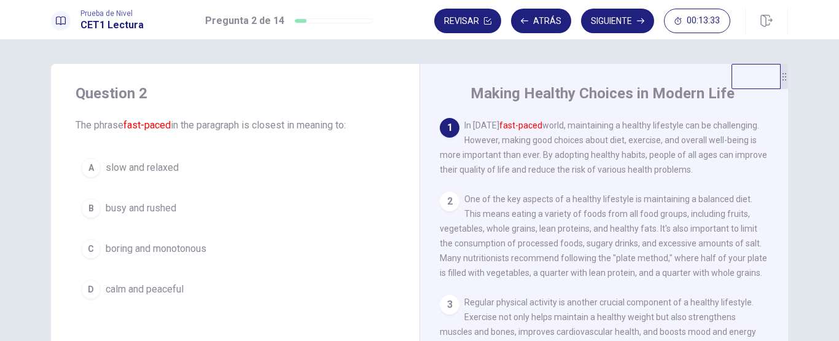
click at [116, 214] on span "busy and rushed" at bounding box center [141, 208] width 71 height 15
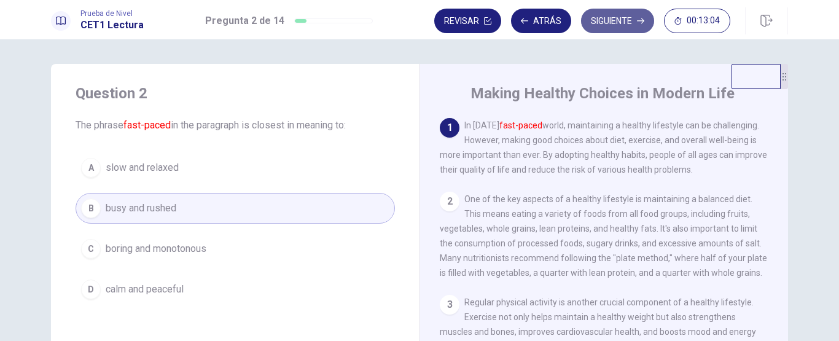
click at [616, 25] on button "Siguiente" at bounding box center [617, 21] width 73 height 25
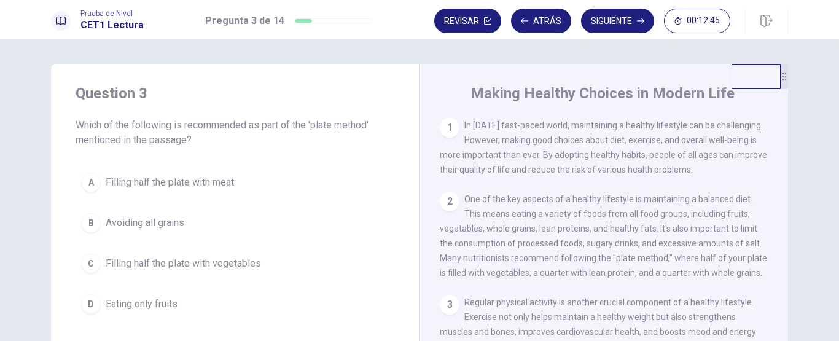
click at [165, 267] on span "Filling half the plate with vegetables" at bounding box center [183, 263] width 155 height 15
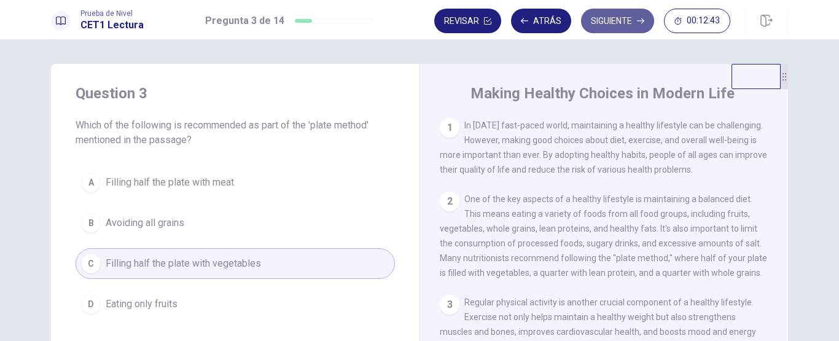
click at [632, 23] on button "Siguiente" at bounding box center [617, 21] width 73 height 25
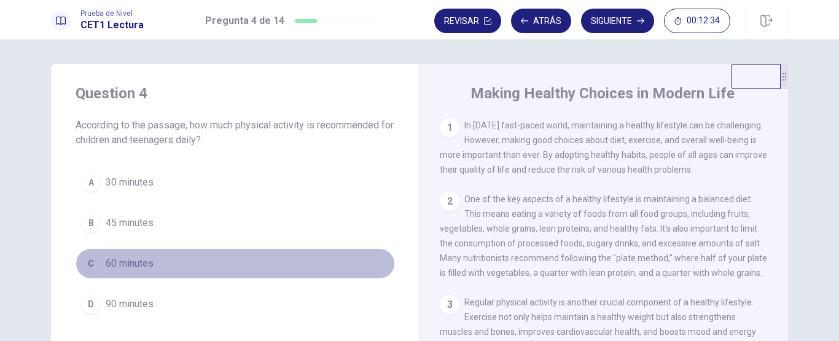
click at [120, 265] on span "60 minutes" at bounding box center [130, 263] width 48 height 15
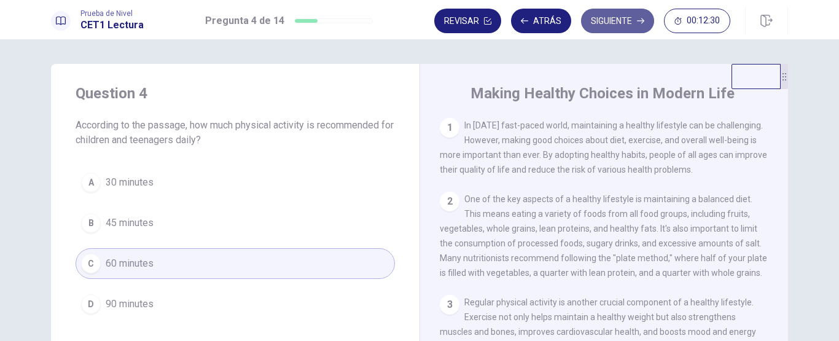
click at [616, 25] on button "Siguiente" at bounding box center [617, 21] width 73 height 25
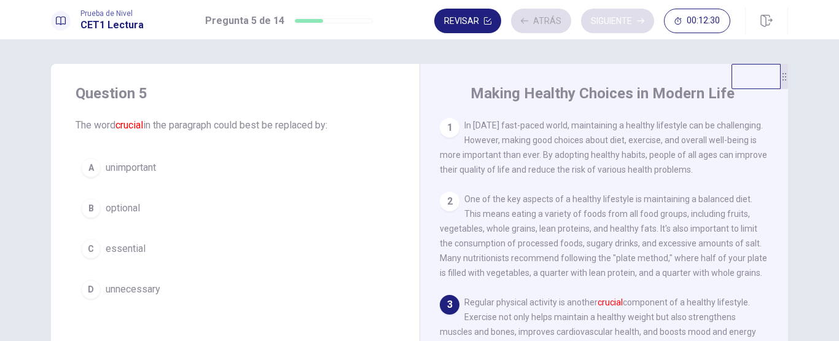
scroll to position [45, 0]
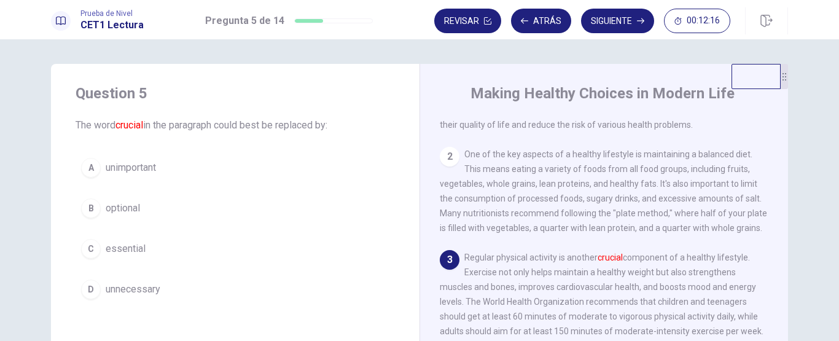
click at [131, 245] on span "essential" at bounding box center [126, 249] width 40 height 15
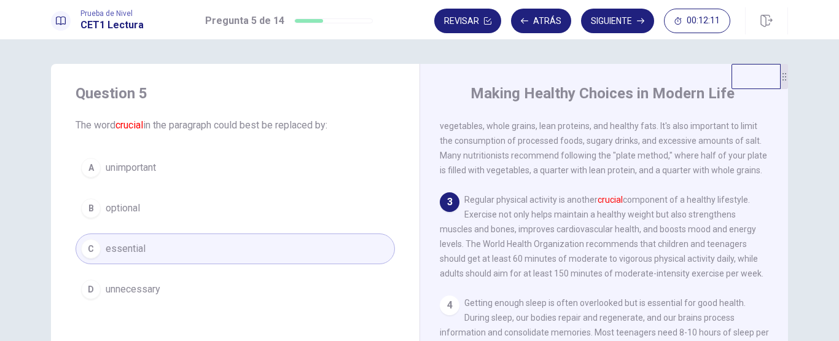
scroll to position [157, 0]
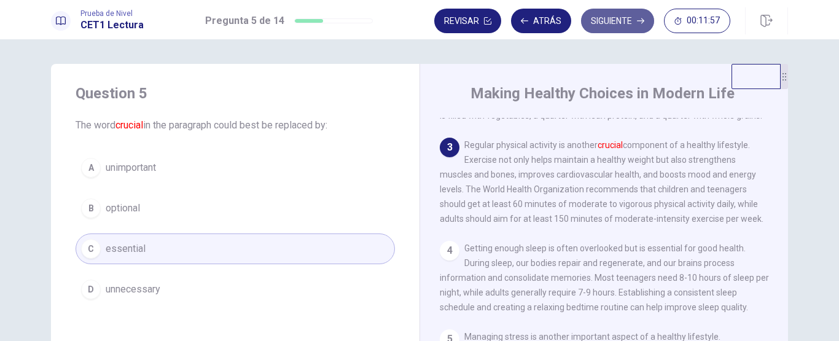
click at [613, 27] on button "Siguiente" at bounding box center [617, 21] width 73 height 25
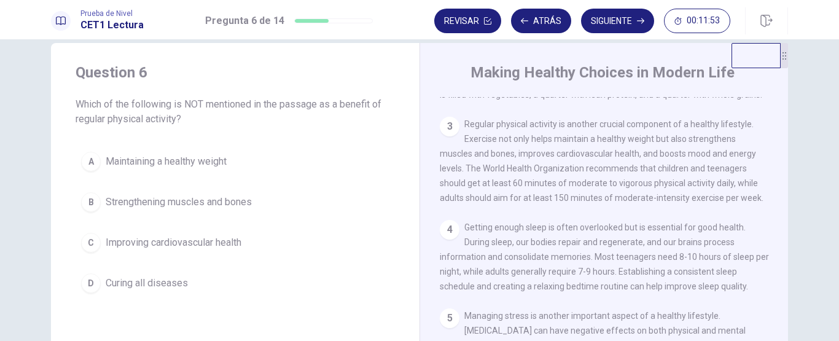
scroll to position [24, 0]
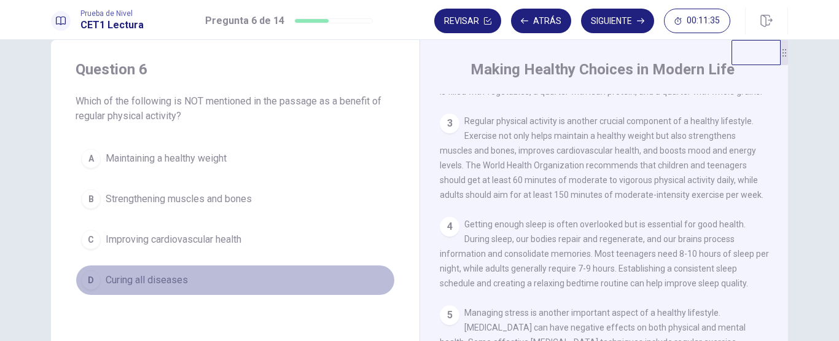
click at [163, 280] on span "Curing all diseases" at bounding box center [147, 280] width 82 height 15
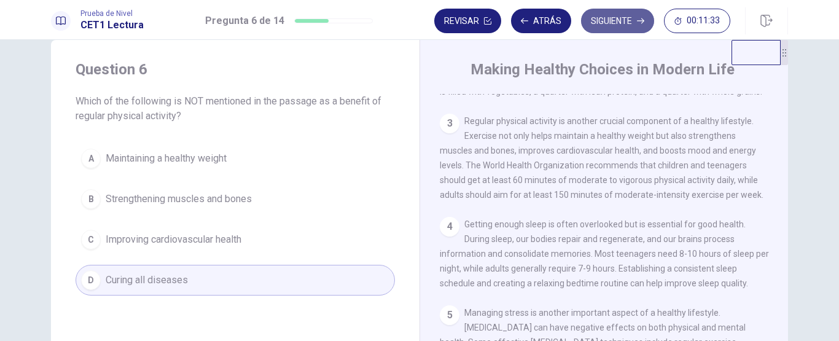
click at [621, 18] on button "Siguiente" at bounding box center [617, 21] width 73 height 25
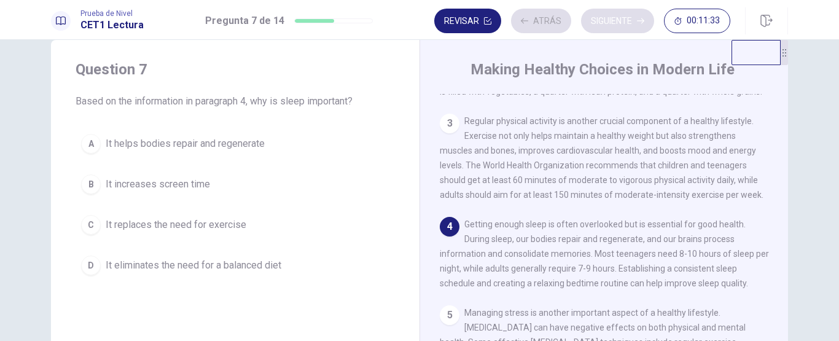
scroll to position [290, 0]
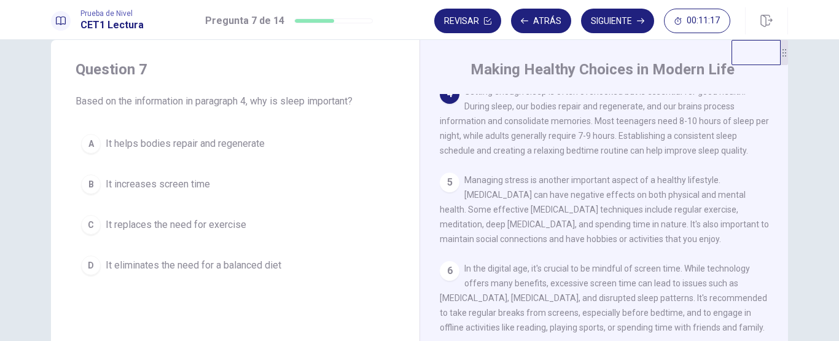
click at [159, 143] on span "It helps bodies repair and regenerate" at bounding box center [185, 143] width 159 height 15
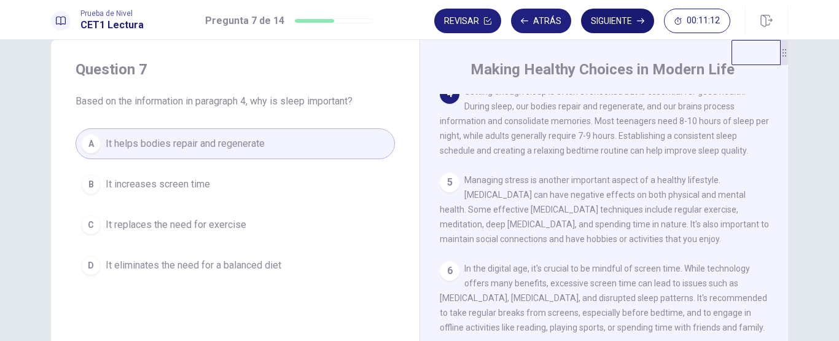
click at [623, 24] on button "Siguiente" at bounding box center [617, 21] width 73 height 25
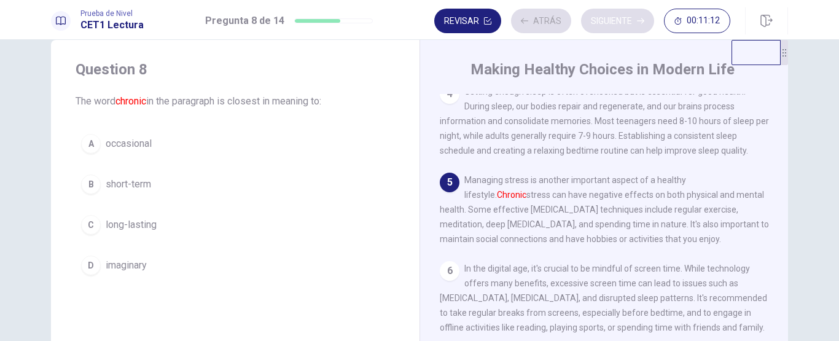
scroll to position [382, 0]
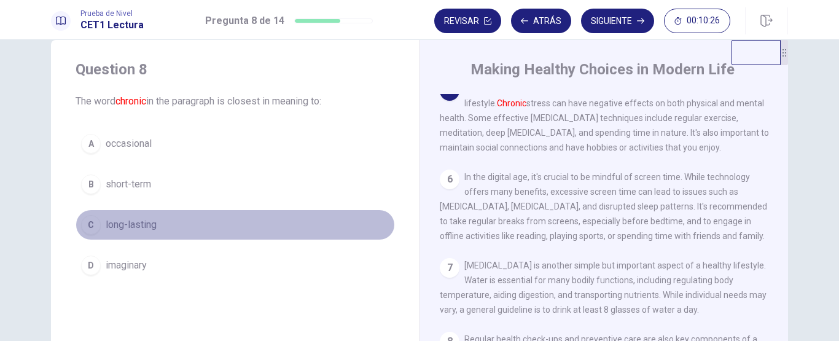
click at [162, 223] on button "C long-lasting" at bounding box center [236, 225] width 320 height 31
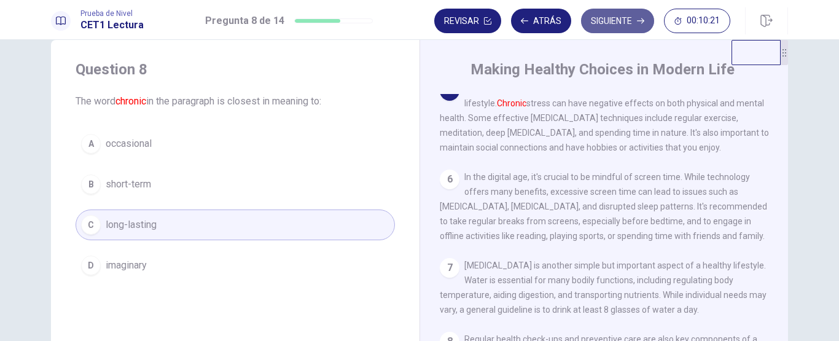
click at [622, 20] on button "Siguiente" at bounding box center [617, 21] width 73 height 25
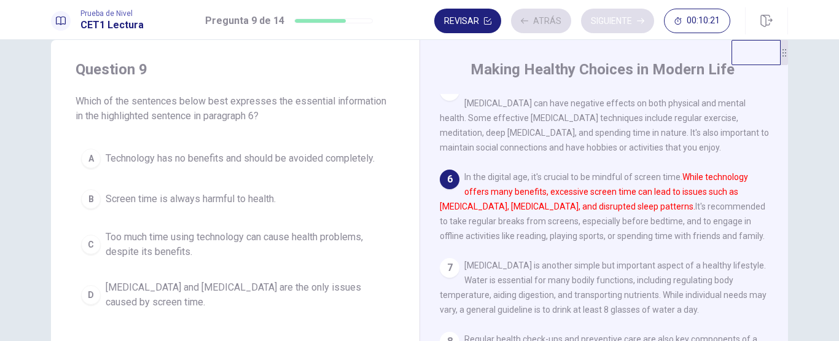
scroll to position [473, 0]
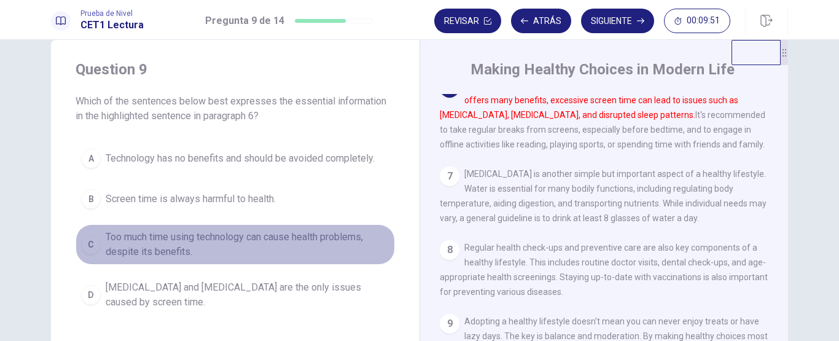
click at [259, 248] on span "Too much time using technology can cause health problems, despite its benefits." at bounding box center [248, 244] width 284 height 29
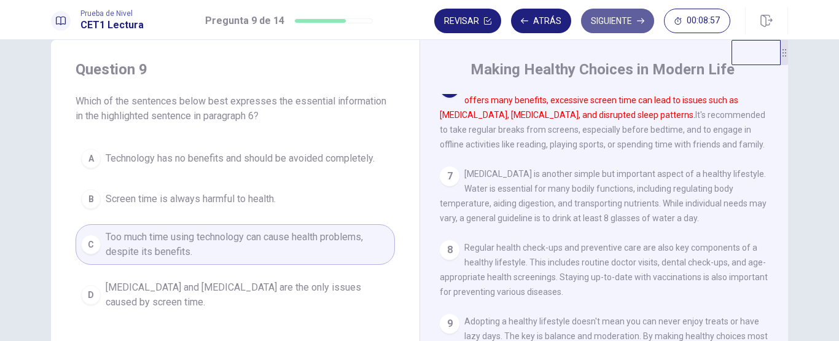
click at [618, 26] on button "Siguiente" at bounding box center [617, 21] width 73 height 25
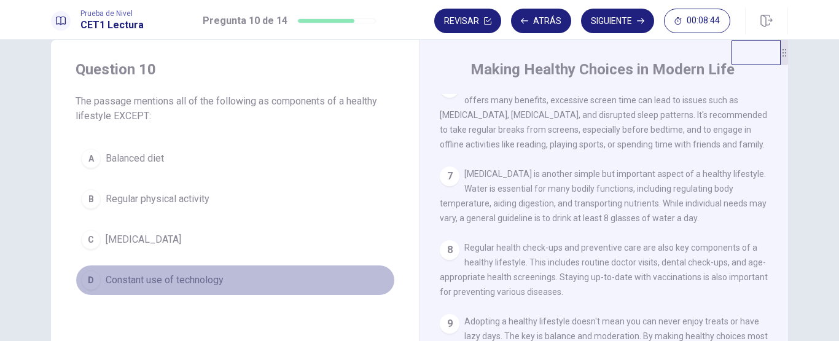
click at [159, 282] on span "Constant use of technology" at bounding box center [165, 280] width 118 height 15
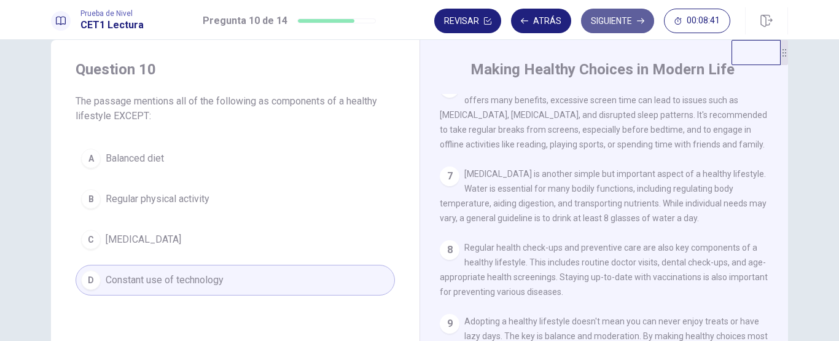
click at [621, 21] on button "Siguiente" at bounding box center [617, 21] width 73 height 25
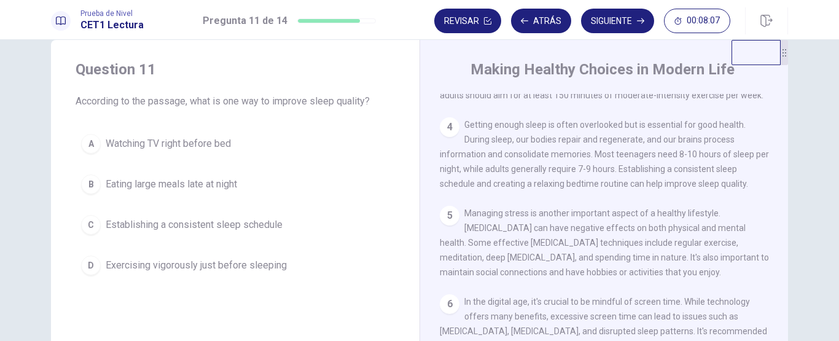
scroll to position [256, 0]
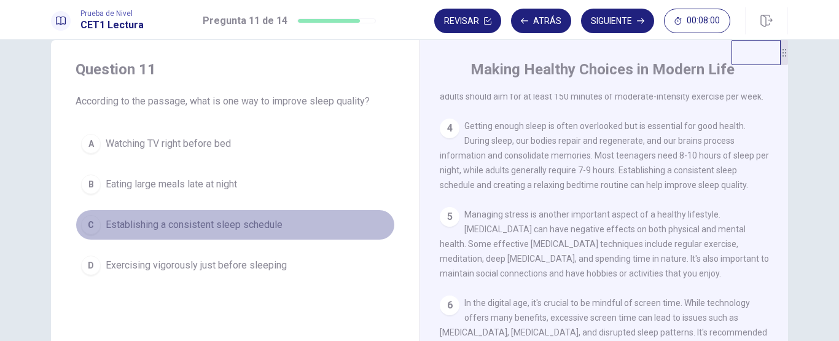
click at [241, 223] on span "Establishing a consistent sleep schedule" at bounding box center [194, 225] width 177 height 15
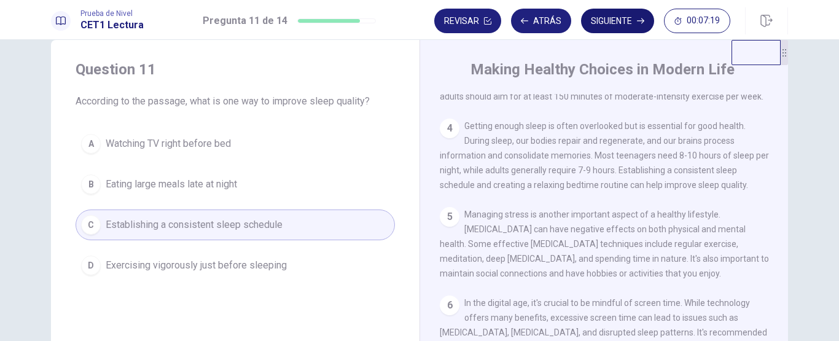
click at [612, 18] on button "Siguiente" at bounding box center [617, 21] width 73 height 25
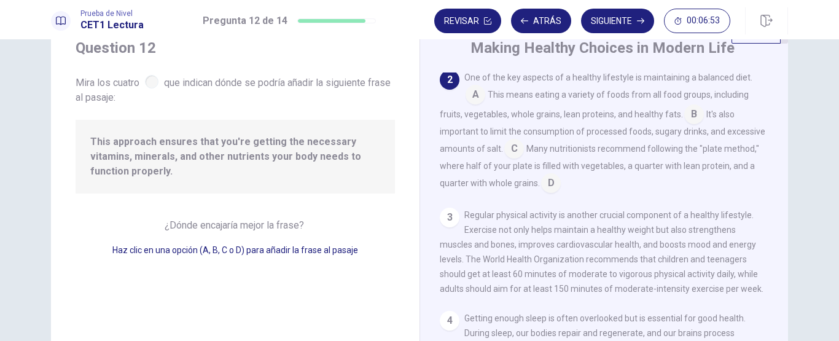
scroll to position [44, 0]
click at [471, 100] on input at bounding box center [476, 97] width 20 height 20
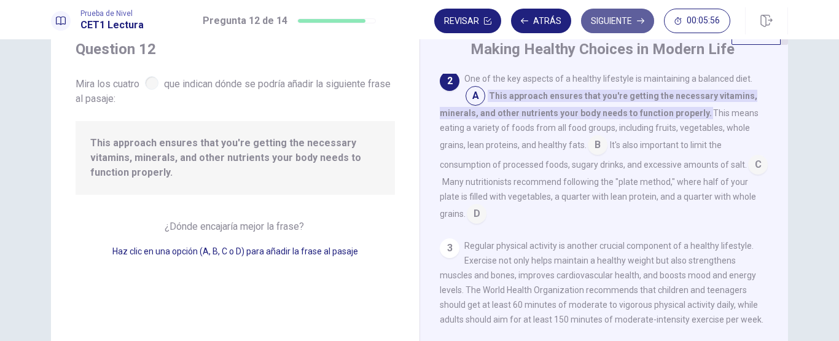
click at [601, 18] on button "Siguiente" at bounding box center [617, 21] width 73 height 25
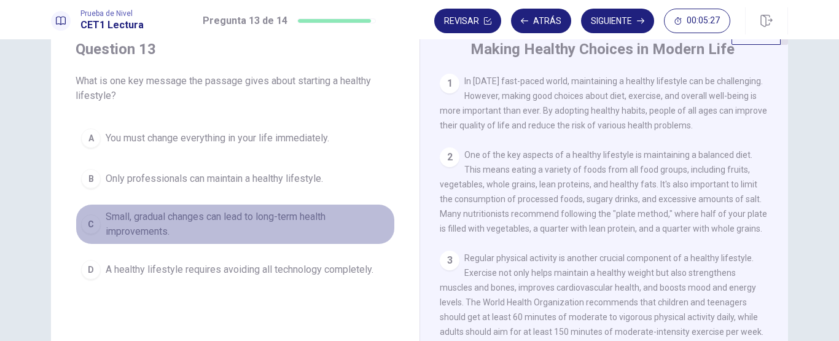
click at [248, 216] on span "Small, gradual changes can lead to long-term health improvements." at bounding box center [248, 224] width 284 height 29
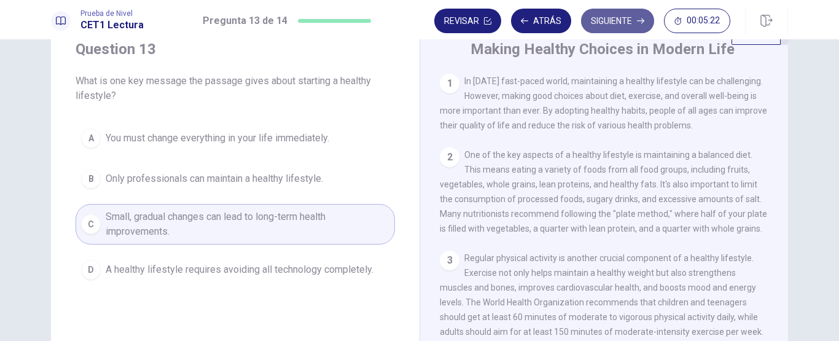
click at [620, 23] on button "Siguiente" at bounding box center [617, 21] width 73 height 25
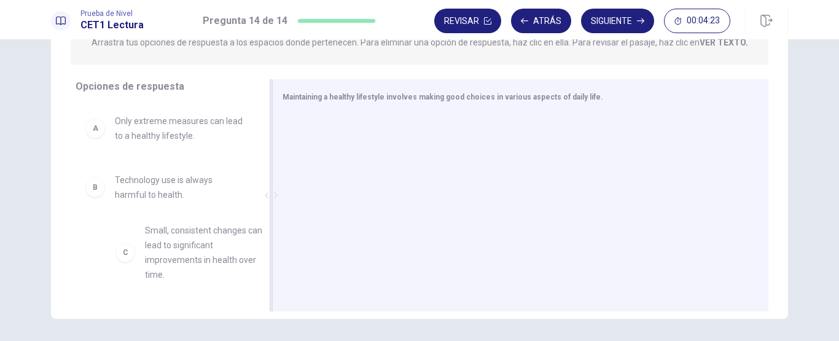
scroll to position [4, 0]
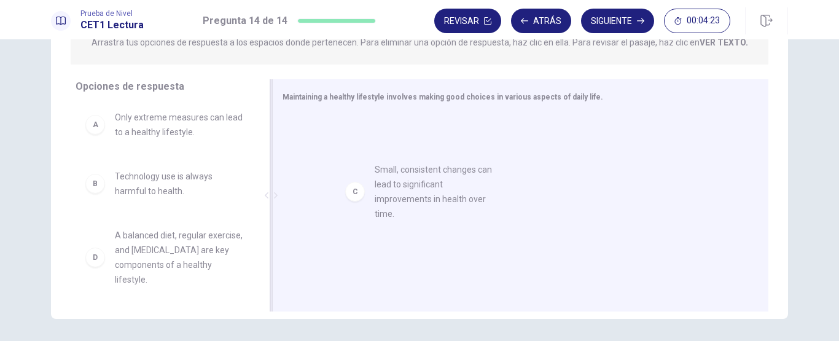
drag, startPoint x: 147, startPoint y: 262, endPoint x: 431, endPoint y: 191, distance: 292.9
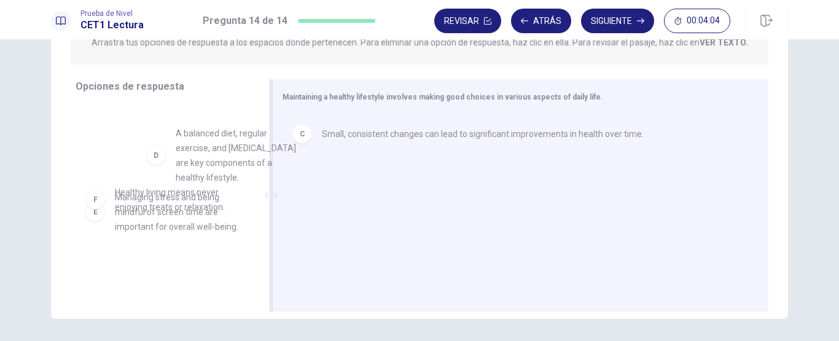
scroll to position [120, 0]
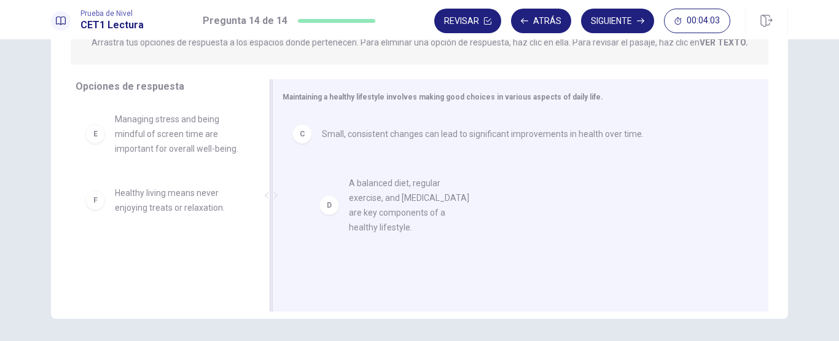
drag, startPoint x: 161, startPoint y: 147, endPoint x: 409, endPoint y: 212, distance: 255.9
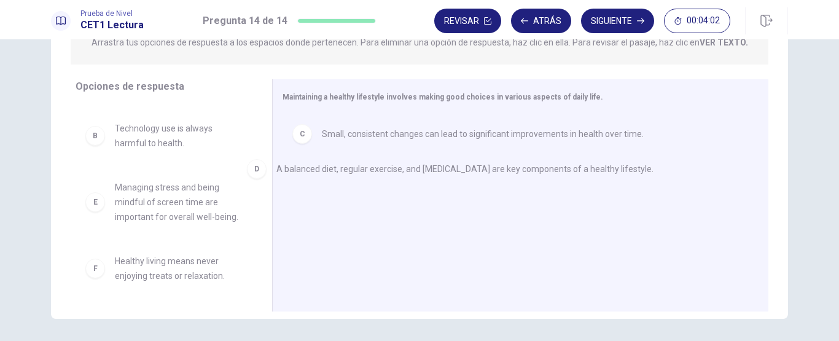
scroll to position [52, 0]
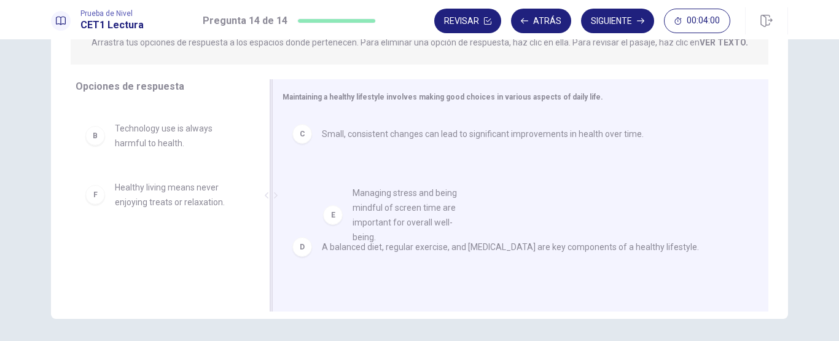
drag, startPoint x: 203, startPoint y: 219, endPoint x: 450, endPoint y: 215, distance: 247.1
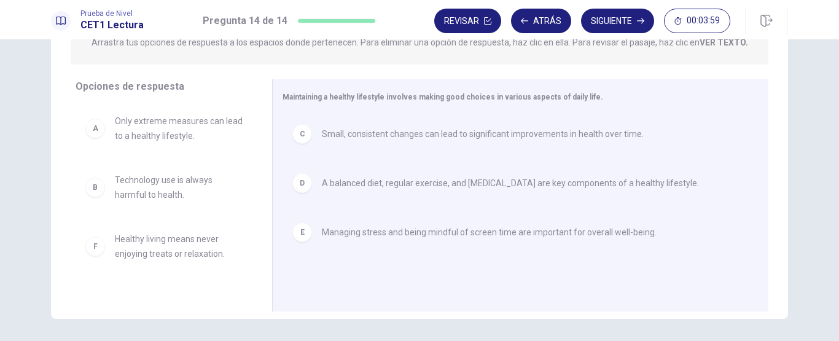
scroll to position [0, 0]
click at [624, 27] on button "Siguiente" at bounding box center [617, 21] width 73 height 25
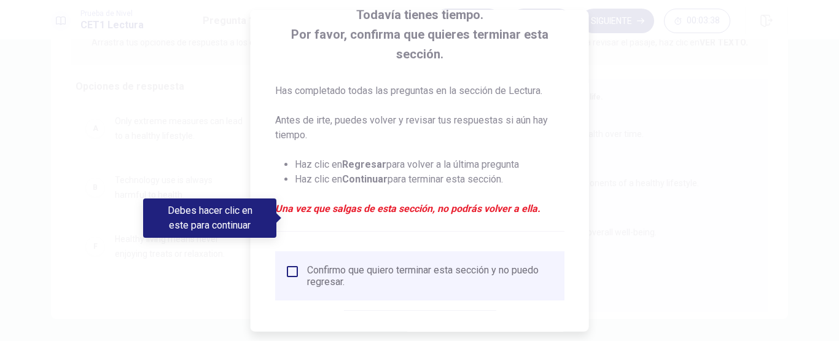
scroll to position [137, 0]
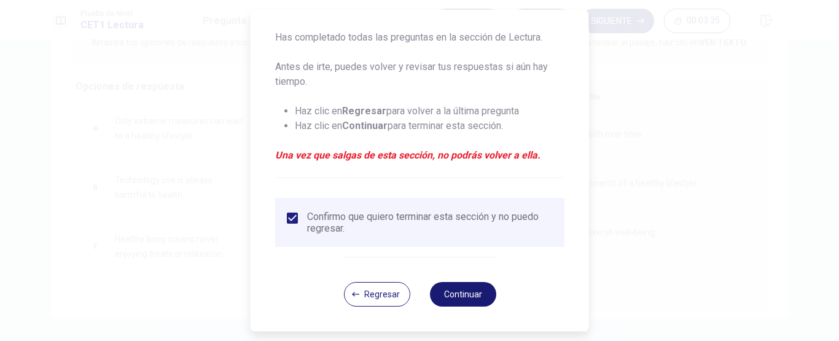
click at [455, 300] on button "Continuar" at bounding box center [463, 294] width 66 height 25
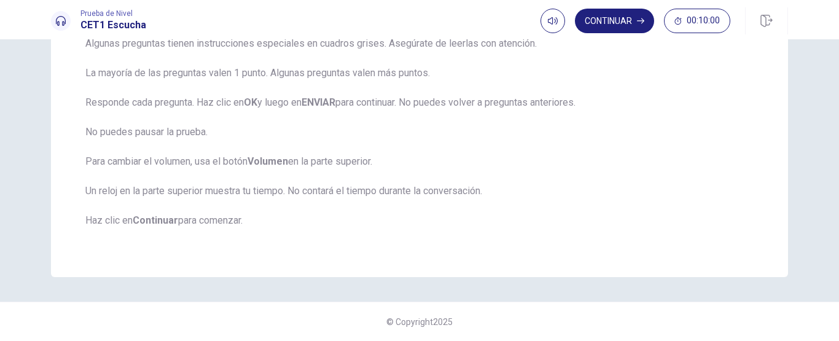
scroll to position [278, 0]
click at [619, 28] on button "Continuar" at bounding box center [614, 21] width 79 height 25
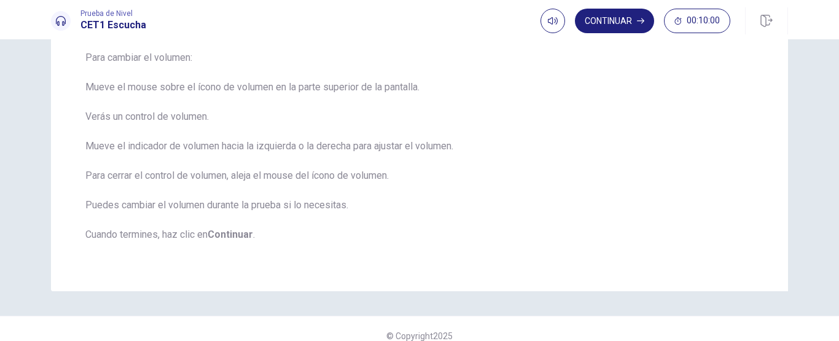
scroll to position [119, 0]
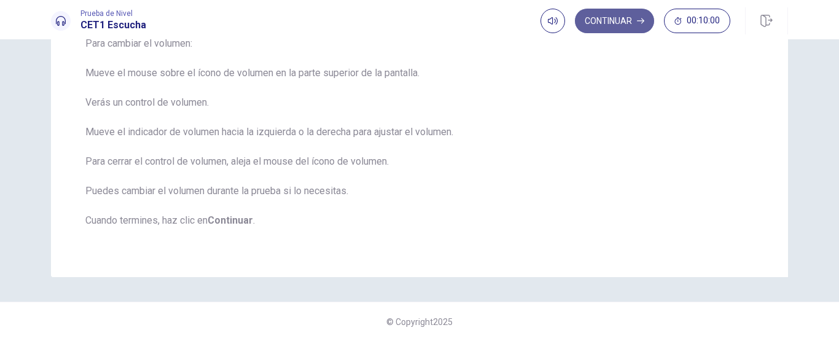
click at [587, 25] on button "Continuar" at bounding box center [614, 21] width 79 height 25
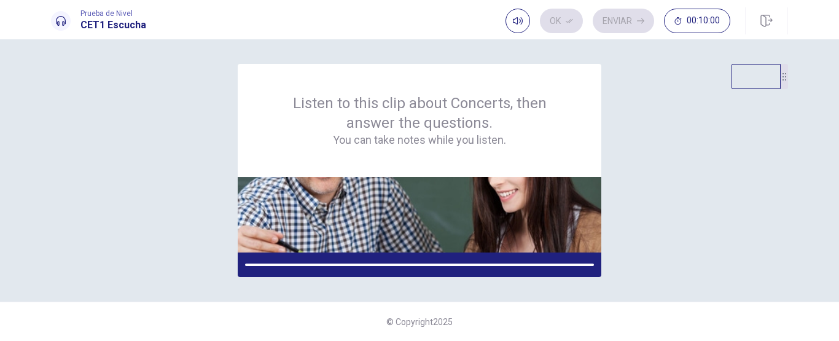
scroll to position [0, 0]
click at [377, 221] on img at bounding box center [420, 215] width 364 height 76
click at [250, 264] on div at bounding box center [253, 265] width 17 height 2
drag, startPoint x: 256, startPoint y: 263, endPoint x: 241, endPoint y: 261, distance: 15.0
click at [234, 265] on div "Listen to this clip about Concerts, then answer the questions. You can take not…" at bounding box center [419, 170] width 737 height 213
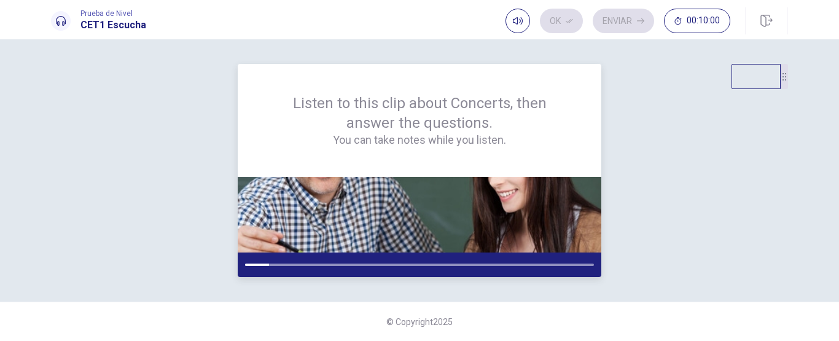
click at [356, 178] on img at bounding box center [420, 215] width 364 height 76
click at [314, 262] on div at bounding box center [420, 265] width 364 height 25
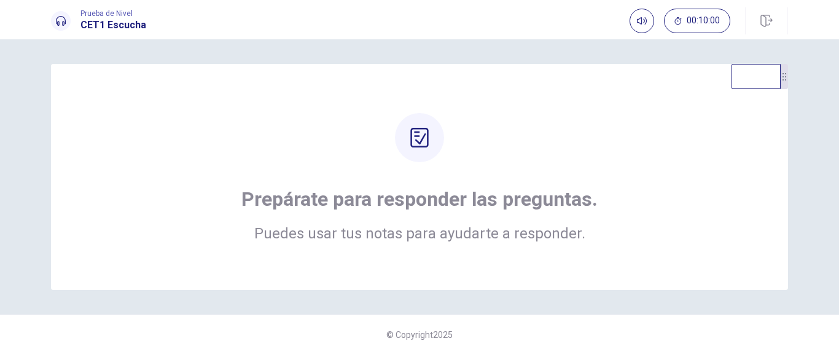
click at [411, 137] on icon at bounding box center [420, 138] width 20 height 20
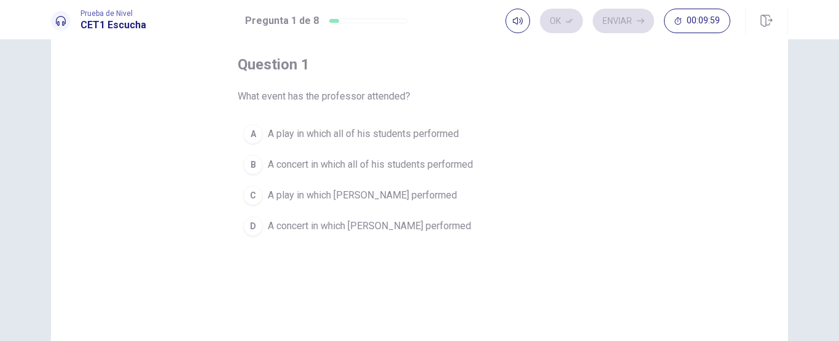
scroll to position [57, 0]
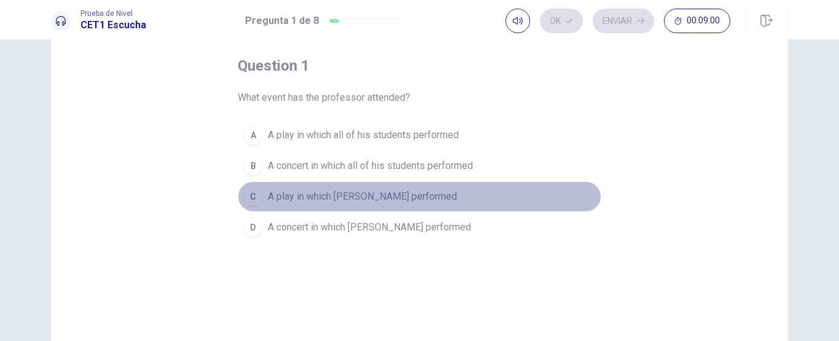
click at [373, 200] on span "A play in which [PERSON_NAME] performed" at bounding box center [362, 196] width 189 height 15
click at [504, 206] on button "C A play in which [PERSON_NAME] performed" at bounding box center [420, 196] width 364 height 31
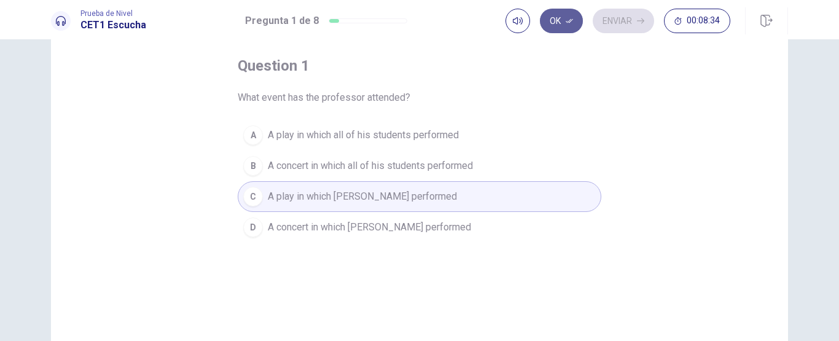
click at [551, 21] on button "Ok" at bounding box center [561, 21] width 43 height 25
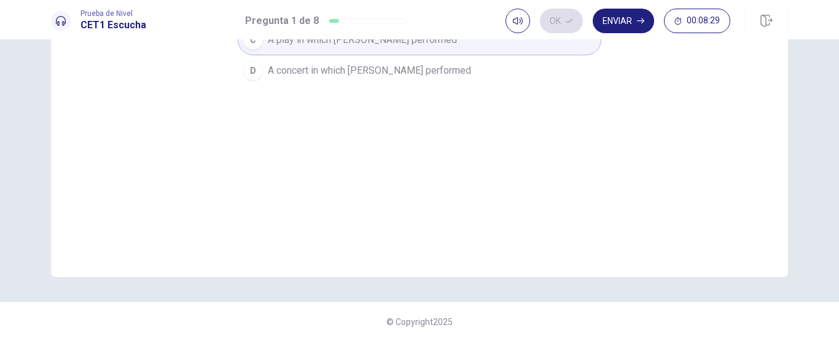
scroll to position [0, 0]
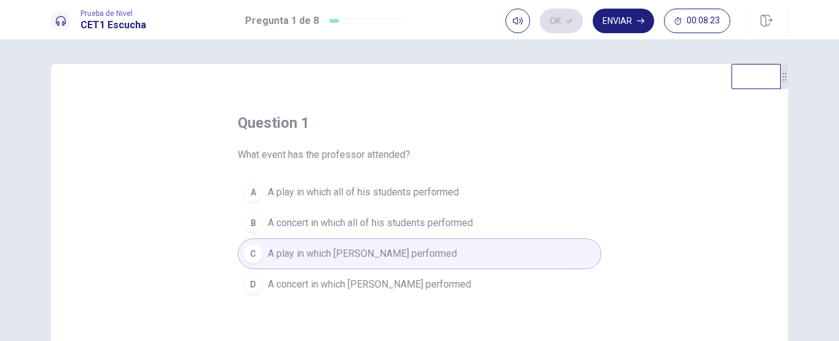
click at [567, 29] on div "Ok Enviar 00:08:23" at bounding box center [618, 21] width 225 height 25
click at [608, 26] on button "Enviar" at bounding box center [623, 21] width 61 height 25
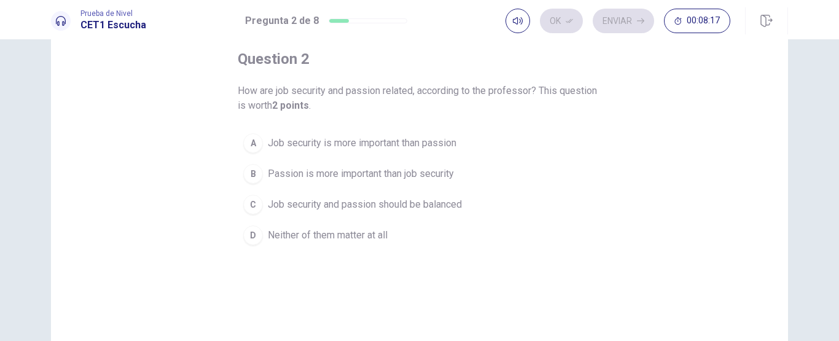
scroll to position [65, 0]
click at [462, 195] on button "C Job security and passion should be balanced" at bounding box center [420, 203] width 364 height 31
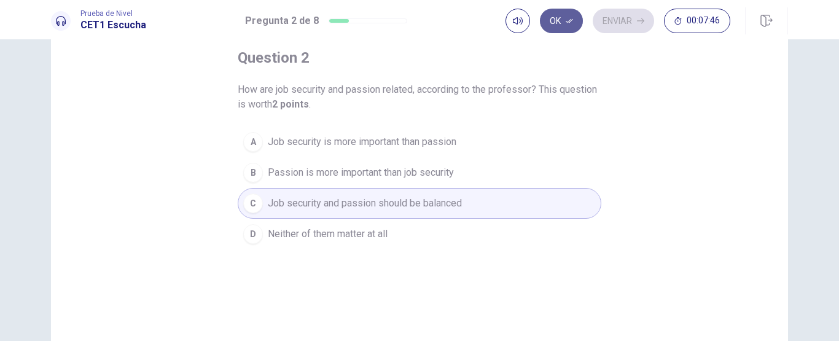
click at [546, 22] on button "Ok" at bounding box center [561, 21] width 43 height 25
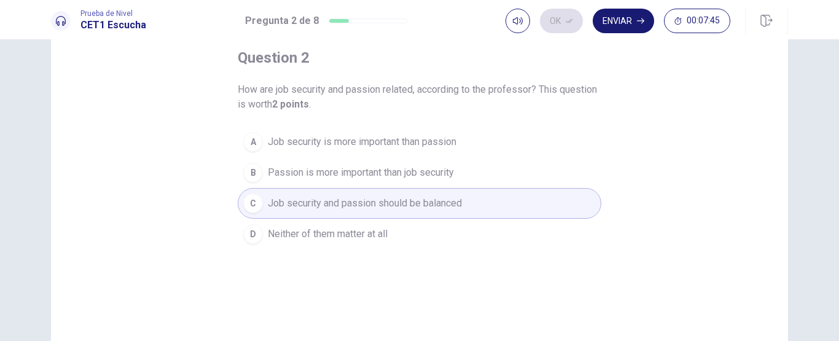
click at [621, 22] on button "Enviar" at bounding box center [623, 21] width 61 height 25
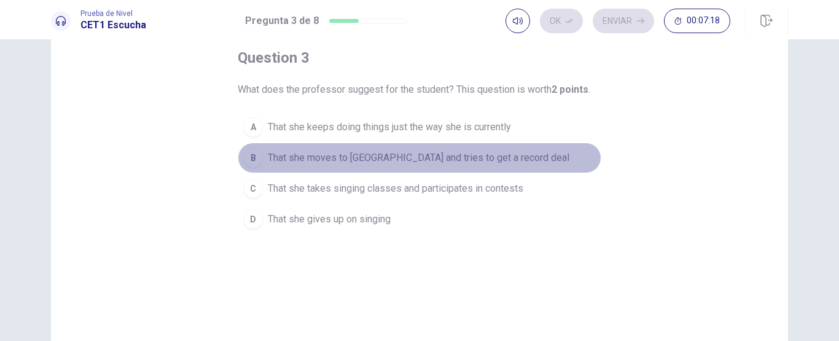
click at [487, 160] on span "That she moves to [GEOGRAPHIC_DATA] and tries to get a record deal" at bounding box center [419, 158] width 302 height 15
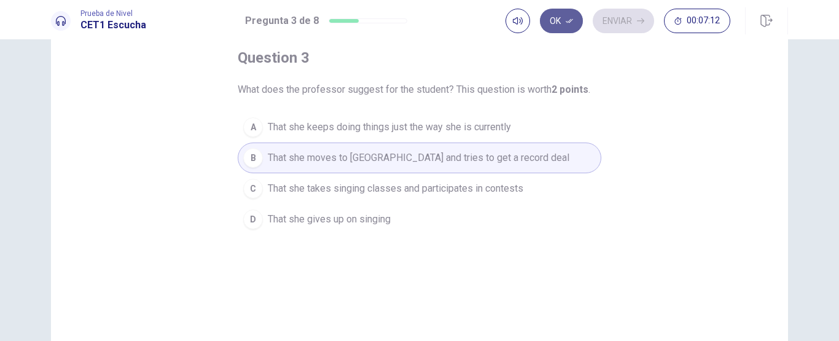
click at [567, 22] on icon "button" at bounding box center [569, 20] width 7 height 7
click at [619, 25] on button "Enviar" at bounding box center [623, 21] width 61 height 25
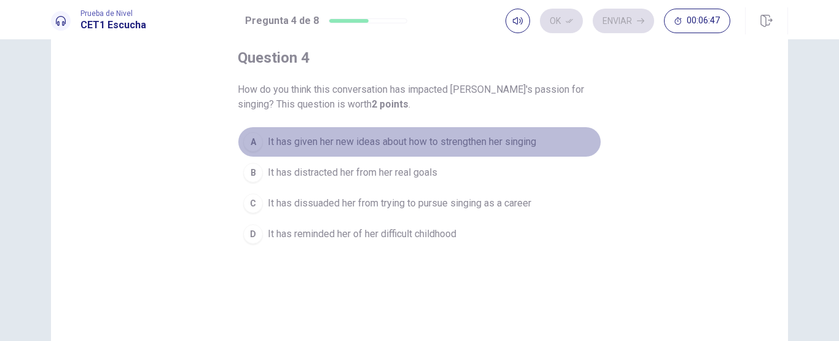
click at [516, 143] on span "It has given her new ideas about how to strengthen her singing" at bounding box center [402, 142] width 269 height 15
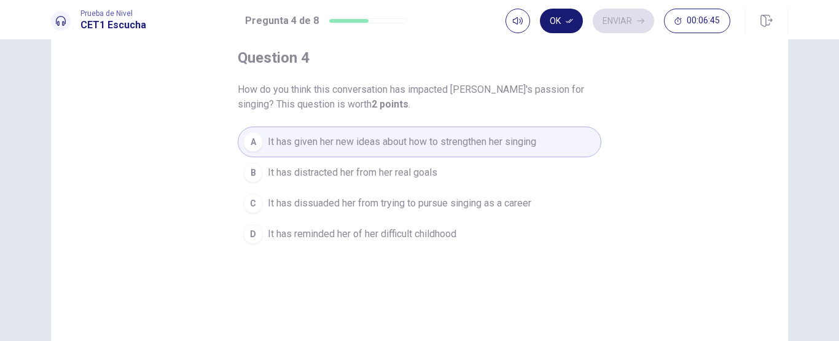
click at [564, 17] on button "Ok" at bounding box center [561, 21] width 43 height 25
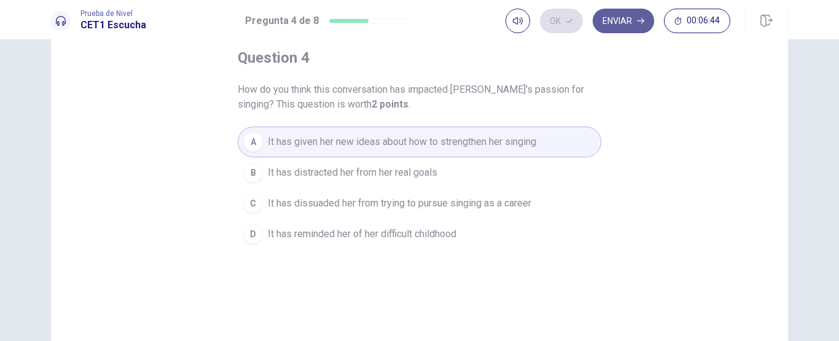
click at [615, 17] on button "Enviar" at bounding box center [623, 21] width 61 height 25
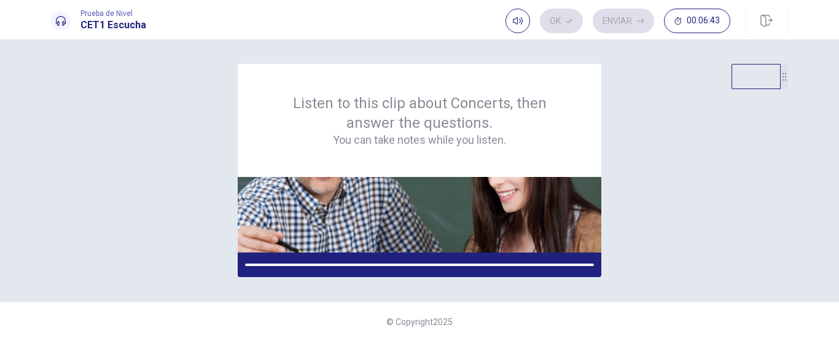
scroll to position [0, 0]
click at [391, 218] on img at bounding box center [420, 215] width 364 height 76
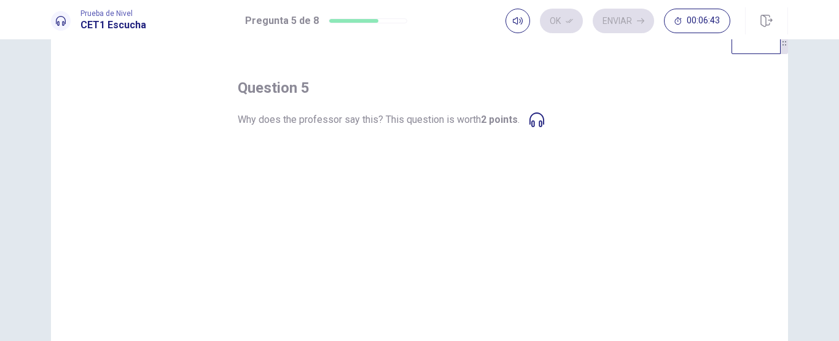
scroll to position [22, 0]
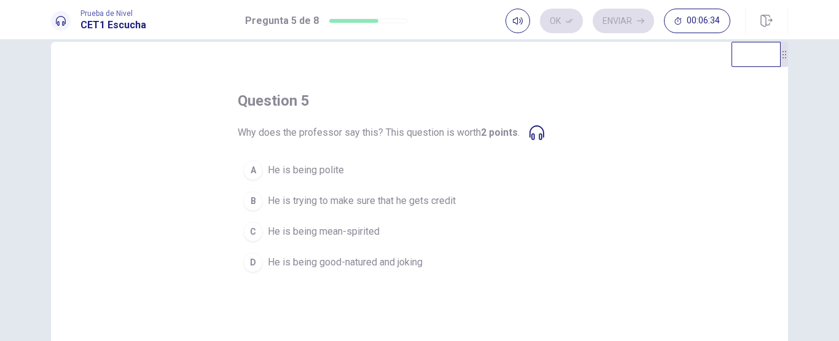
click at [530, 137] on icon at bounding box center [537, 132] width 15 height 15
click at [542, 132] on icon at bounding box center [537, 132] width 15 height 15
click at [535, 135] on icon at bounding box center [537, 132] width 15 height 15
click at [540, 131] on icon at bounding box center [537, 132] width 15 height 15
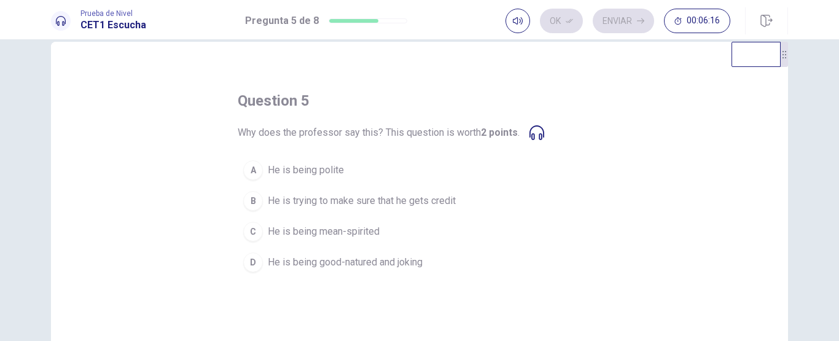
click at [540, 131] on icon at bounding box center [537, 132] width 15 height 15
click at [537, 135] on icon at bounding box center [537, 132] width 15 height 15
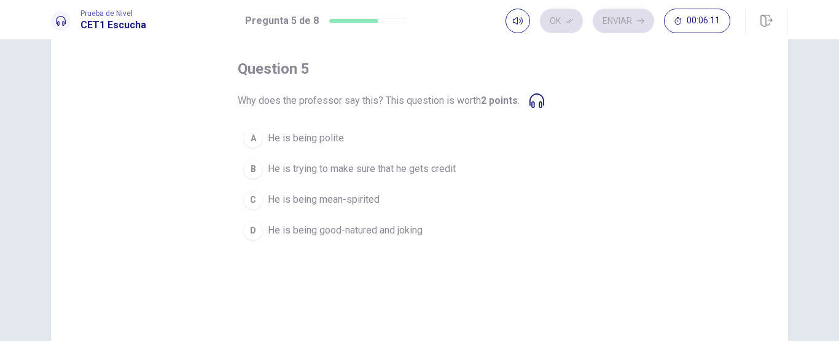
scroll to position [26, 0]
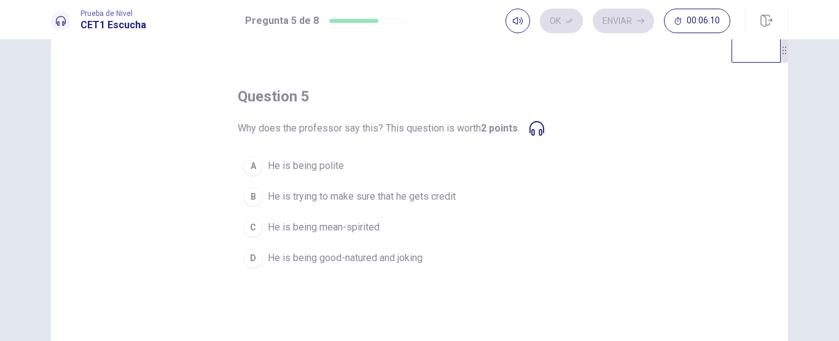
click at [530, 125] on icon at bounding box center [537, 128] width 15 height 15
click at [296, 132] on span "Why does the professor say this? This question is worth 2 points ." at bounding box center [379, 128] width 282 height 15
click at [525, 28] on button "button" at bounding box center [518, 21] width 25 height 25
click at [535, 130] on icon at bounding box center [537, 128] width 15 height 15
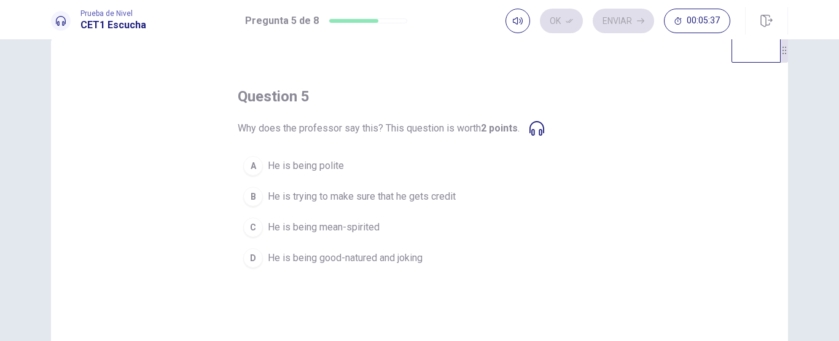
click at [535, 130] on icon at bounding box center [537, 128] width 15 height 15
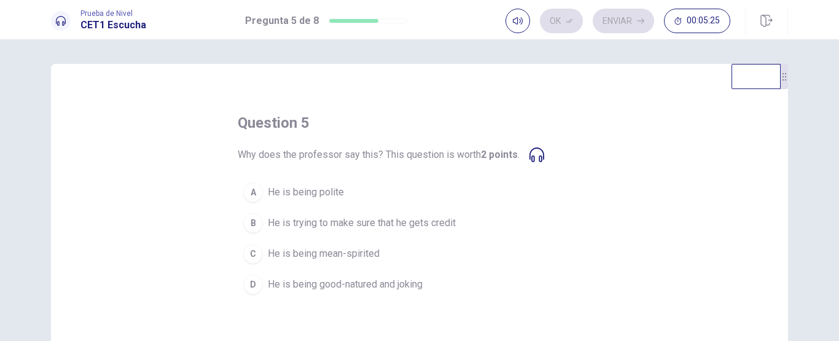
click at [535, 156] on icon at bounding box center [537, 154] width 15 height 15
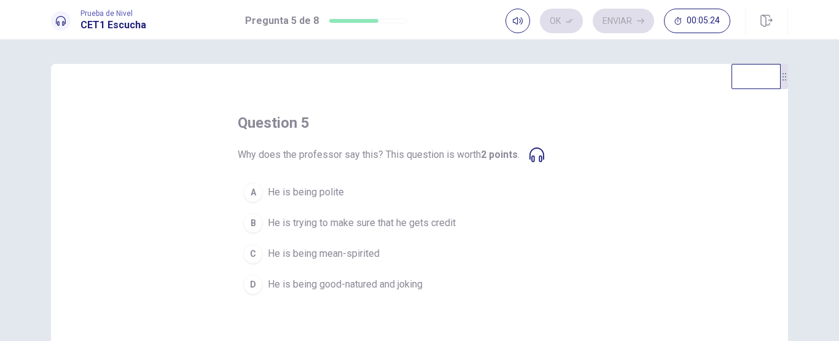
click at [535, 156] on icon at bounding box center [537, 154] width 15 height 15
drag, startPoint x: 535, startPoint y: 156, endPoint x: 537, endPoint y: 149, distance: 7.6
click at [537, 149] on icon at bounding box center [537, 154] width 15 height 15
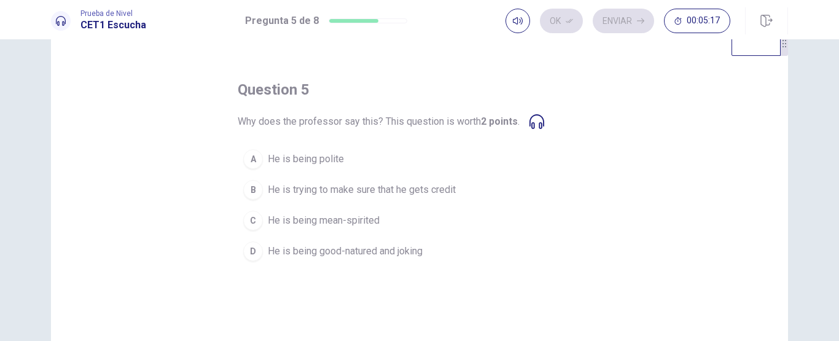
scroll to position [18, 0]
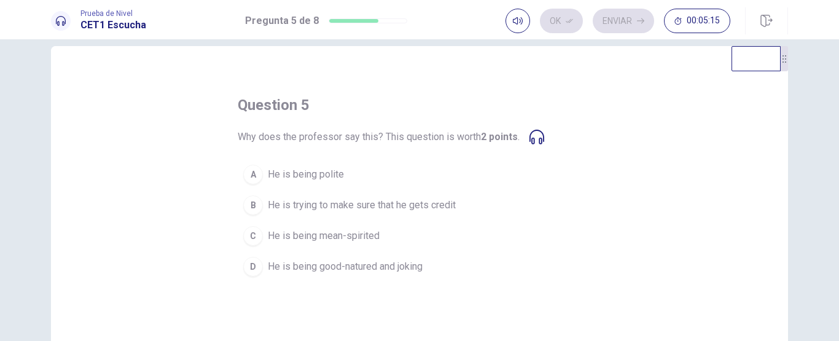
click at [533, 136] on icon at bounding box center [537, 137] width 15 height 15
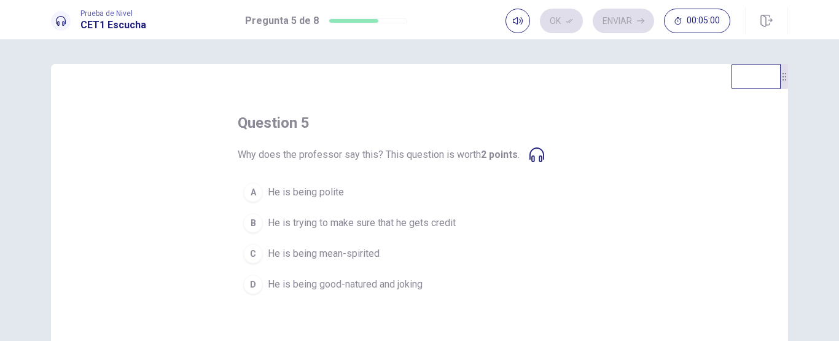
scroll to position [29, 0]
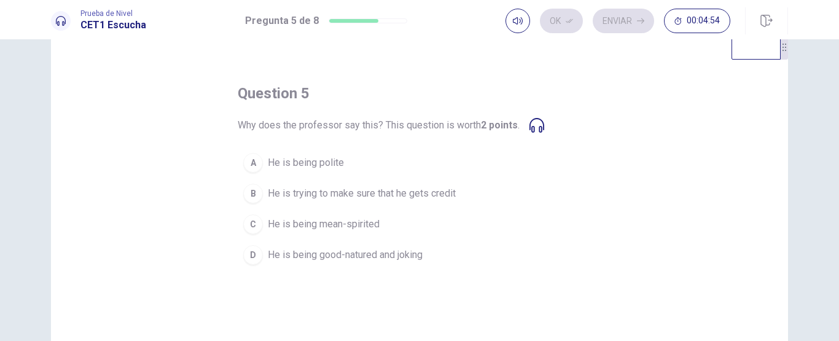
click at [286, 253] on span "He is being good-natured and joking" at bounding box center [345, 255] width 155 height 15
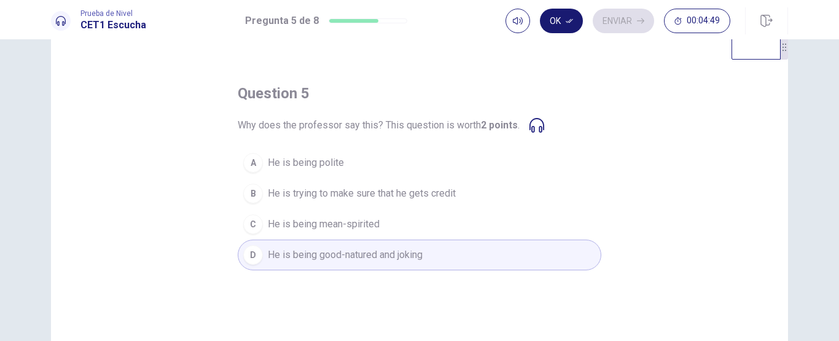
click at [559, 22] on button "Ok" at bounding box center [561, 21] width 43 height 25
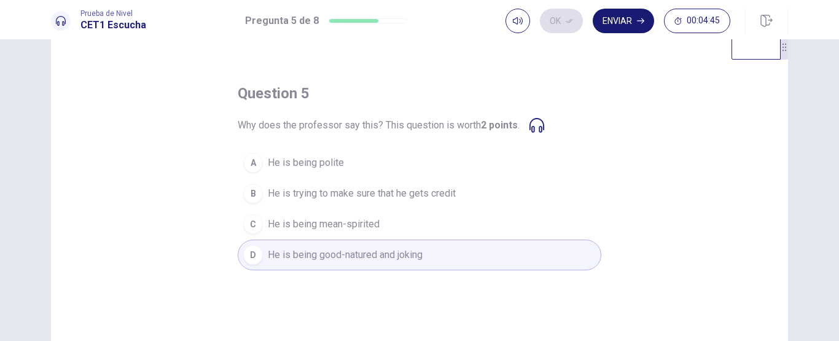
click at [623, 12] on button "Enviar" at bounding box center [623, 21] width 61 height 25
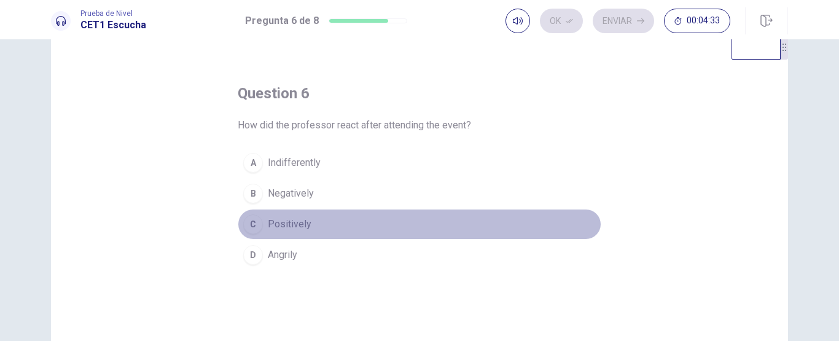
click at [261, 236] on button "C Positively" at bounding box center [420, 224] width 364 height 31
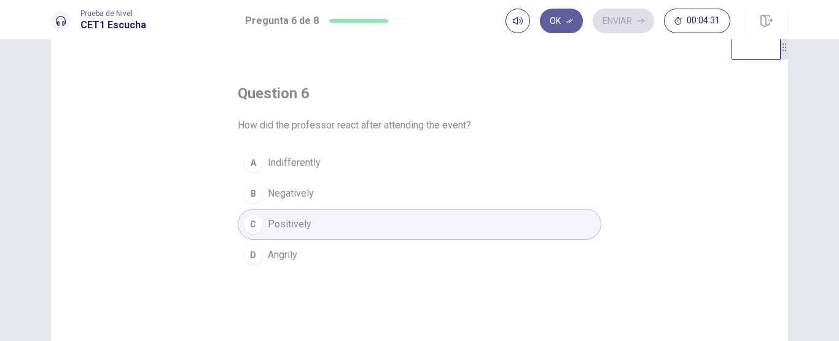
click at [568, 26] on button "Ok" at bounding box center [561, 21] width 43 height 25
click at [614, 20] on button "Enviar" at bounding box center [623, 21] width 61 height 25
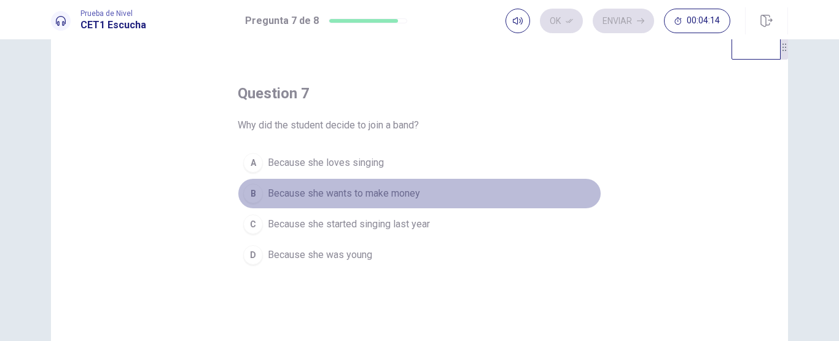
click at [326, 193] on span "Because she wants to make money" at bounding box center [344, 193] width 152 height 15
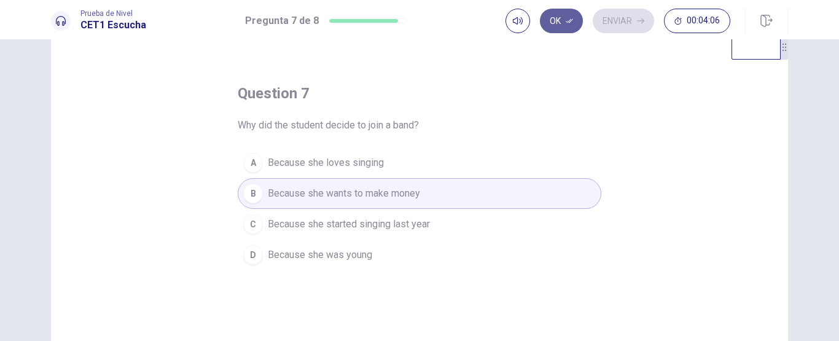
click at [562, 23] on button "Ok" at bounding box center [561, 21] width 43 height 25
click at [623, 26] on button "Enviar" at bounding box center [623, 21] width 61 height 25
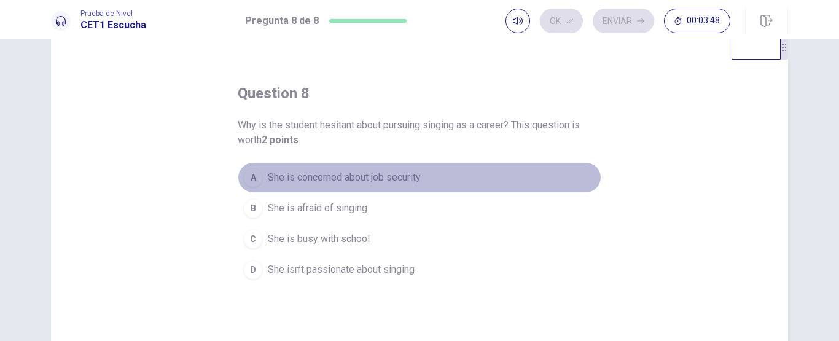
click at [470, 173] on button "A She is concerned about job security" at bounding box center [420, 177] width 364 height 31
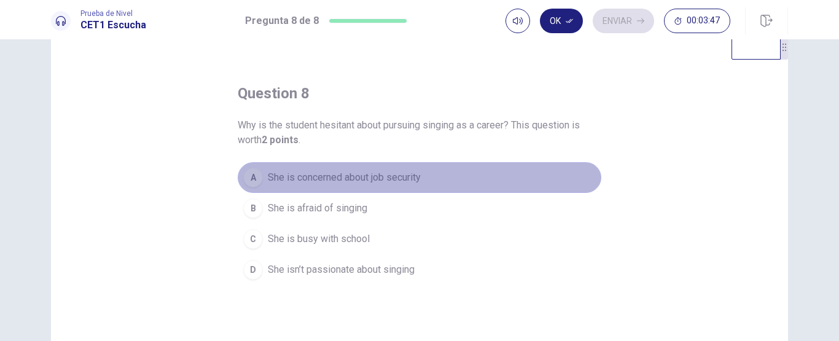
click at [367, 182] on span "She is concerned about job security" at bounding box center [344, 177] width 153 height 15
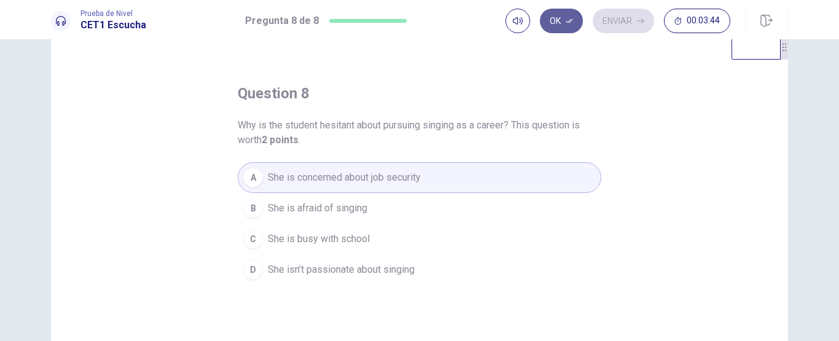
click at [567, 25] on button "Ok" at bounding box center [561, 21] width 43 height 25
click at [631, 28] on button "Enviar" at bounding box center [623, 21] width 61 height 25
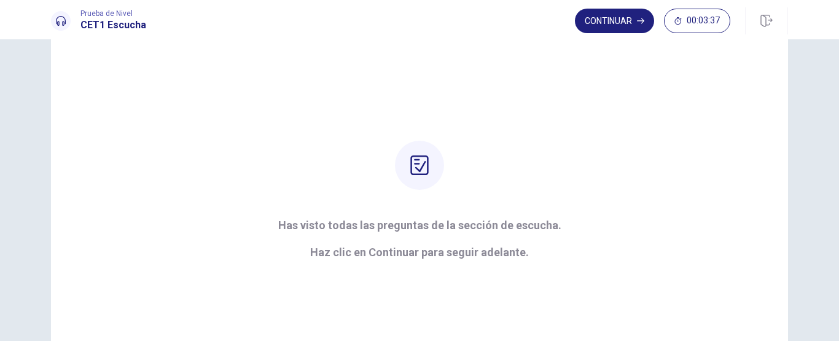
scroll to position [55, 0]
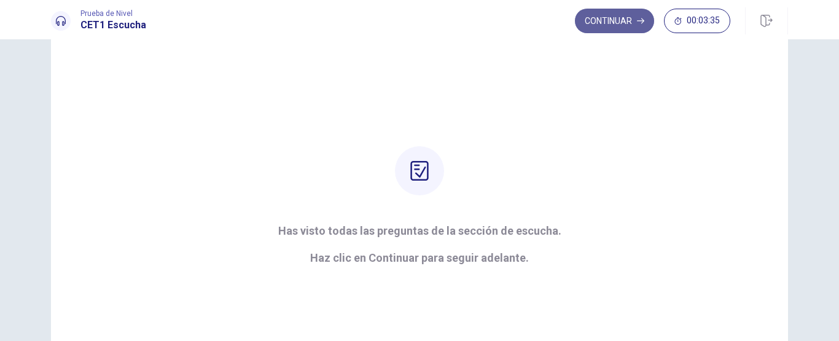
click at [623, 26] on button "Continuar" at bounding box center [614, 21] width 79 height 25
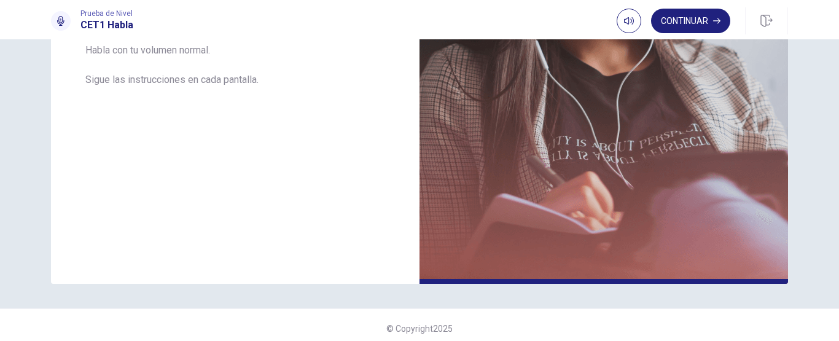
scroll to position [323, 0]
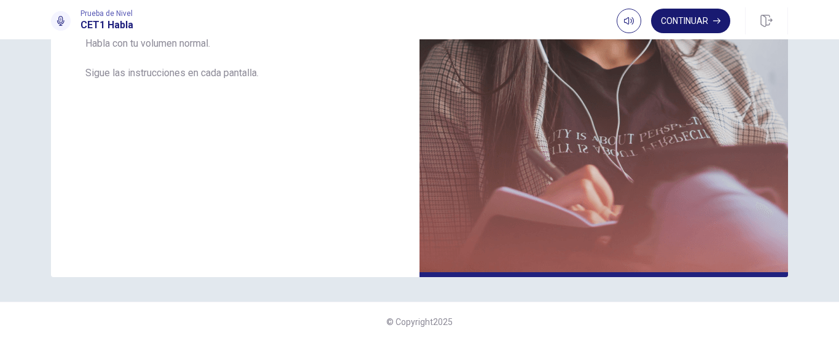
click at [693, 26] on button "Continuar" at bounding box center [690, 21] width 79 height 25
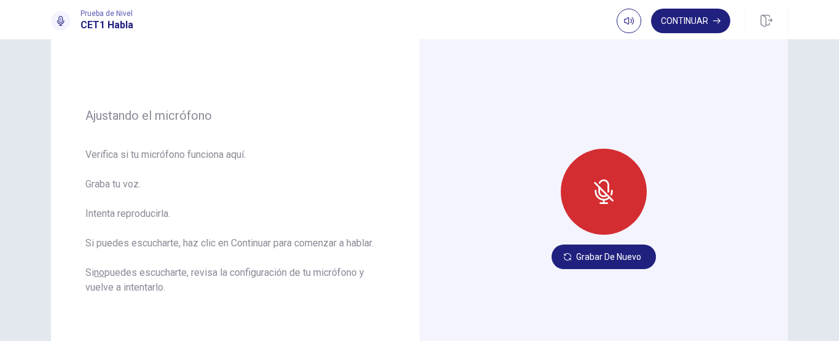
scroll to position [144, 0]
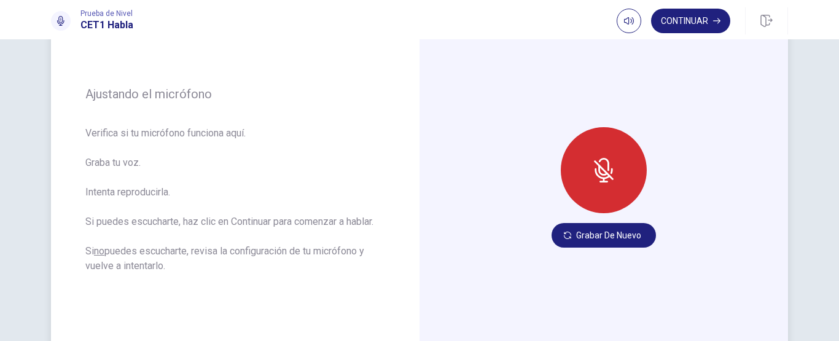
click at [600, 183] on div at bounding box center [604, 170] width 86 height 86
click at [611, 174] on icon at bounding box center [612, 171] width 2 height 6
click at [602, 182] on icon at bounding box center [604, 182] width 9 height 2
click at [614, 236] on button "Grabar de Nuevo" at bounding box center [604, 235] width 104 height 25
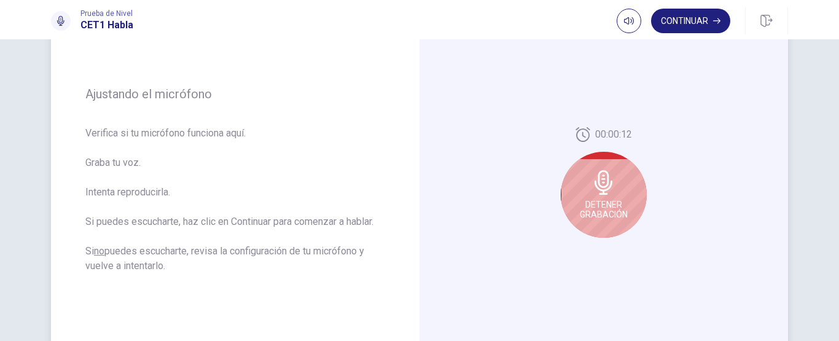
click at [613, 193] on div "Detener Grabación" at bounding box center [604, 195] width 86 height 86
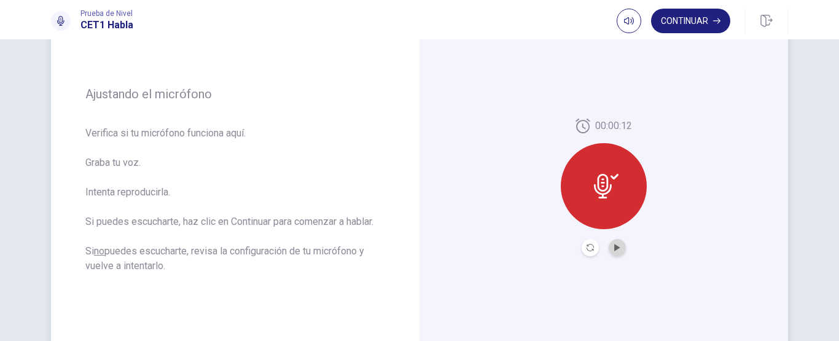
click at [618, 251] on button "Play Audio" at bounding box center [617, 247] width 17 height 17
click at [613, 253] on button "Play Audio" at bounding box center [617, 247] width 17 height 17
click at [613, 253] on button "Pause Audio" at bounding box center [617, 247] width 17 height 17
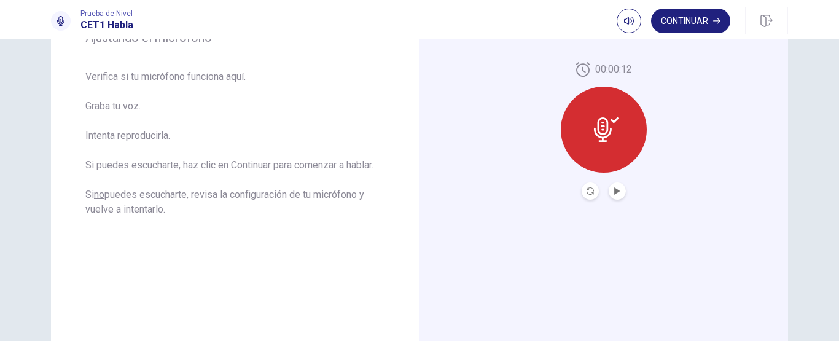
scroll to position [125, 0]
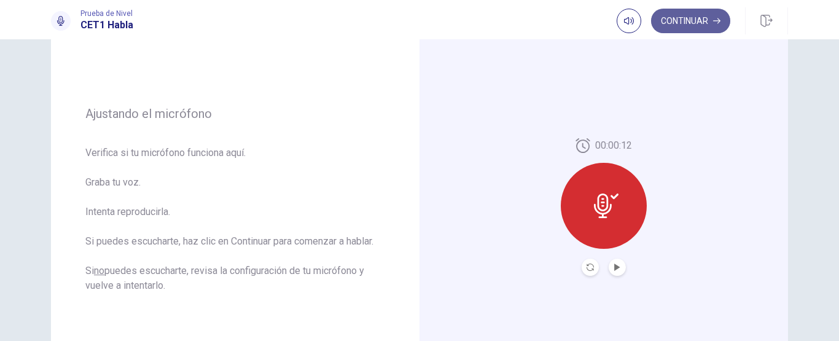
click at [705, 18] on button "Continuar" at bounding box center [690, 21] width 79 height 25
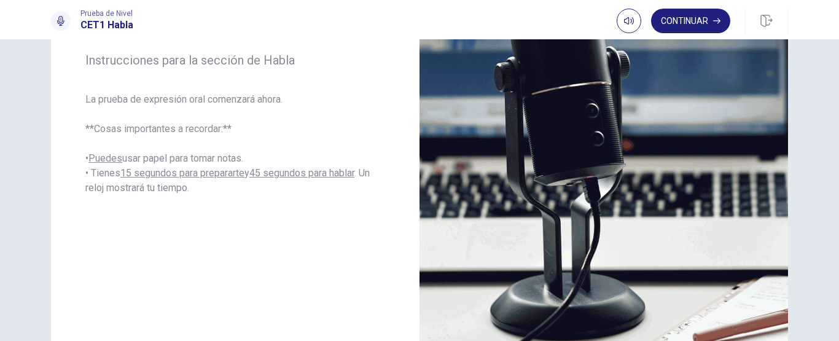
scroll to position [206, 0]
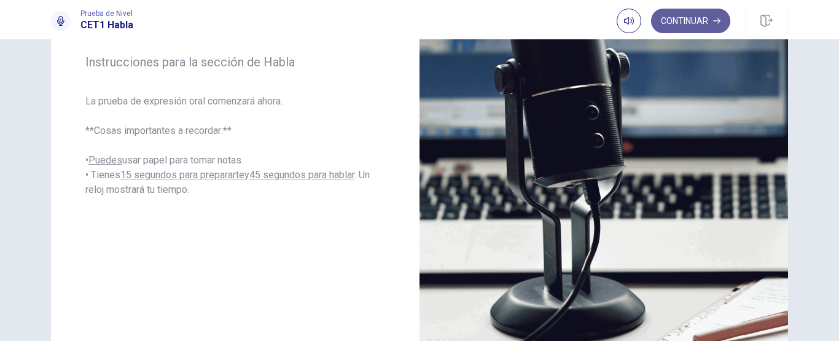
click at [674, 22] on button "Continuar" at bounding box center [690, 21] width 79 height 25
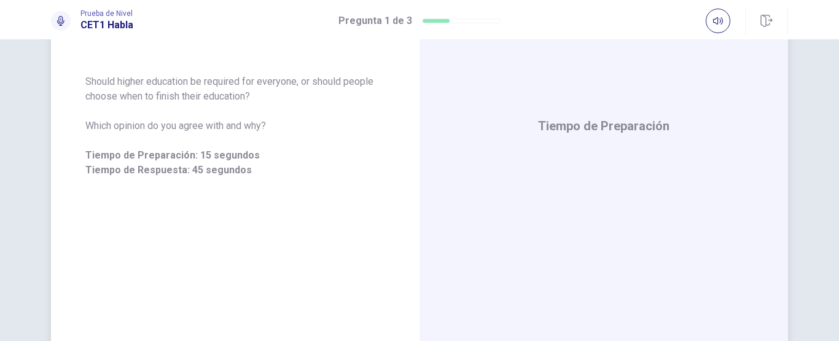
click at [772, 69] on div "Tiempo de Preparación" at bounding box center [604, 126] width 369 height 536
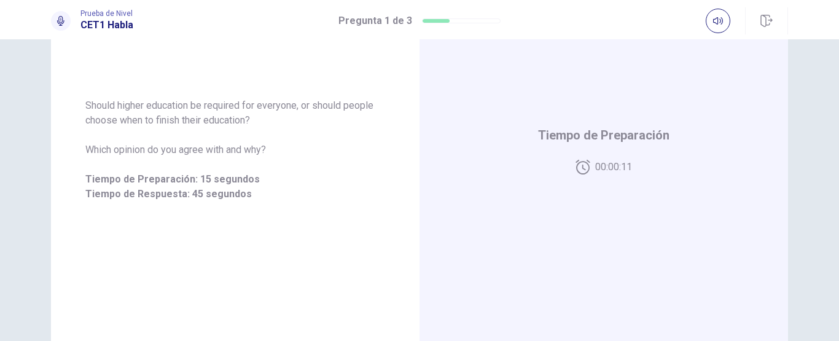
scroll to position [187, 0]
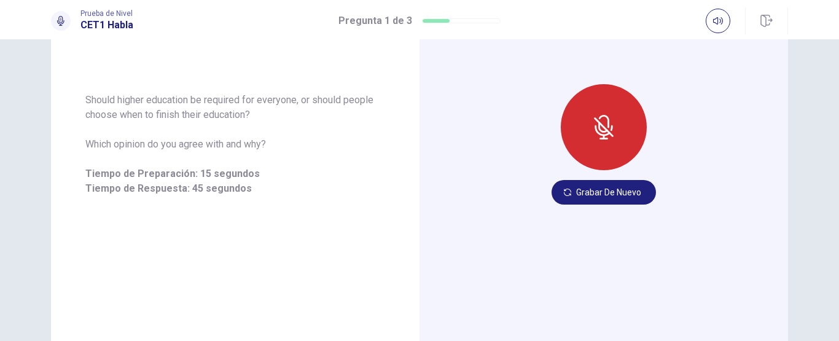
click at [819, 167] on div "Should higher education be required for everyone, or should people choose when …" at bounding box center [419, 190] width 839 height 302
click at [616, 125] on div at bounding box center [604, 127] width 86 height 86
drag, startPoint x: 737, startPoint y: 200, endPoint x: 698, endPoint y: 198, distance: 39.4
click at [737, 200] on div "Grabar de Nuevo" at bounding box center [604, 144] width 369 height 536
click at [597, 196] on button "Grabar de Nuevo" at bounding box center [604, 192] width 104 height 25
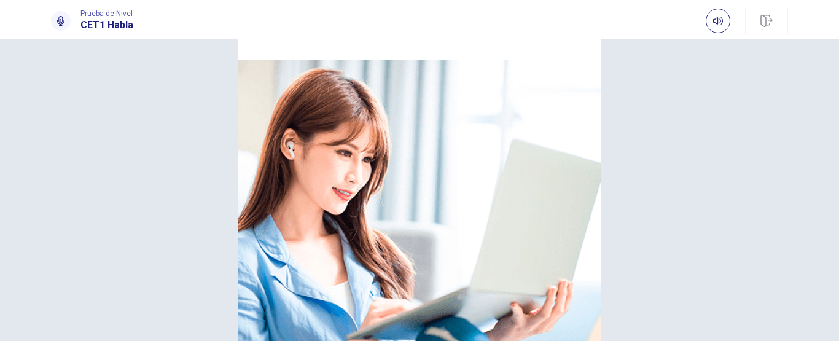
scroll to position [84, 0]
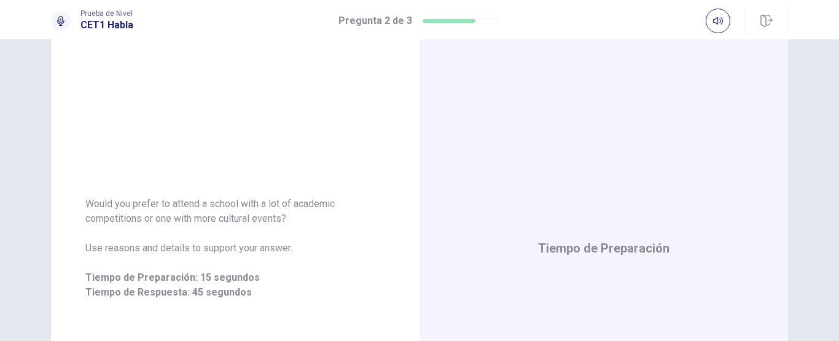
drag, startPoint x: 824, startPoint y: 219, endPoint x: 832, endPoint y: 229, distance: 12.2
click at [832, 229] on div "Would you prefer to attend a school with a lot of academic competitions or one …" at bounding box center [419, 190] width 839 height 302
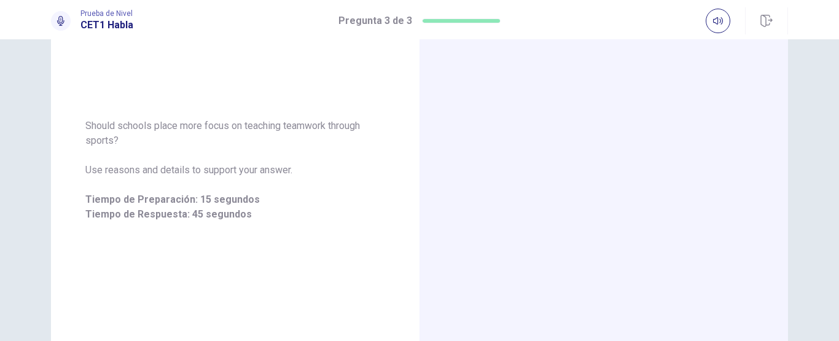
scroll to position [192, 0]
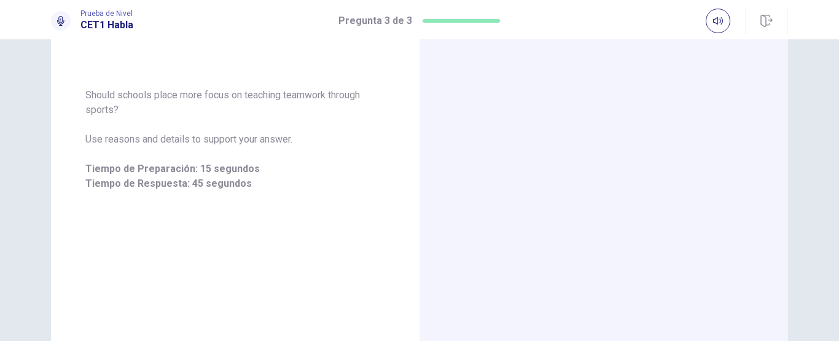
click at [831, 243] on div "Should schools place more focus on teaching teamwork through sports? Use reason…" at bounding box center [419, 190] width 839 height 302
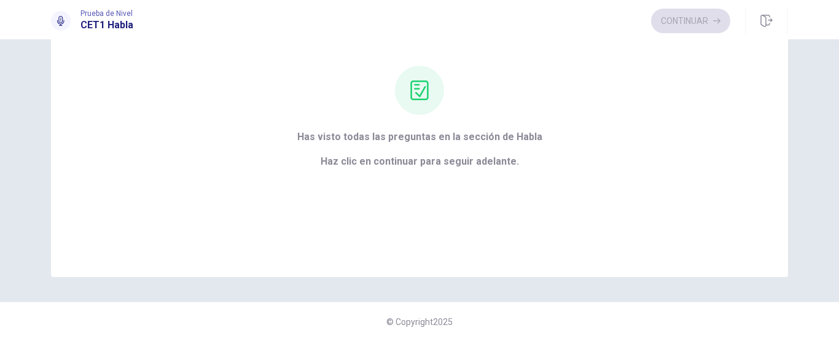
scroll to position [106, 0]
click at [704, 20] on button "Continuar" at bounding box center [690, 21] width 79 height 25
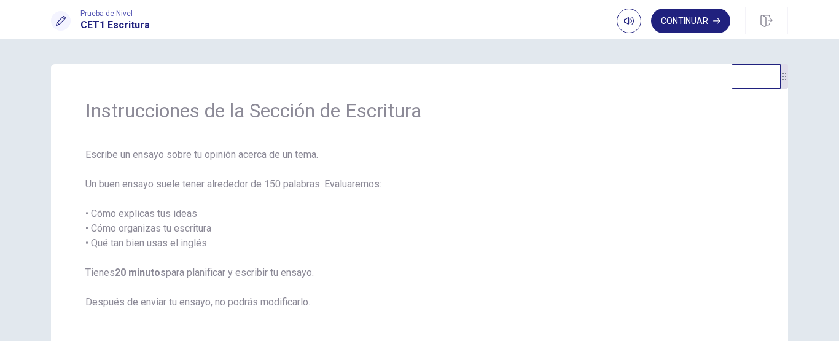
scroll to position [67, 0]
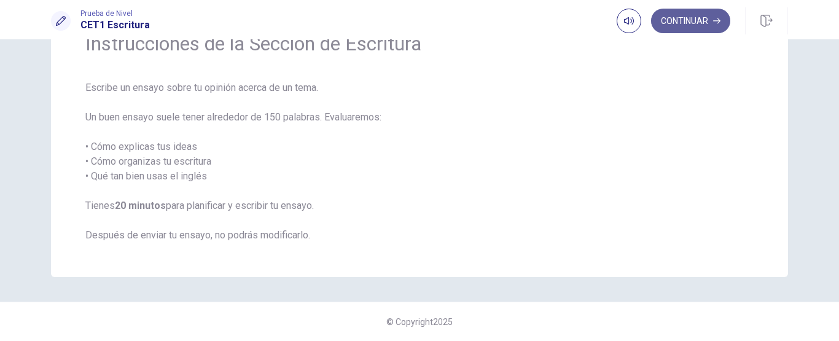
click at [690, 25] on button "Continuar" at bounding box center [690, 21] width 79 height 25
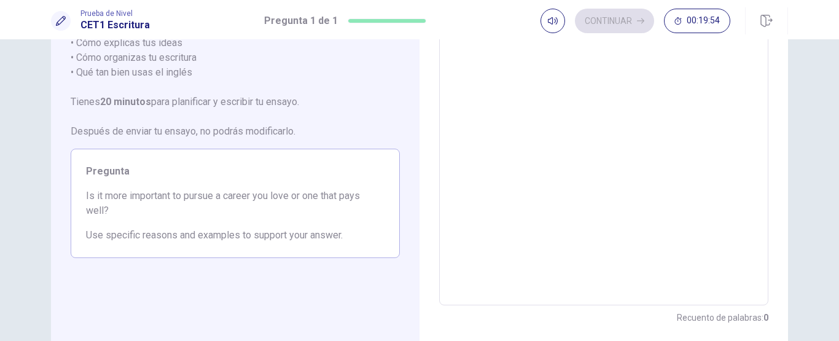
scroll to position [142, 0]
click at [607, 112] on textarea at bounding box center [604, 135] width 312 height 320
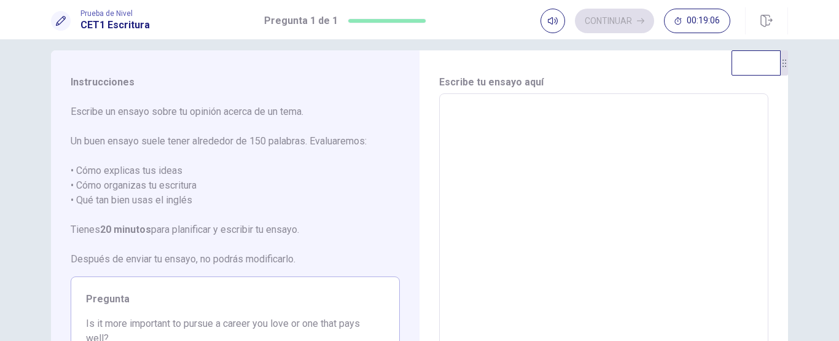
scroll to position [12, 0]
type textarea "*"
type textarea "**"
type textarea "*"
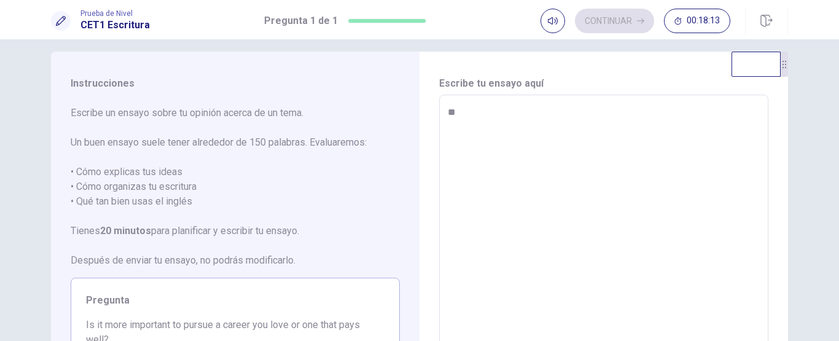
type textarea "***"
type textarea "*"
type textarea "****"
type textarea "*"
type textarea "*****"
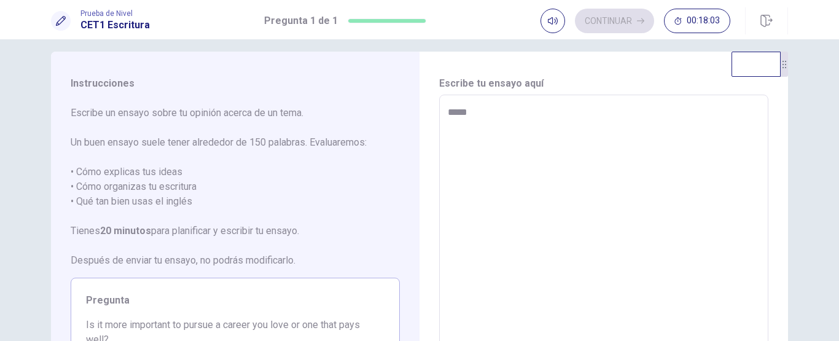
type textarea "*"
type textarea "******"
type textarea "*"
type textarea "******"
type textarea "*"
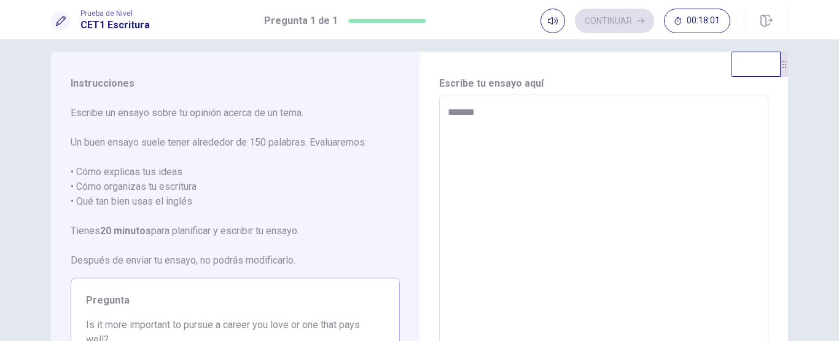
type textarea "******"
type textarea "*"
type textarea "*****"
type textarea "*"
type textarea "*****"
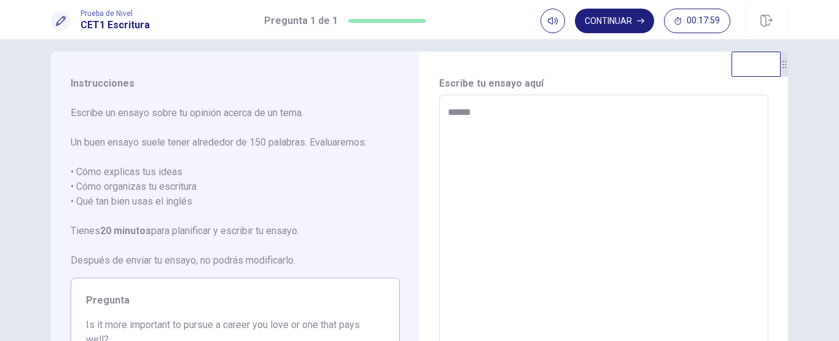
type textarea "*"
type textarea "*******"
type textarea "*"
type textarea "*******"
type textarea "*"
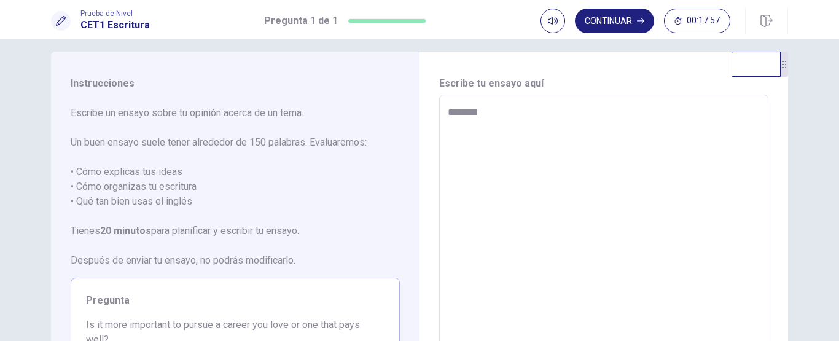
type textarea "*********"
type textarea "*"
type textarea "**********"
type textarea "*"
type textarea "**********"
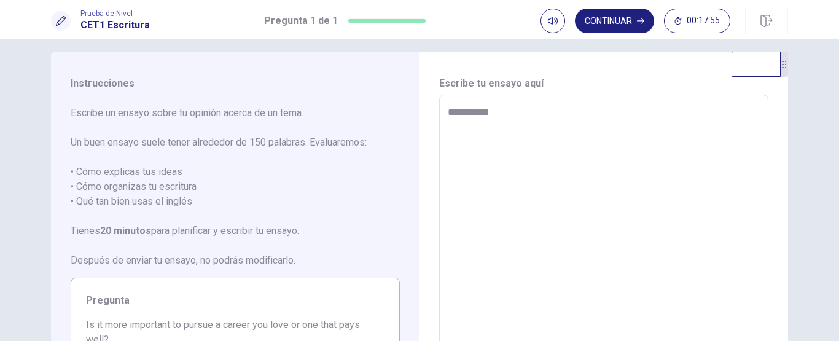
type textarea "*"
type textarea "**********"
type textarea "*"
type textarea "**********"
type textarea "*"
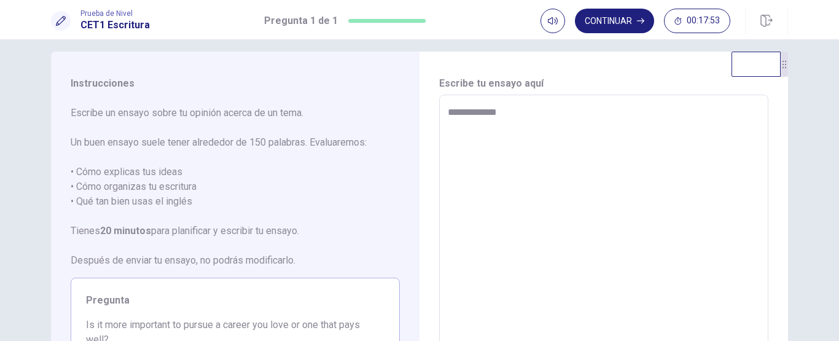
type textarea "**********"
type textarea "*"
type textarea "**********"
type textarea "*"
type textarea "**********"
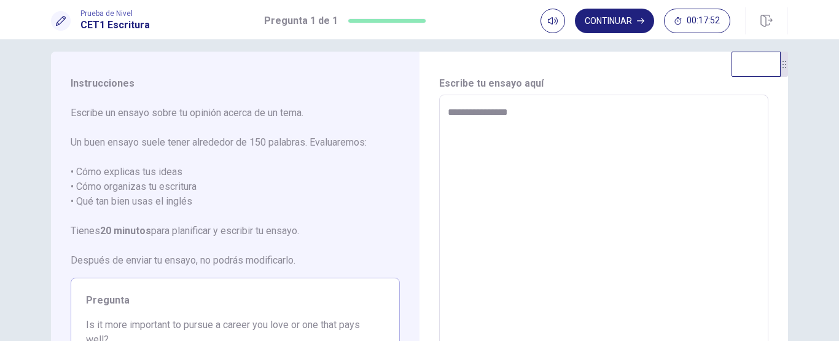
type textarea "*"
type textarea "**********"
type textarea "*"
type textarea "**********"
type textarea "*"
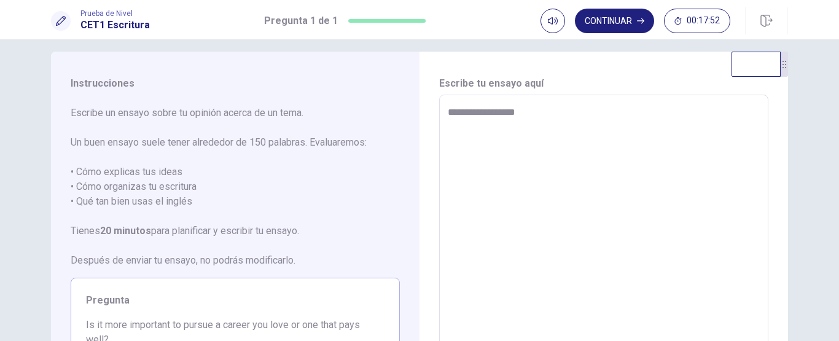
type textarea "**********"
type textarea "*"
type textarea "**********"
type textarea "*"
type textarea "**********"
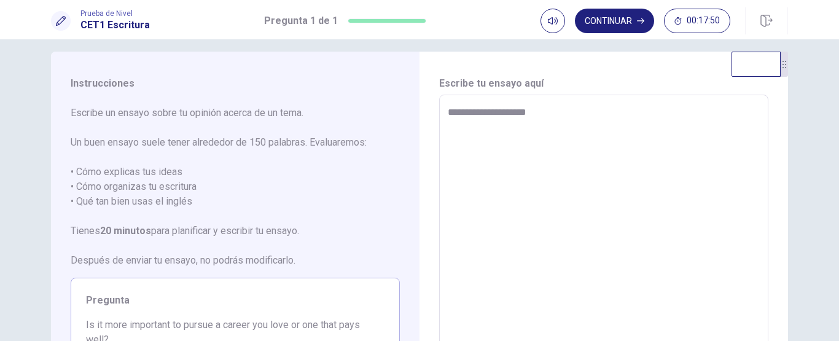
type textarea "*"
type textarea "**********"
type textarea "*"
type textarea "**********"
type textarea "*"
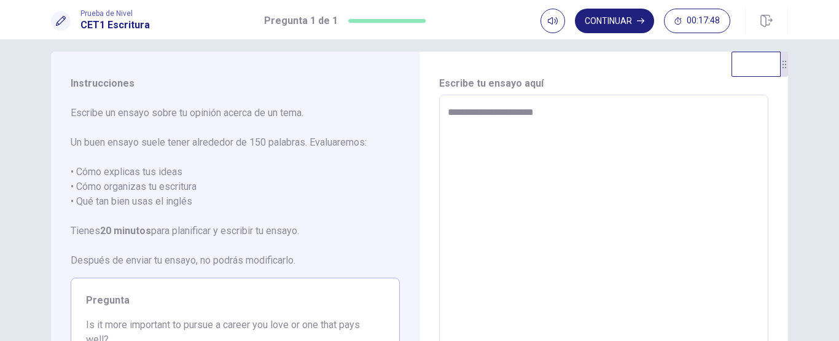
type textarea "**********"
type textarea "*"
type textarea "**********"
type textarea "*"
type textarea "**********"
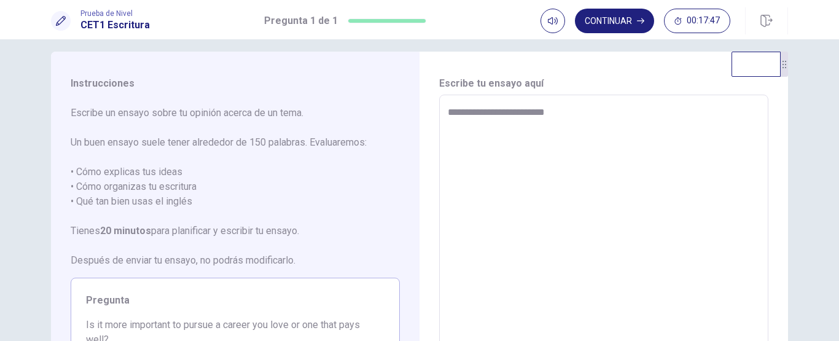
type textarea "*"
type textarea "**********"
type textarea "*"
type textarea "**********"
type textarea "*"
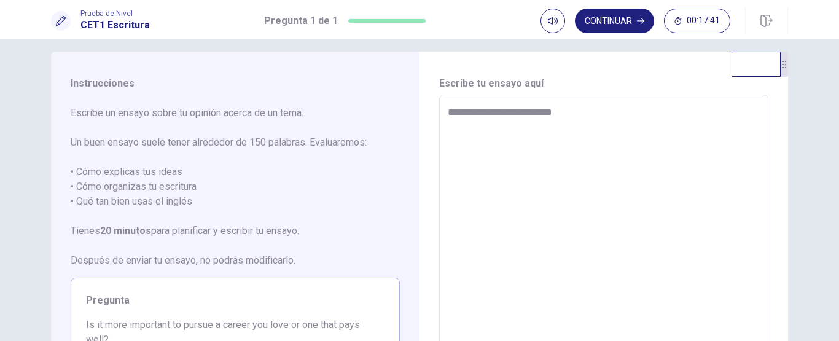
type textarea "**********"
type textarea "*"
type textarea "**********"
type textarea "*"
type textarea "**********"
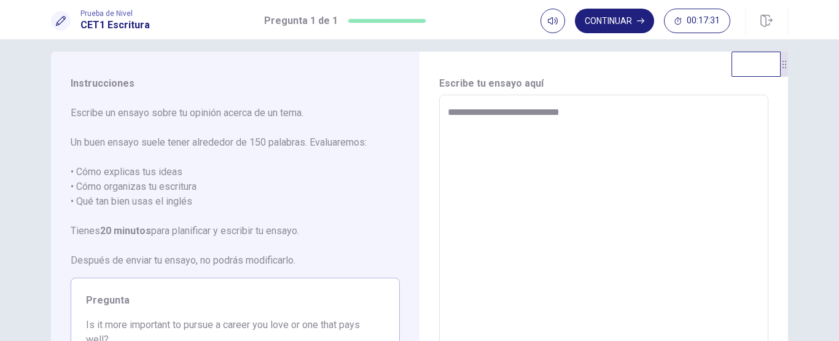
type textarea "*"
type textarea "**********"
type textarea "*"
type textarea "**********"
type textarea "*"
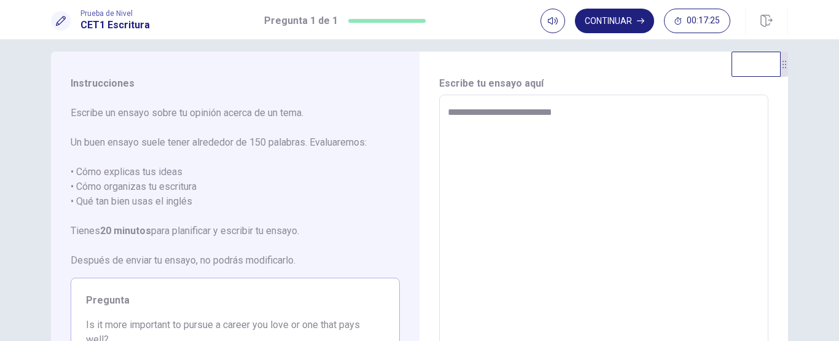
type textarea "**********"
type textarea "*"
type textarea "**********"
type textarea "*"
type textarea "**********"
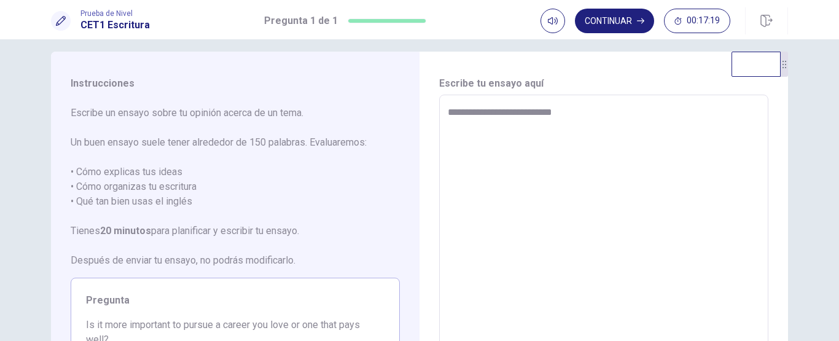
type textarea "*"
type textarea "**********"
type textarea "*"
type textarea "**********"
type textarea "*"
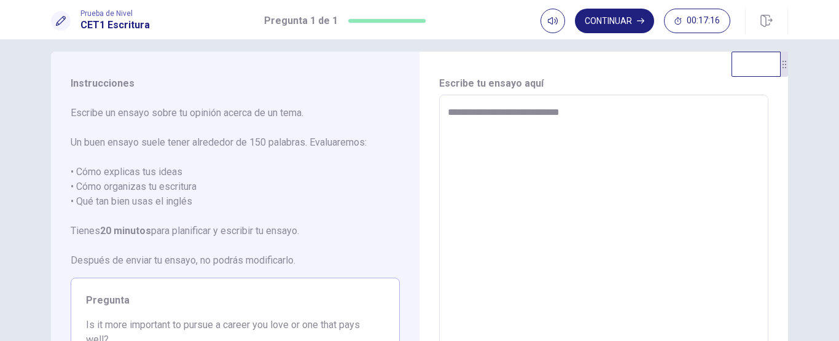
type textarea "**********"
type textarea "*"
type textarea "**********"
type textarea "*"
type textarea "**********"
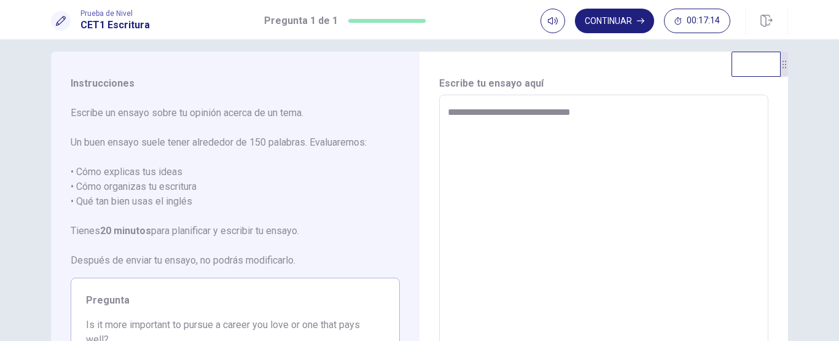
type textarea "*"
type textarea "**********"
type textarea "*"
type textarea "**********"
type textarea "*"
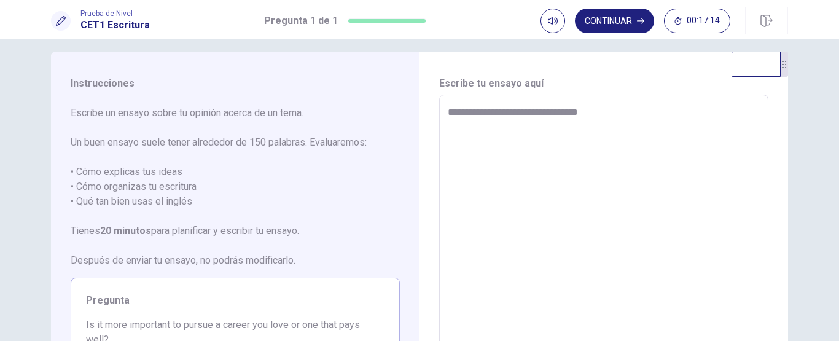
type textarea "**********"
type textarea "*"
type textarea "**********"
type textarea "*"
type textarea "**********"
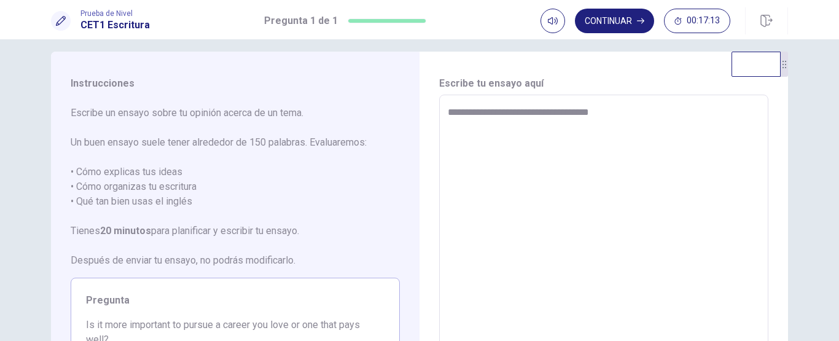
type textarea "*"
type textarea "**********"
type textarea "*"
type textarea "**********"
type textarea "*"
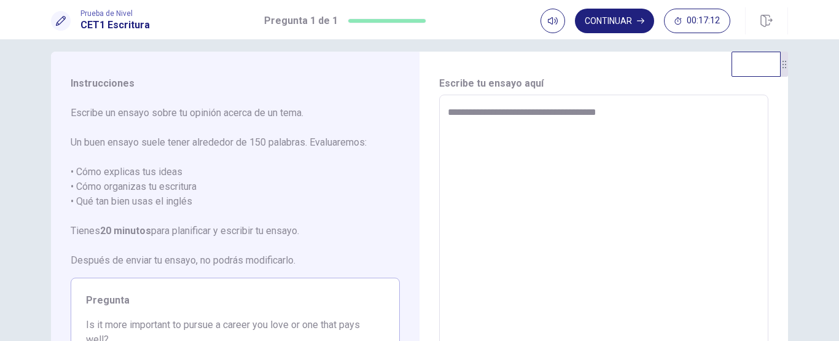
type textarea "**********"
type textarea "*"
type textarea "**********"
type textarea "*"
type textarea "**********"
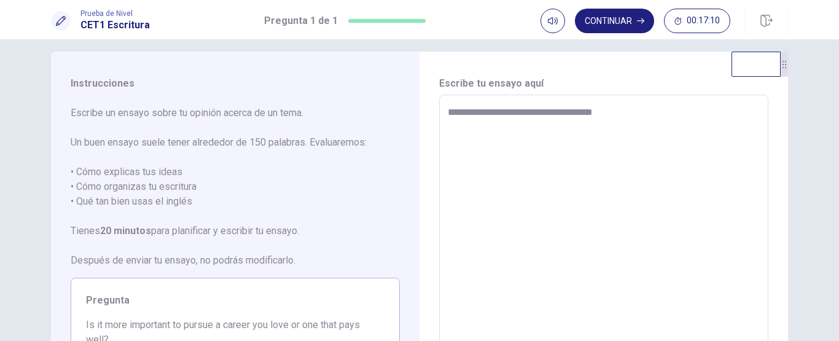
type textarea "*"
type textarea "**********"
type textarea "*"
type textarea "**********"
type textarea "*"
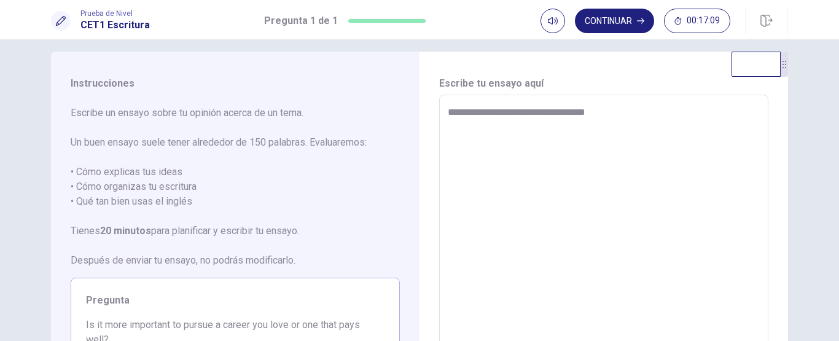
type textarea "**********"
type textarea "*"
type textarea "**********"
type textarea "*"
type textarea "**********"
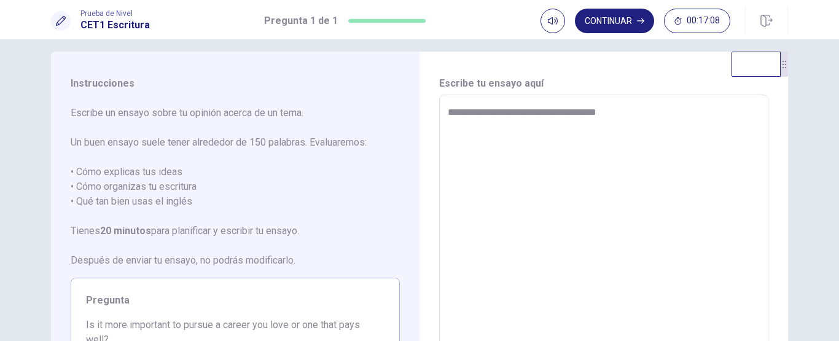
type textarea "*"
type textarea "**********"
type textarea "*"
type textarea "**********"
type textarea "*"
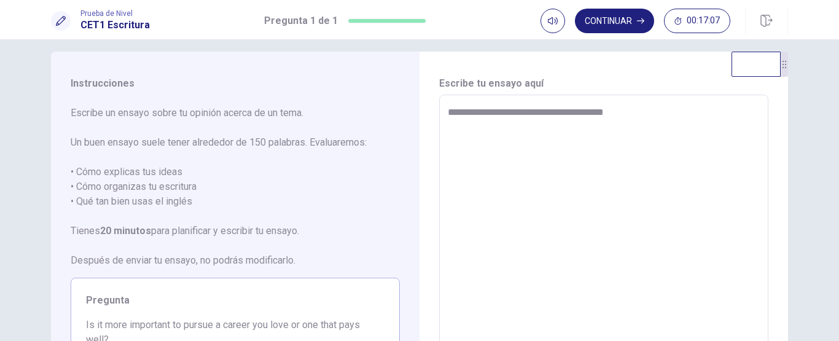
type textarea "**********"
type textarea "*"
type textarea "**********"
type textarea "*"
type textarea "**********"
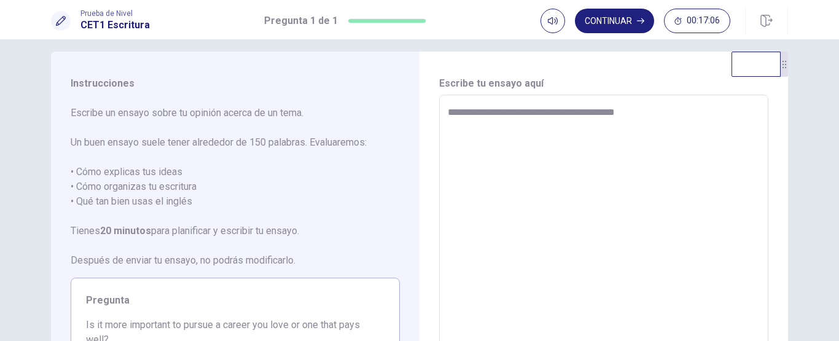
type textarea "*"
type textarea "**********"
type textarea "*"
type textarea "**********"
type textarea "*"
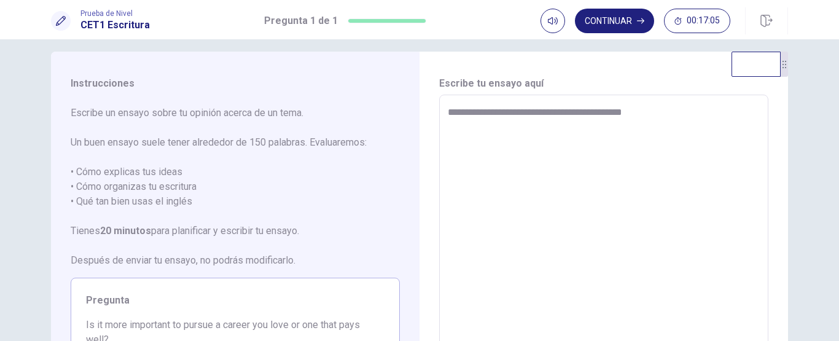
type textarea "**********"
type textarea "*"
type textarea "**********"
type textarea "*"
type textarea "**********"
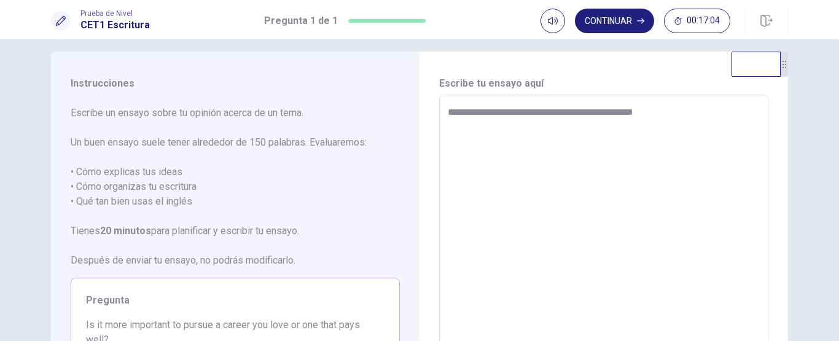
type textarea "*"
type textarea "**********"
type textarea "*"
type textarea "**********"
type textarea "*"
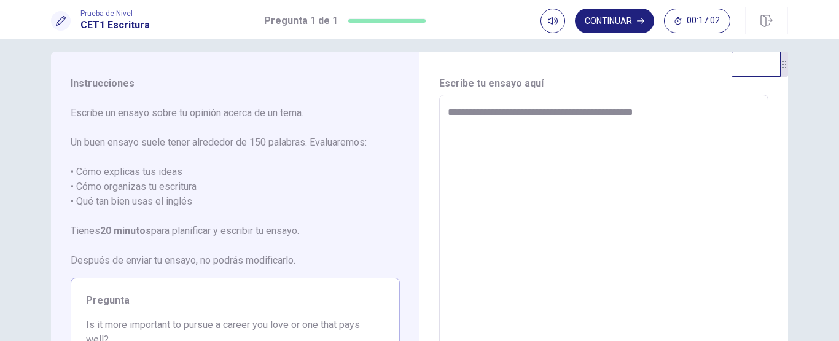
type textarea "**********"
type textarea "*"
type textarea "**********"
type textarea "*"
type textarea "**********"
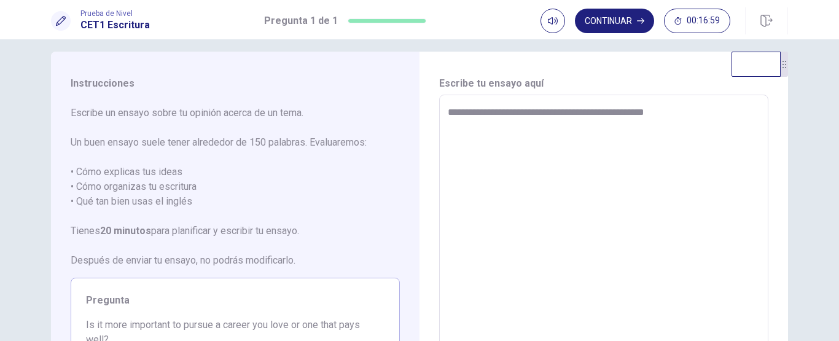
type textarea "*"
type textarea "**********"
type textarea "*"
type textarea "**********"
type textarea "*"
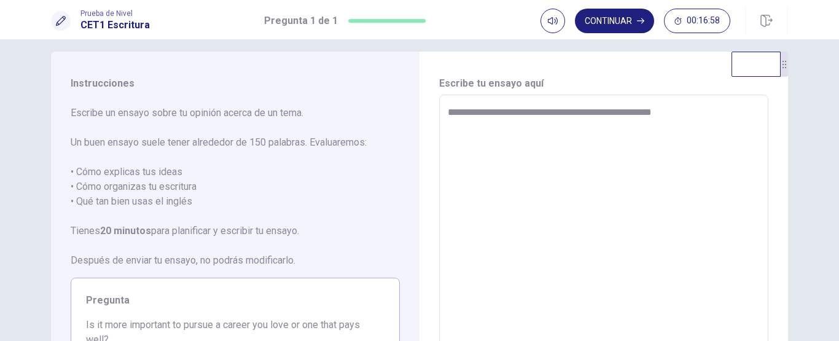
type textarea "**********"
type textarea "*"
type textarea "**********"
type textarea "*"
type textarea "**********"
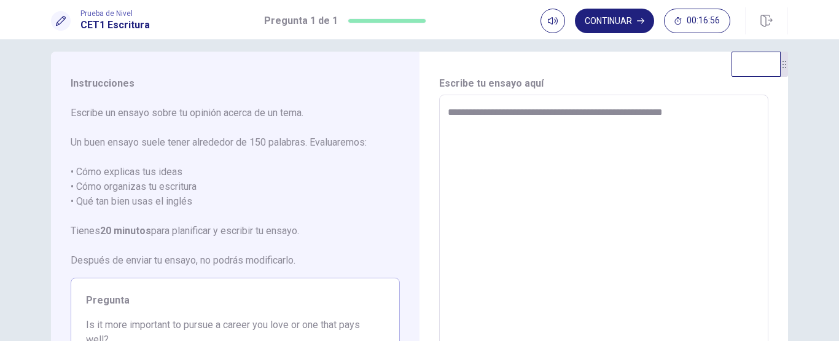
type textarea "*"
type textarea "**********"
type textarea "*"
type textarea "**********"
type textarea "*"
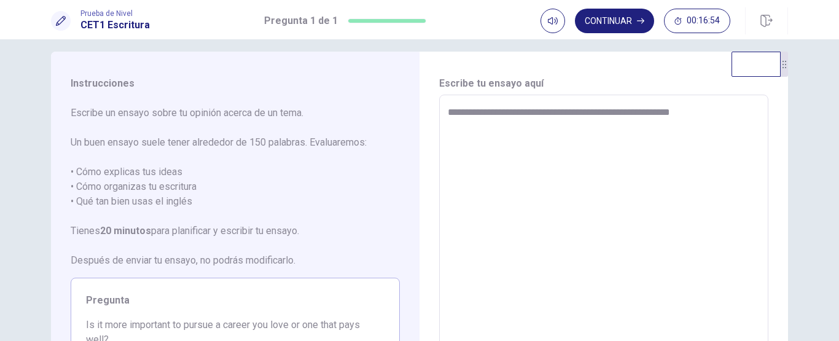
type textarea "**********"
type textarea "*"
type textarea "**********"
type textarea "*"
type textarea "**********"
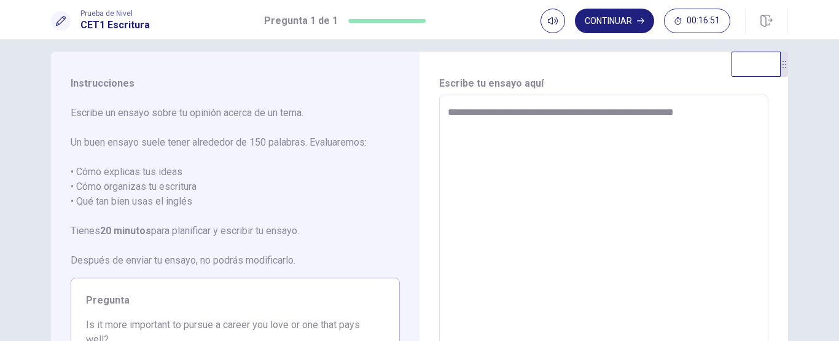
type textarea "*"
type textarea "**********"
type textarea "*"
type textarea "**********"
type textarea "*"
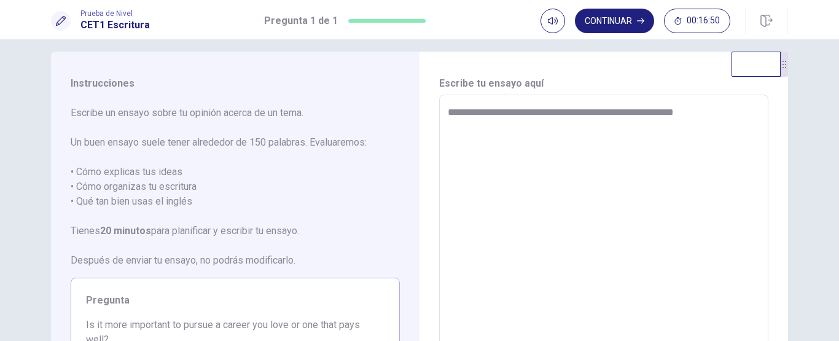
type textarea "**********"
type textarea "*"
type textarea "**********"
type textarea "*"
type textarea "**********"
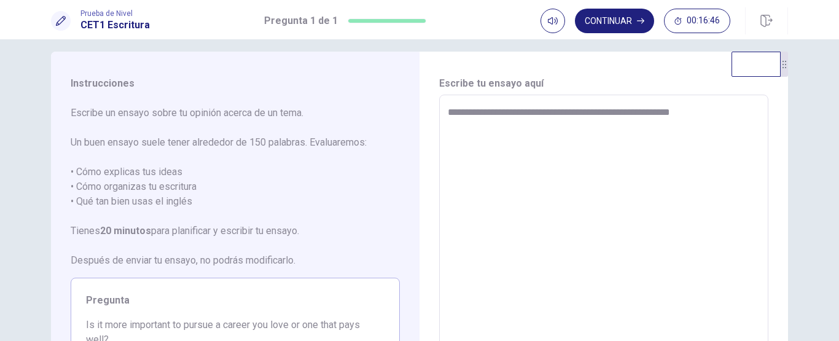
type textarea "*"
type textarea "**********"
type textarea "*"
type textarea "**********"
type textarea "*"
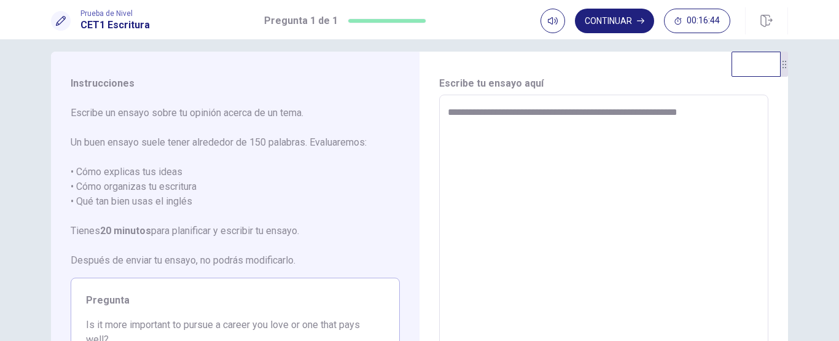
type textarea "**********"
type textarea "*"
type textarea "**********"
type textarea "*"
type textarea "**********"
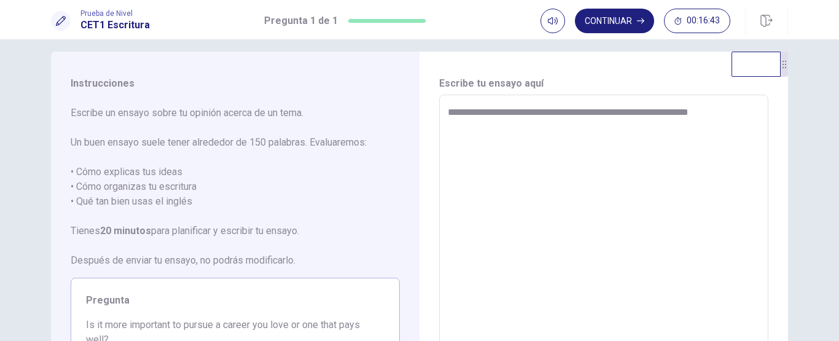
type textarea "*"
type textarea "**********"
type textarea "*"
type textarea "**********"
type textarea "*"
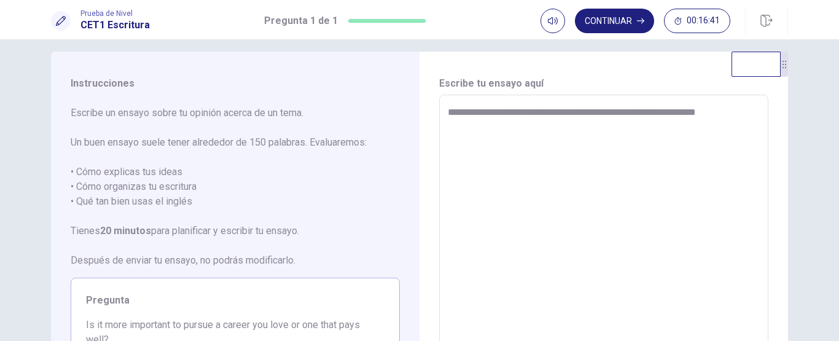
type textarea "**********"
type textarea "*"
type textarea "**********"
type textarea "*"
type textarea "**********"
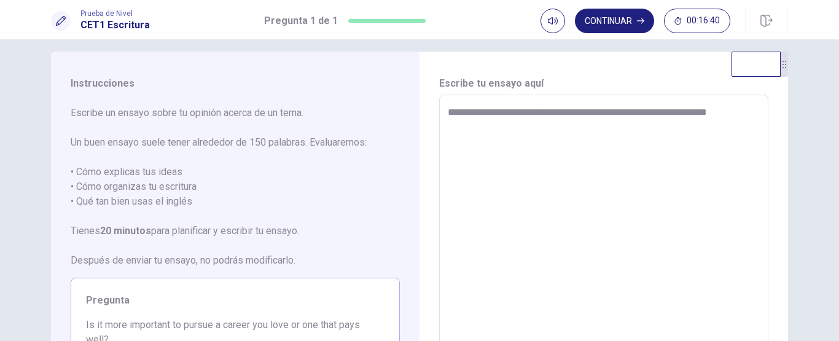
type textarea "*"
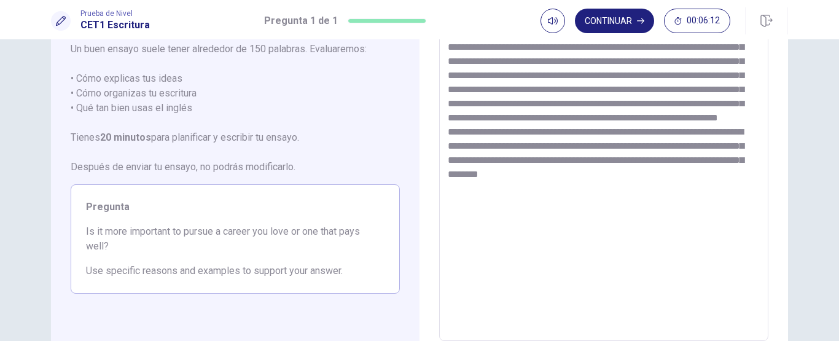
scroll to position [111, 0]
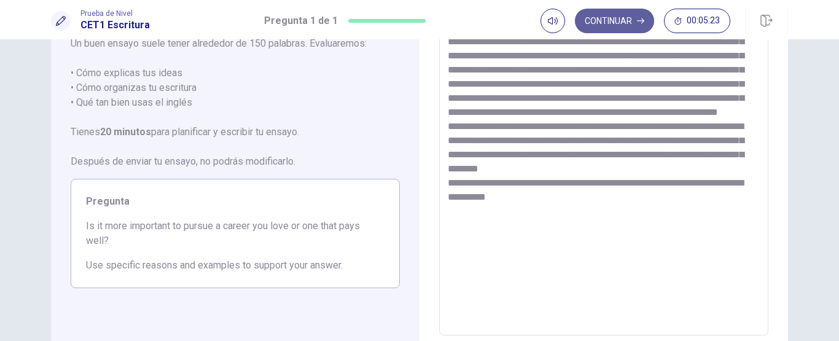
click at [605, 18] on button "Continuar" at bounding box center [614, 21] width 79 height 25
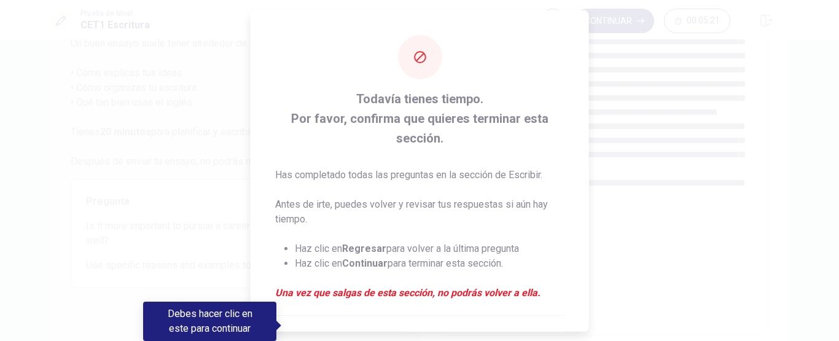
scroll to position [137, 0]
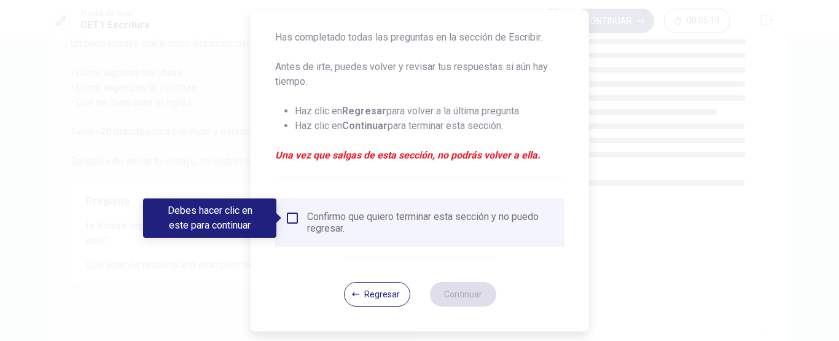
click at [356, 231] on div "Confirmo que quiero terminar esta sección y no puedo regresar." at bounding box center [431, 222] width 248 height 23
click at [300, 214] on div "Confirmo que quiero terminar esta sección y no puedo regresar." at bounding box center [420, 222] width 270 height 23
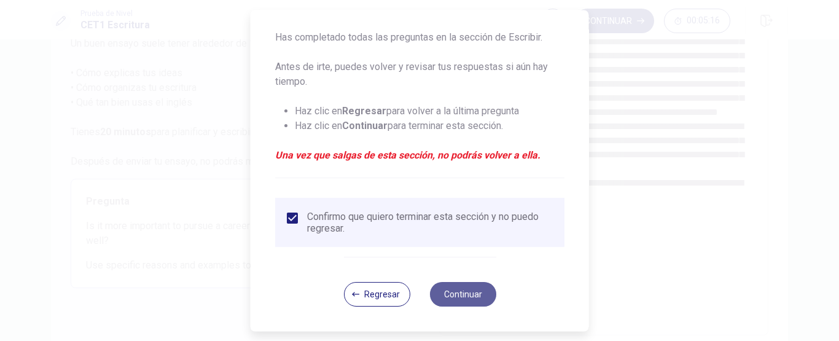
click at [447, 297] on button "Continuar" at bounding box center [463, 294] width 66 height 25
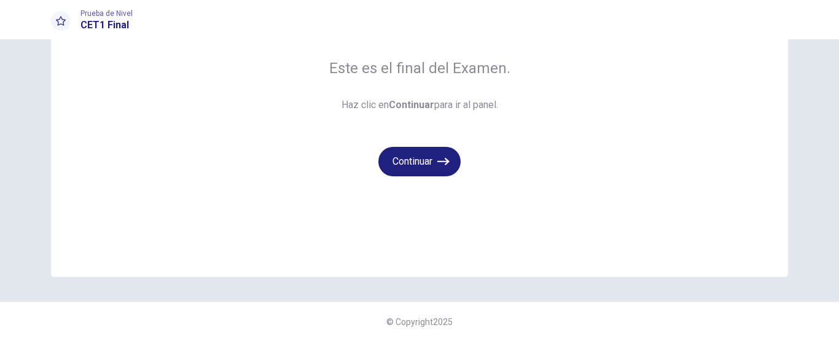
scroll to position [106, 0]
click at [434, 157] on button "Continuar" at bounding box center [420, 161] width 82 height 29
